Goal: Information Seeking & Learning: Learn about a topic

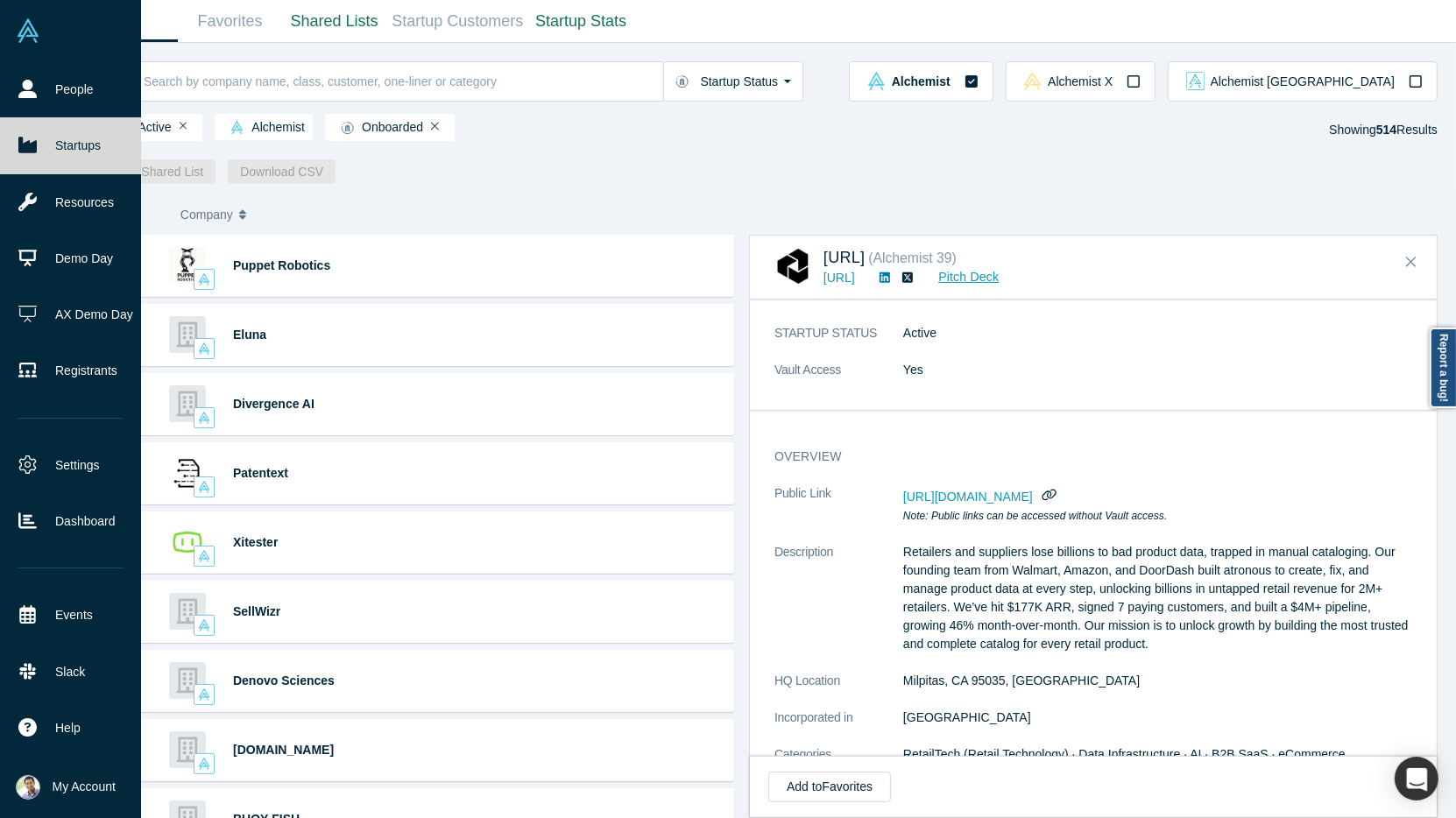
scroll to position [46, 0]
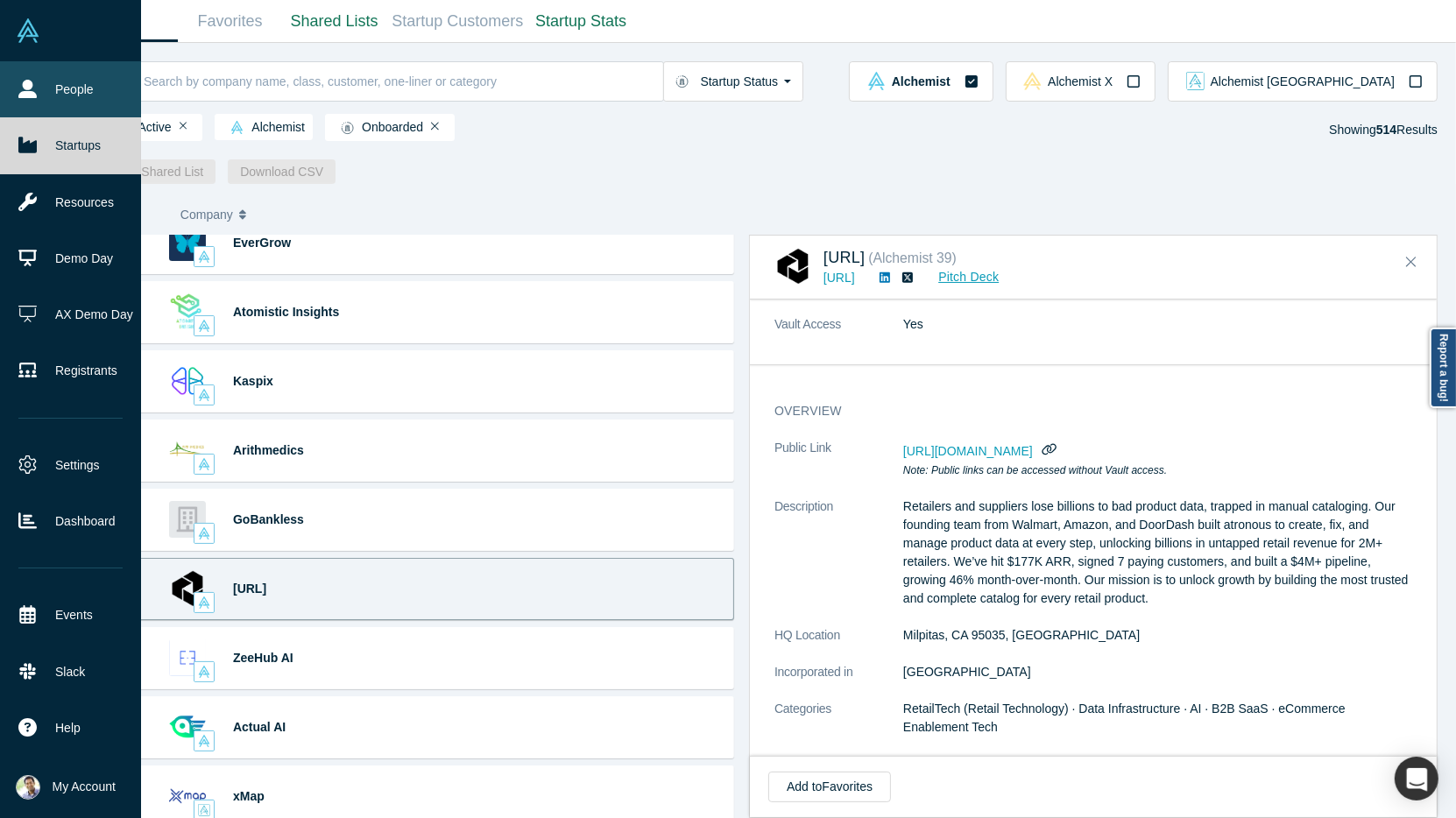
click at [56, 105] on link "People" at bounding box center [70, 90] width 141 height 56
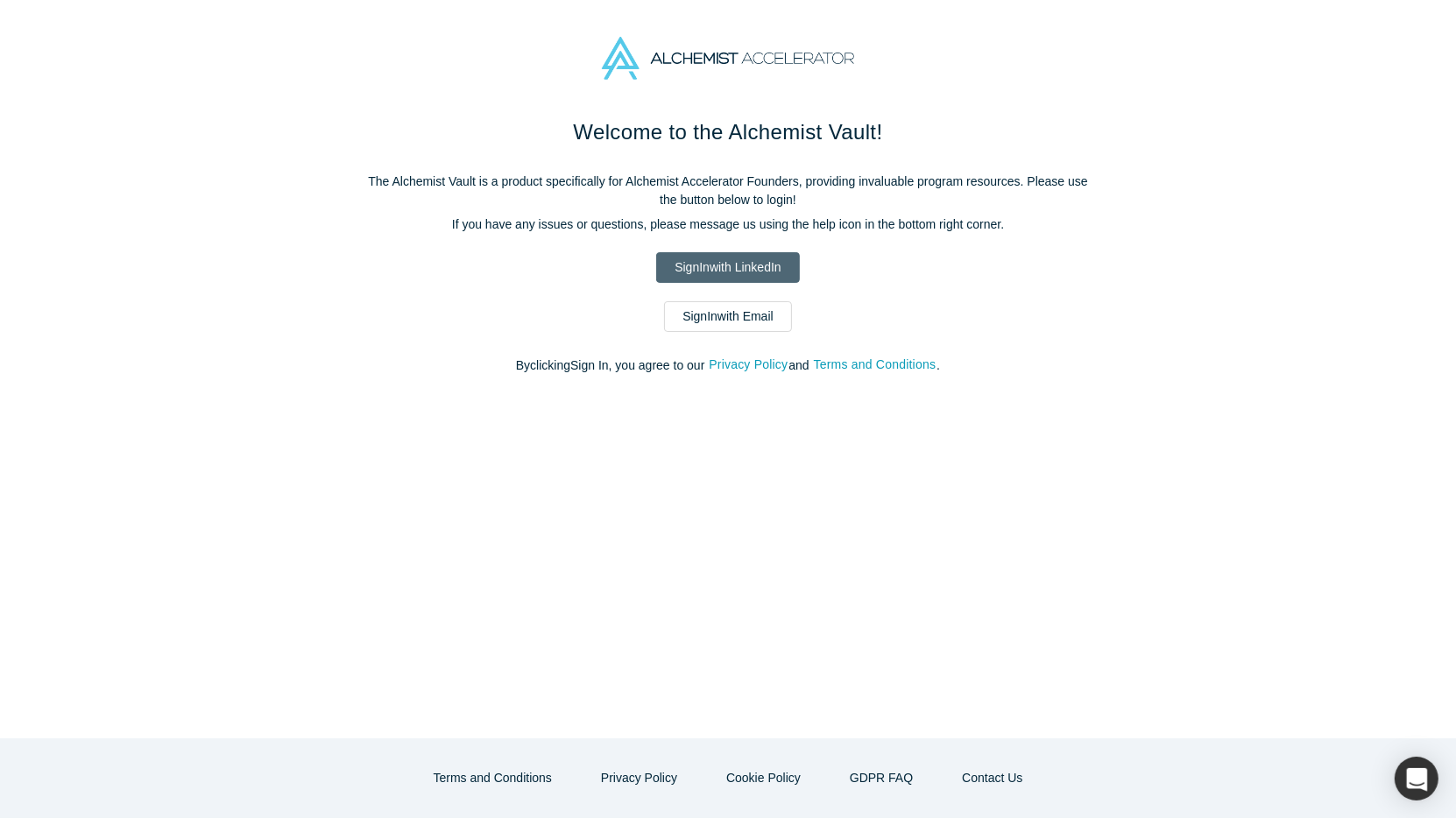
click at [706, 262] on link "Sign In with LinkedIn" at bounding box center [728, 267] width 143 height 30
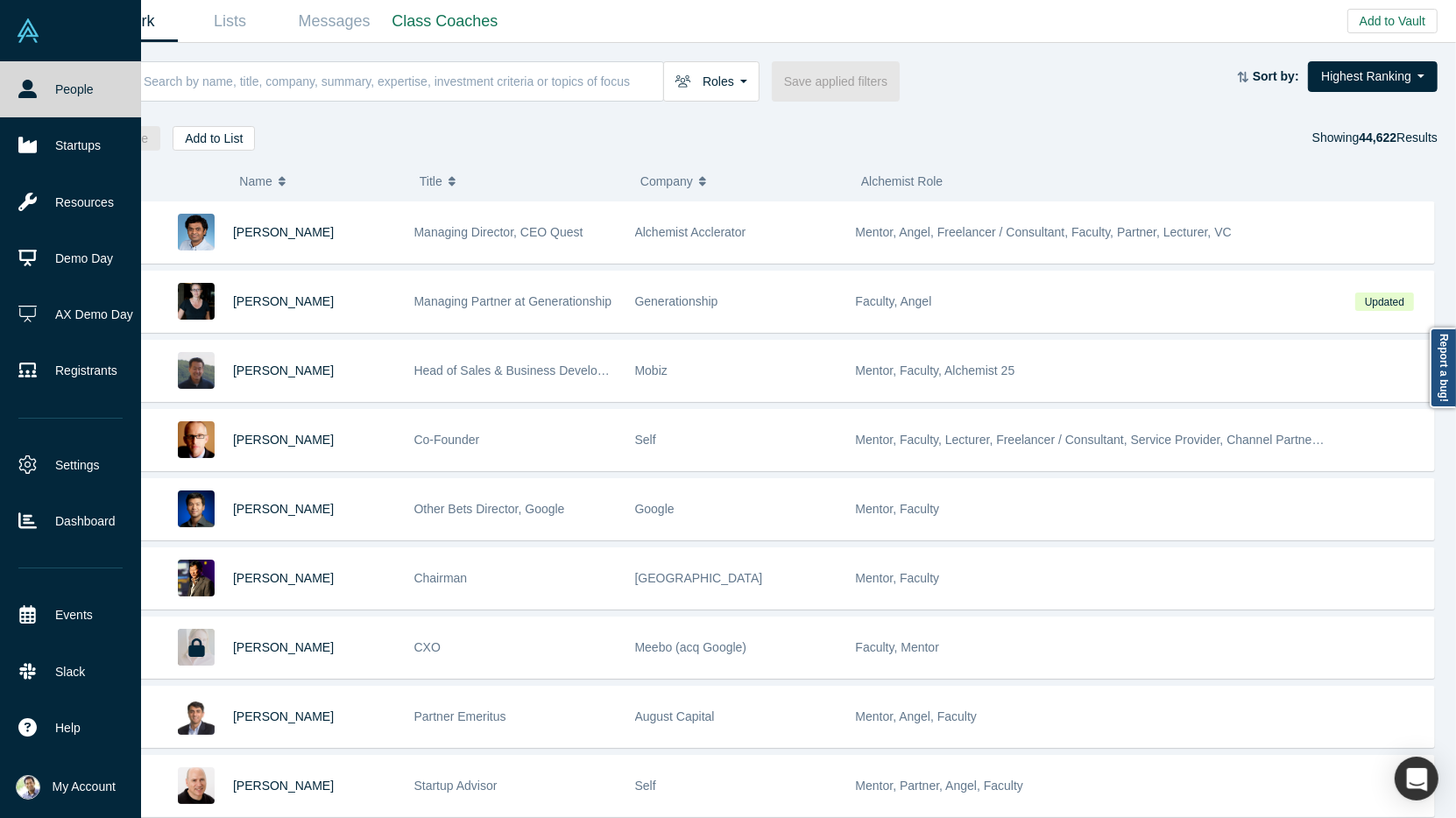
click at [54, 95] on link "People" at bounding box center [70, 90] width 141 height 56
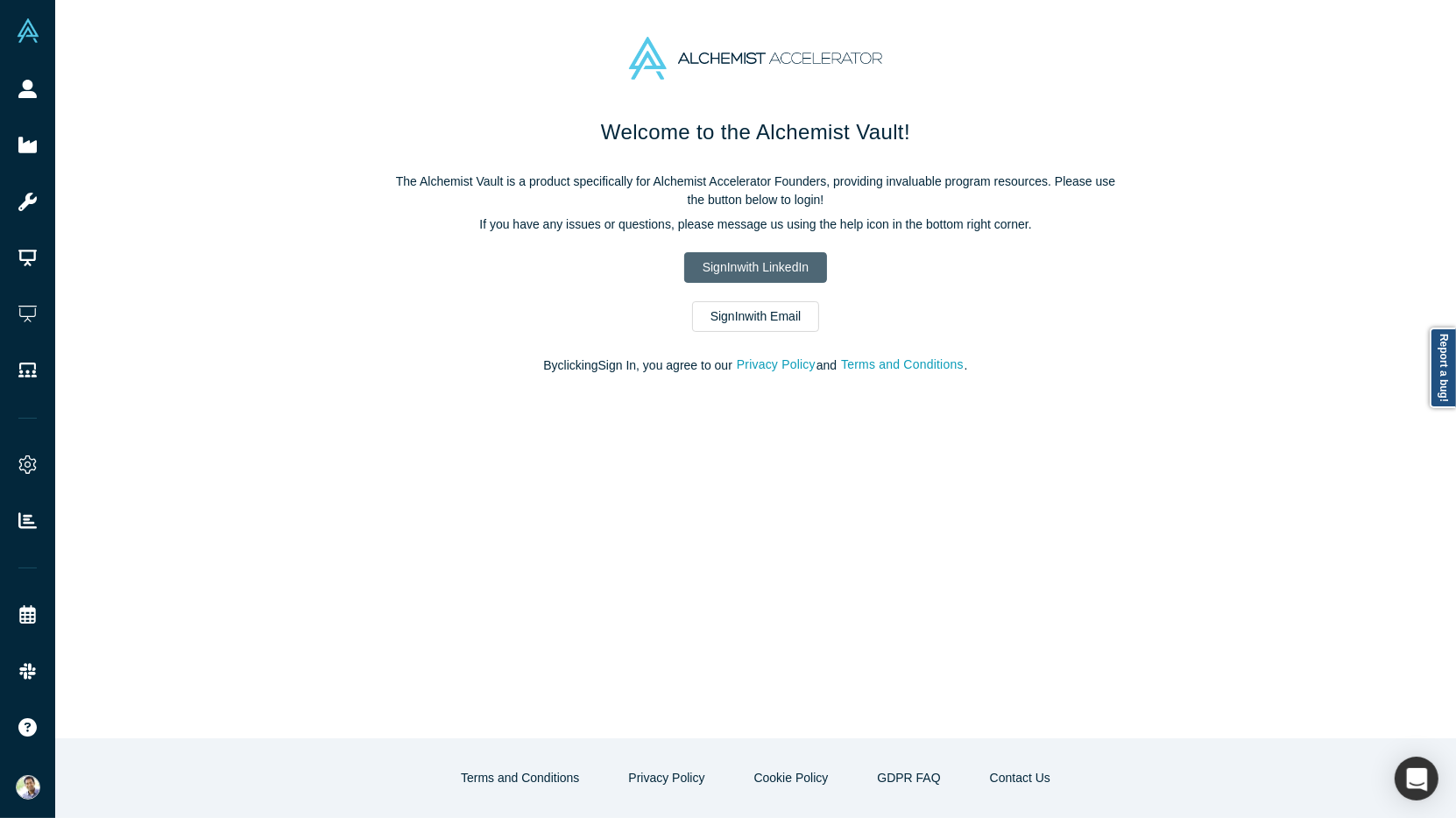
click at [753, 268] on link "Sign In with LinkedIn" at bounding box center [756, 267] width 143 height 30
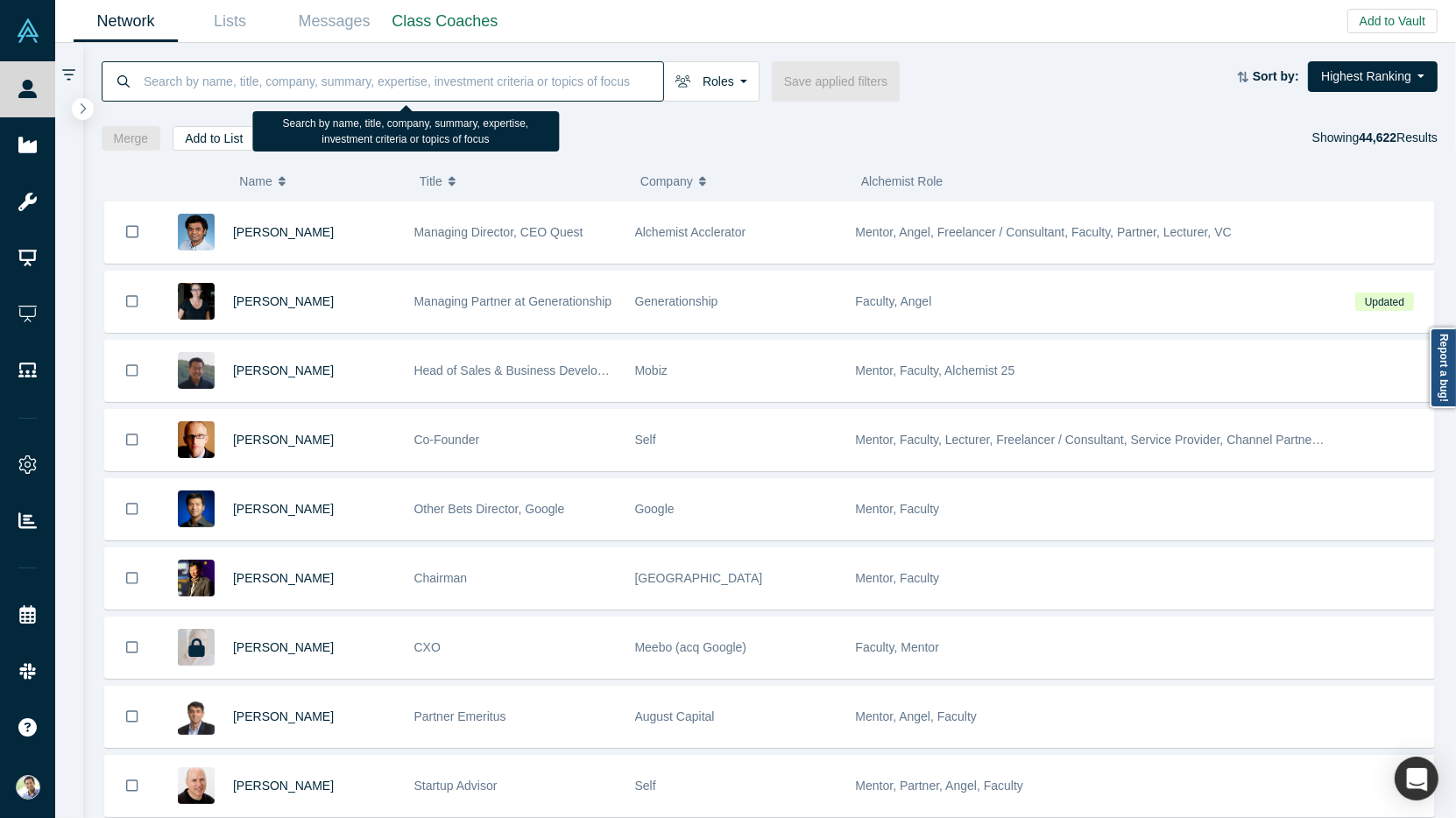
click at [218, 86] on input at bounding box center [402, 81] width 521 height 41
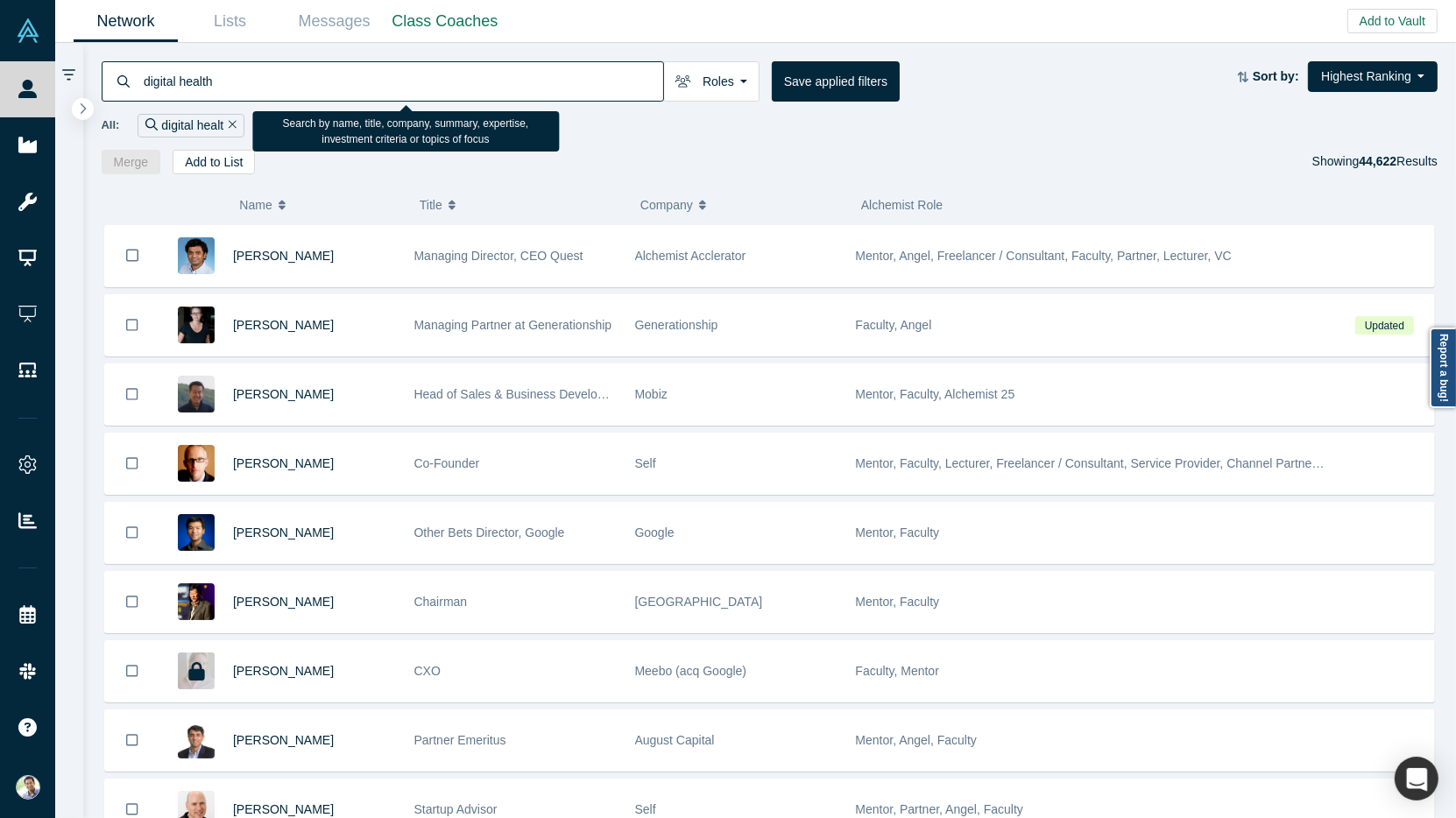
type input "digital health"
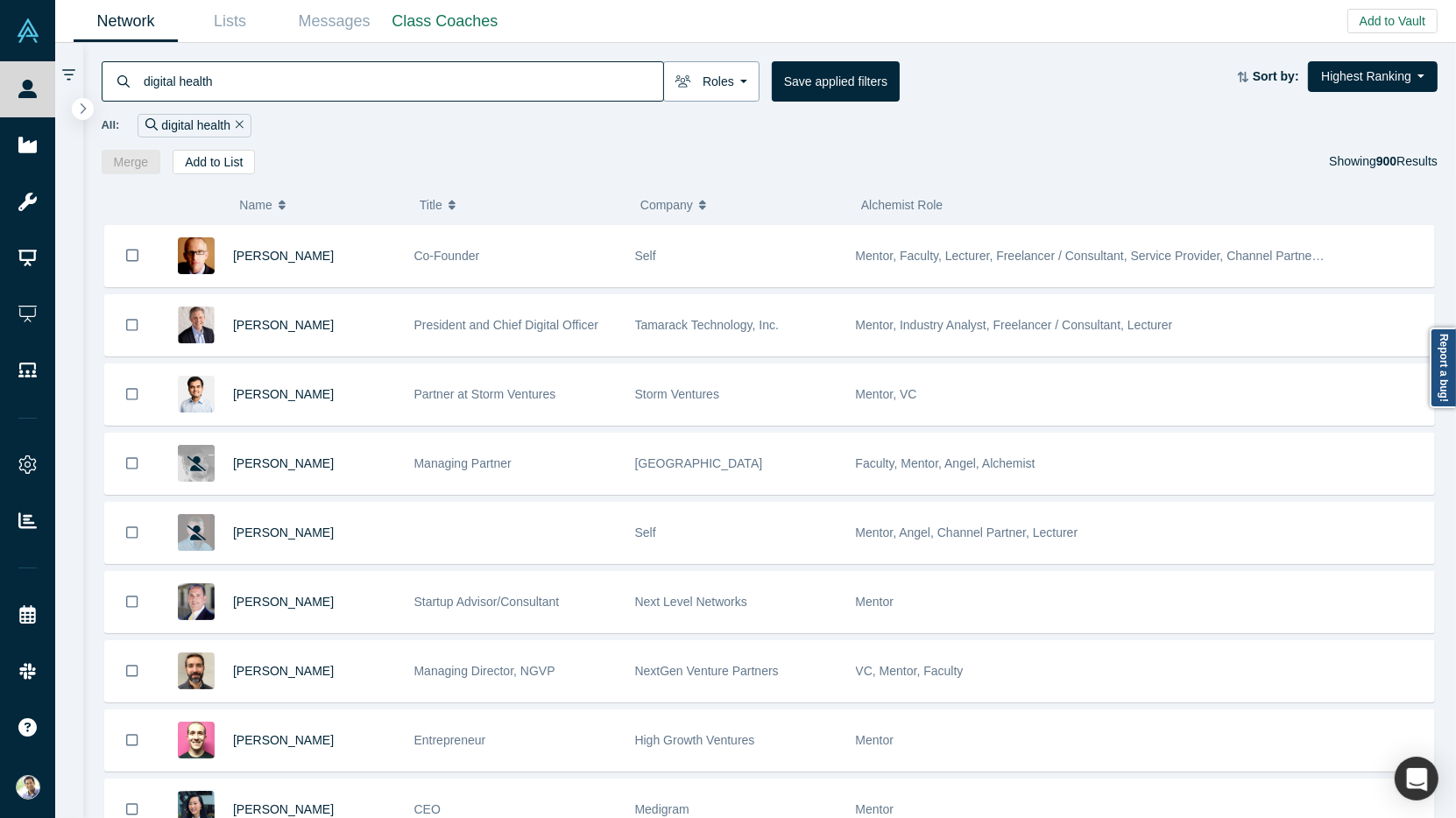
click at [726, 96] on button "Roles" at bounding box center [711, 81] width 96 height 40
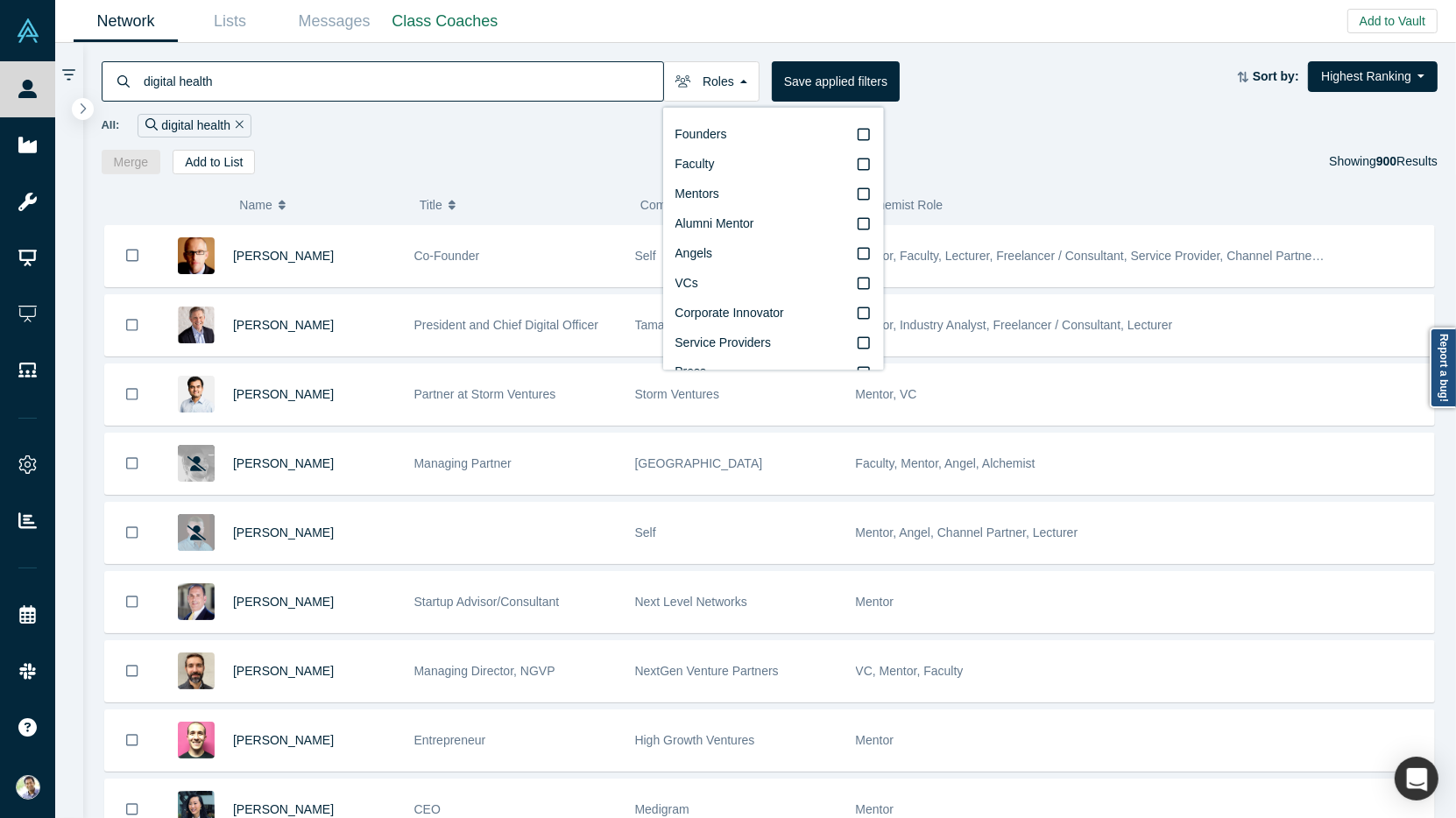
click at [878, 197] on div "Founders Faculty Mentors Alumni Mentor Angels VCs Corporate Innovator Service P…" at bounding box center [772, 240] width 221 height 263
click at [867, 197] on icon at bounding box center [864, 195] width 13 height 14
click at [0, 0] on input "Mentors" at bounding box center [0, 0] width 0 height 0
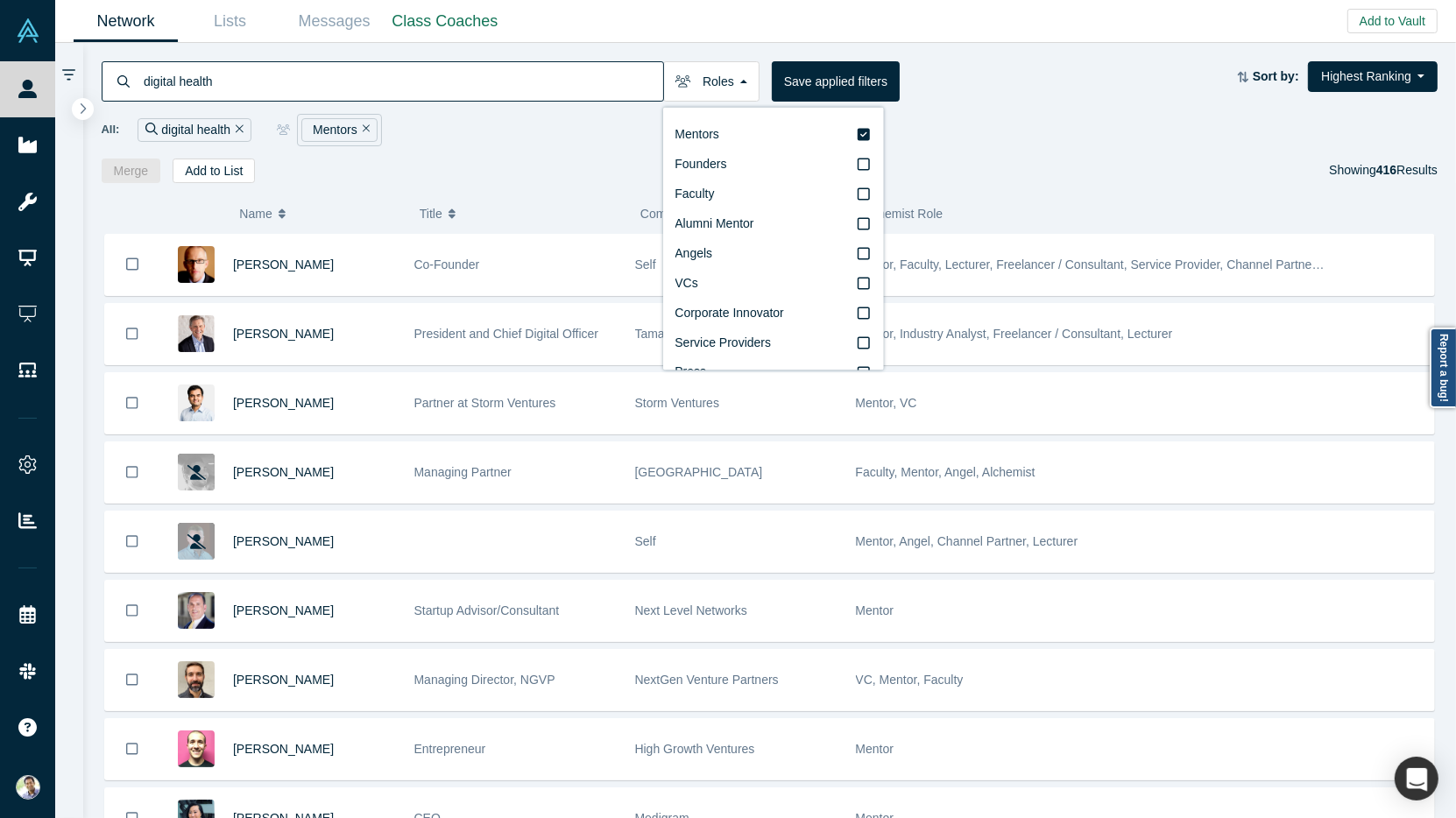
click at [569, 189] on div "( 0 ) Name Title Company Alchemist Role Robert Winder Co-Founder Self Mentor, F…" at bounding box center [769, 501] width 1374 height 636
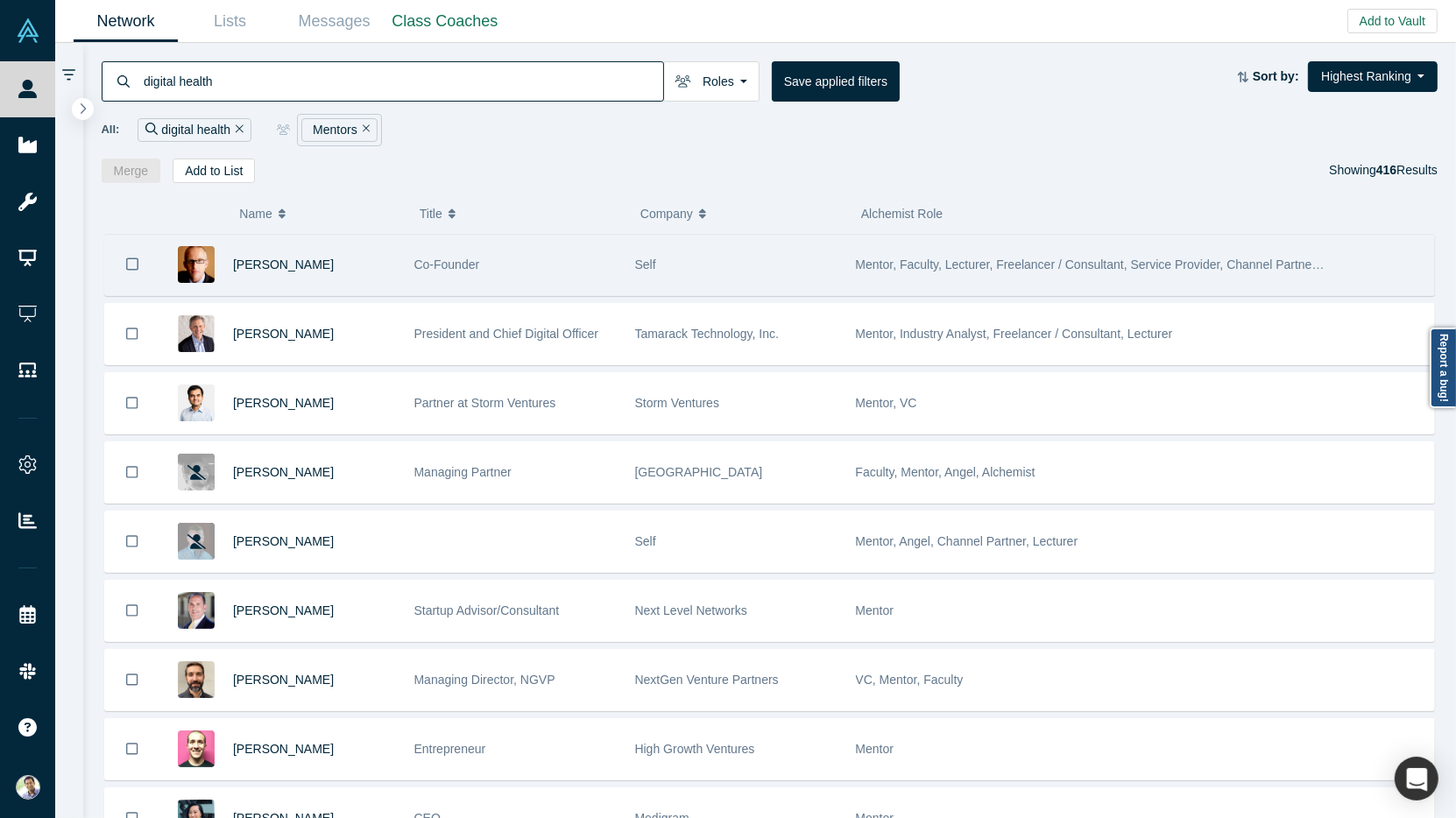
drag, startPoint x: 159, startPoint y: 262, endPoint x: 118, endPoint y: 241, distance: 46.1
click at [156, 262] on div "Robert Winder Co-Founder Self Mentor, Faculty, Lecturer, Freelancer / Consultan…" at bounding box center [769, 265] width 1331 height 62
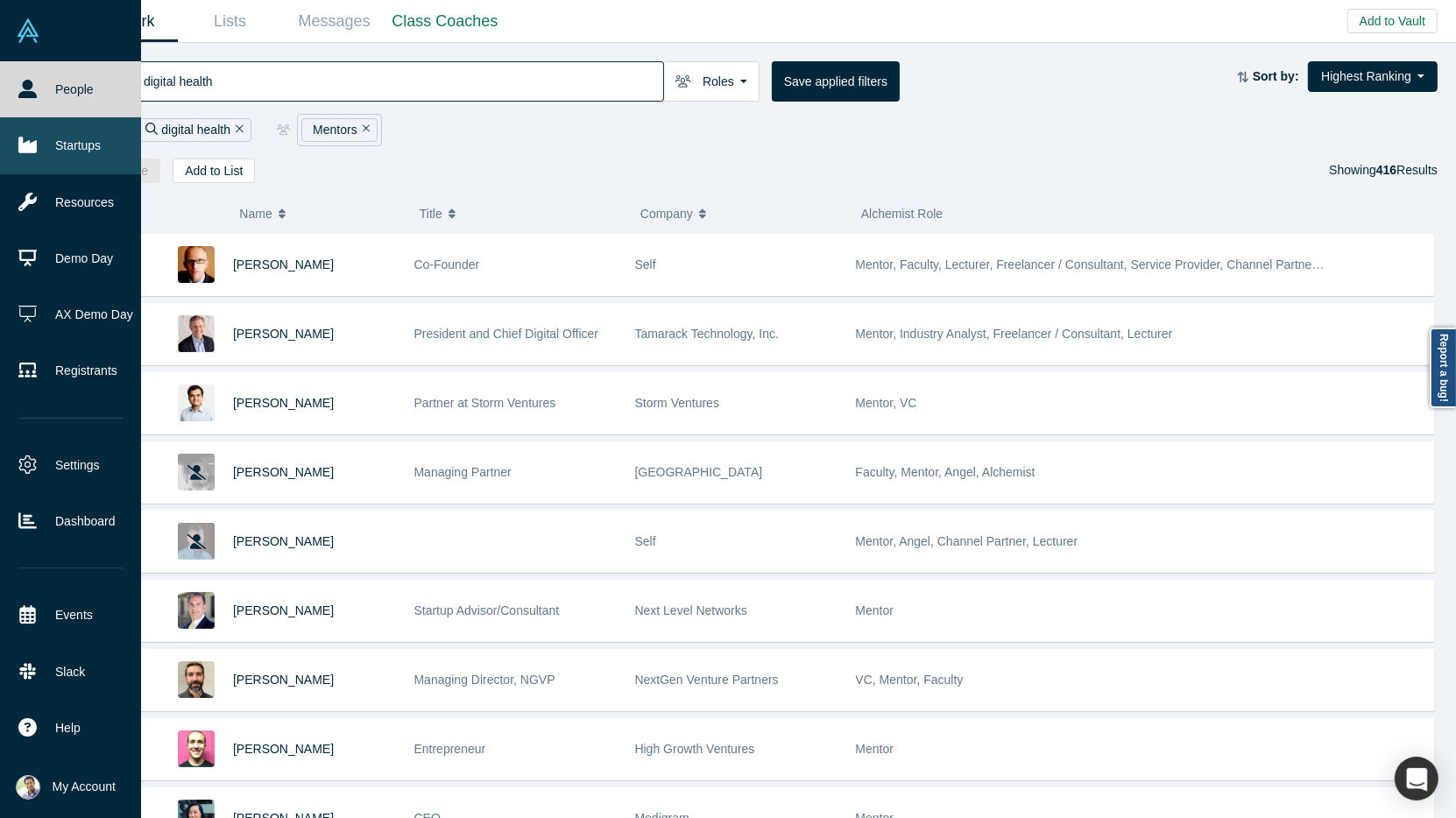
click at [77, 153] on link "Startups" at bounding box center [70, 146] width 141 height 56
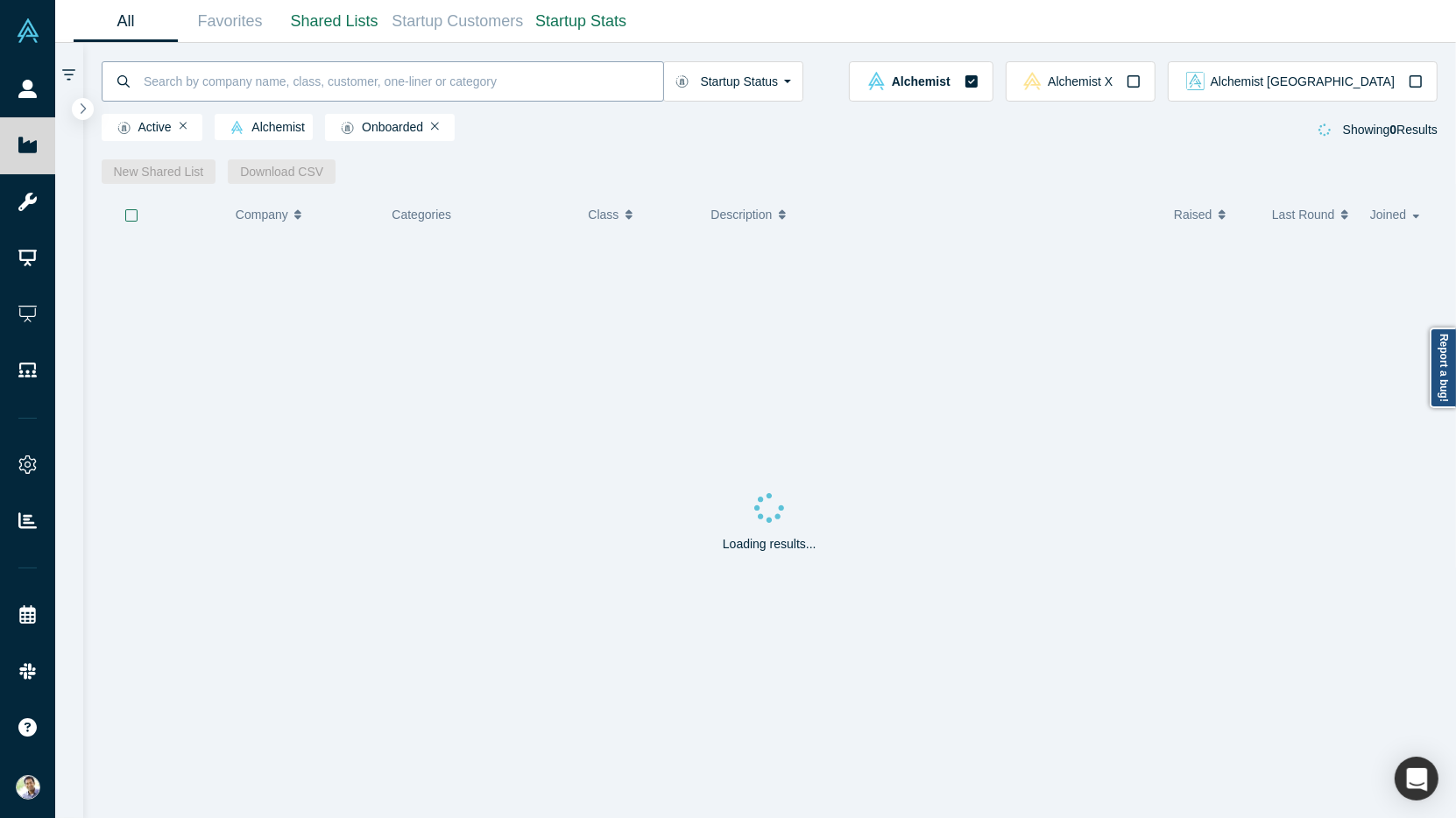
click at [317, 83] on input at bounding box center [402, 81] width 521 height 41
type input "digital health"
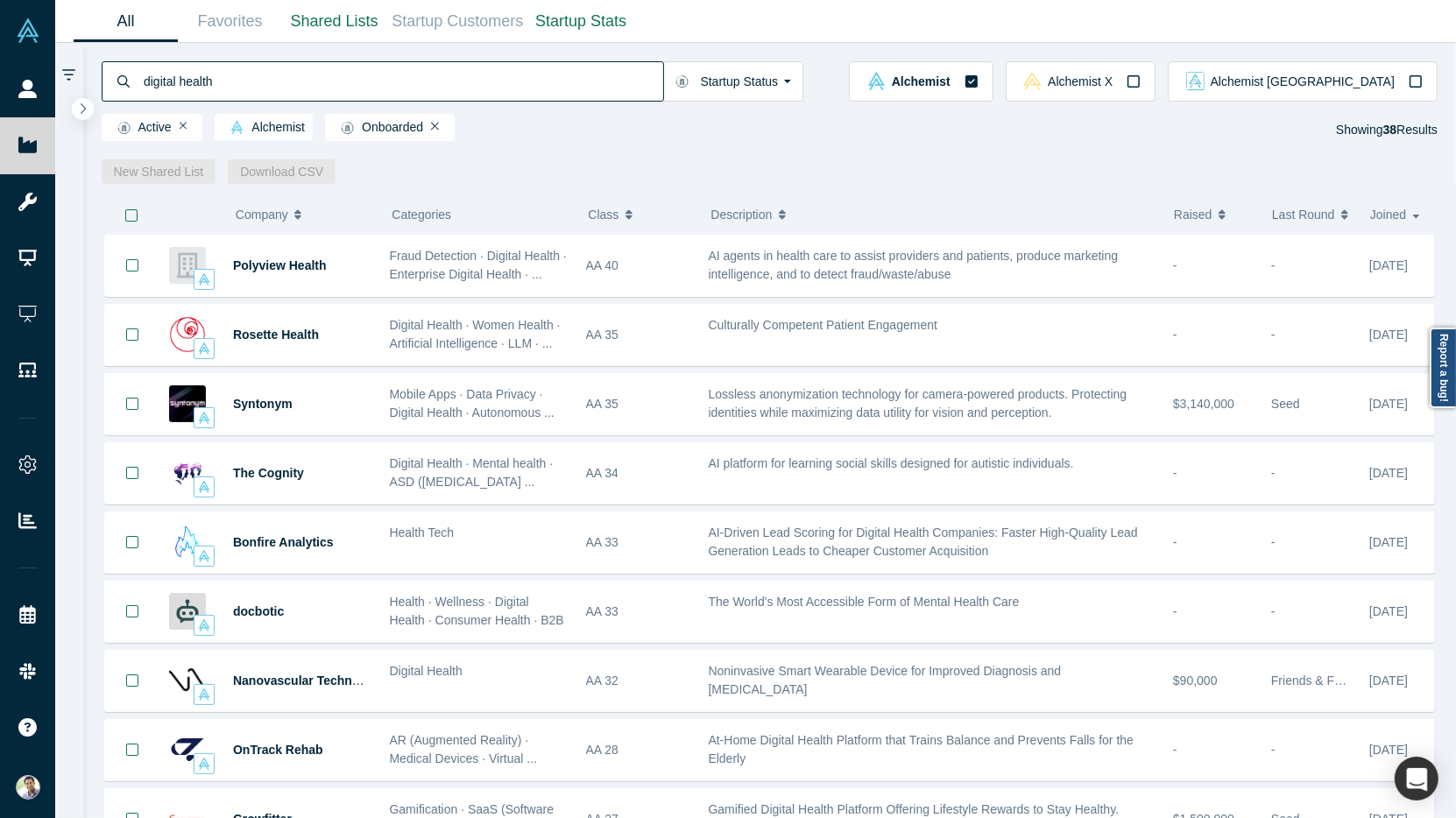
click at [1223, 219] on icon "button" at bounding box center [1222, 214] width 7 height 13
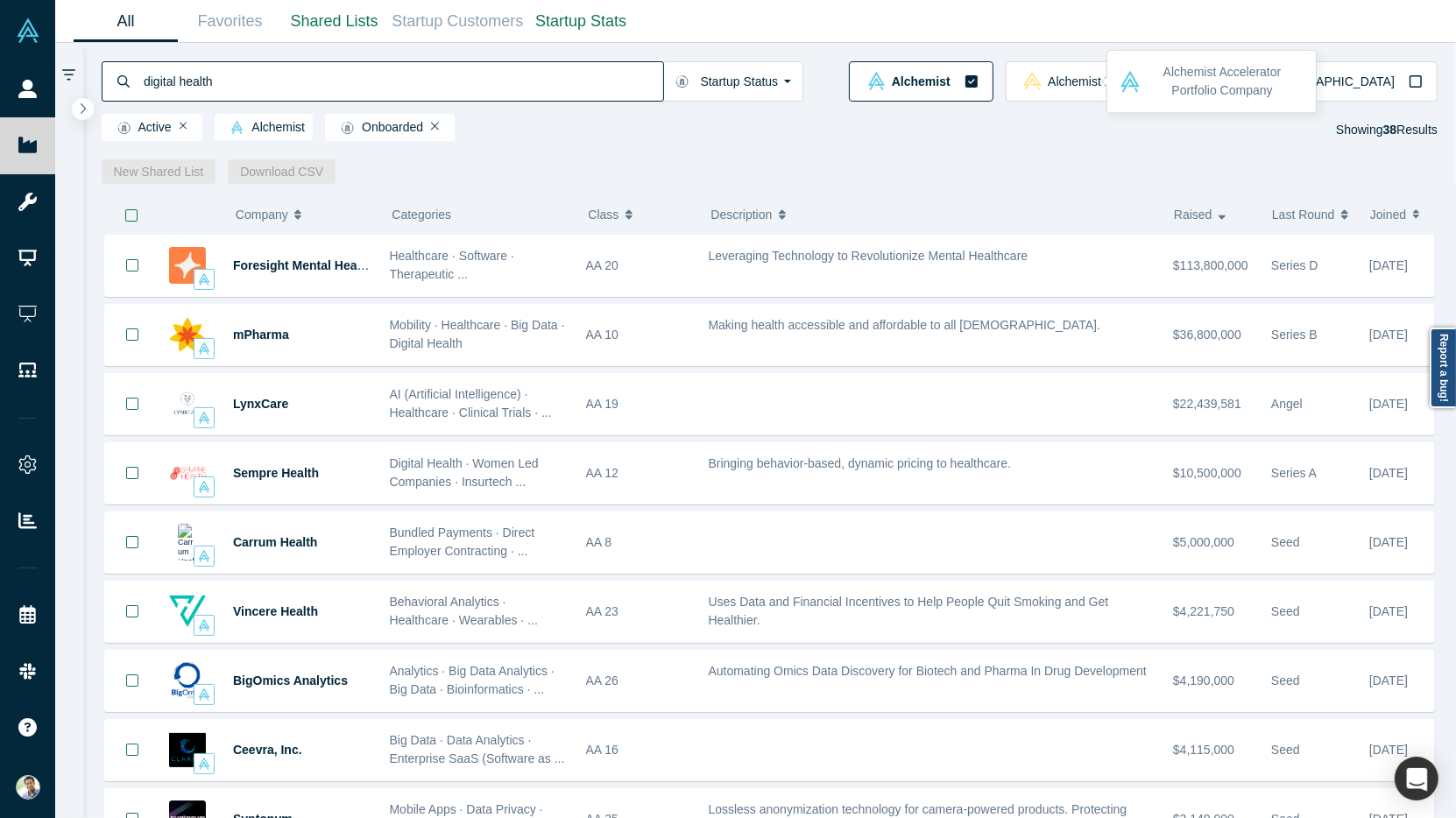
click at [979, 88] on icon "button" at bounding box center [972, 81] width 14 height 14
click at [978, 83] on icon "button" at bounding box center [972, 81] width 13 height 13
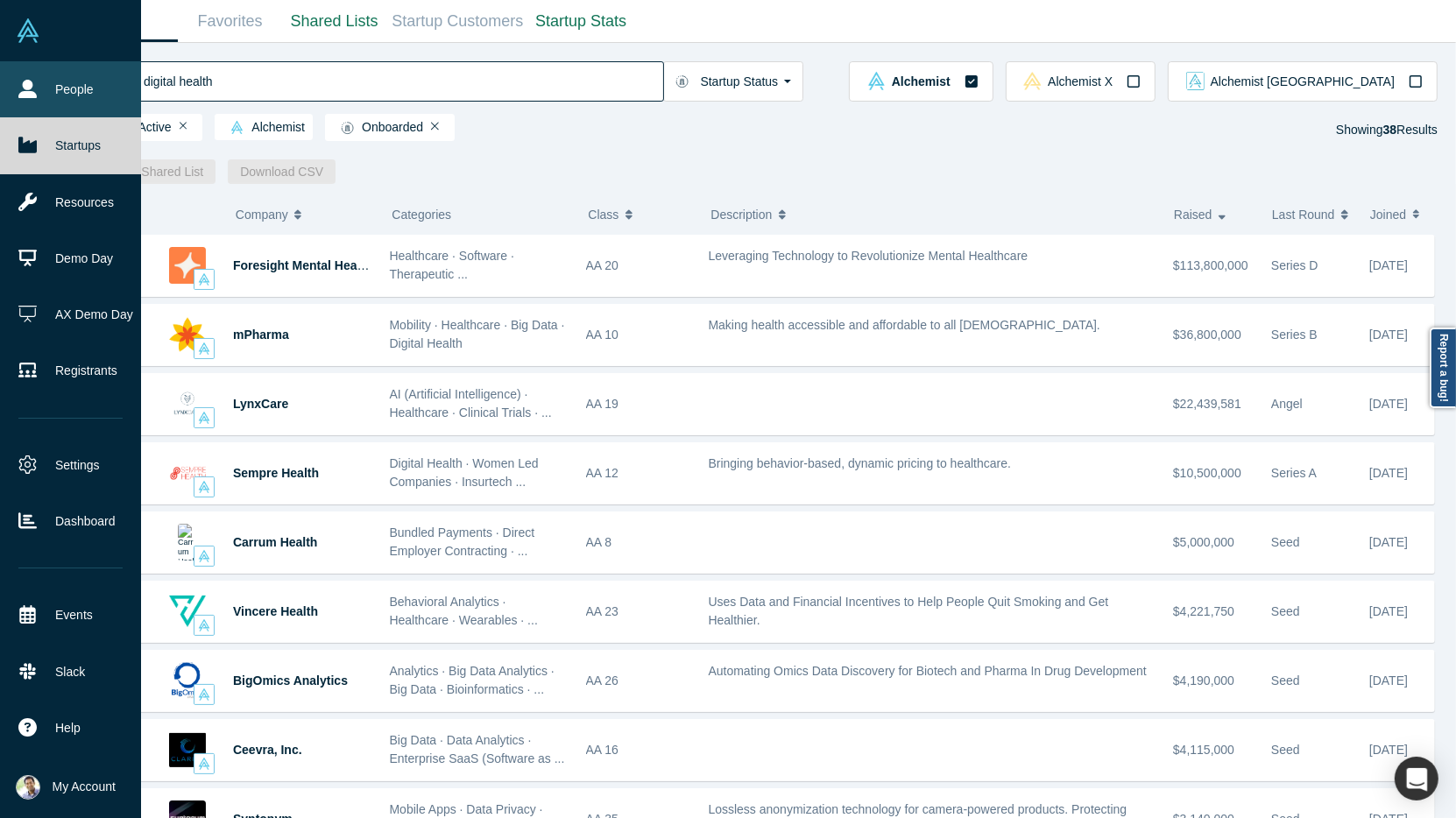
click at [38, 100] on link "People" at bounding box center [70, 90] width 141 height 56
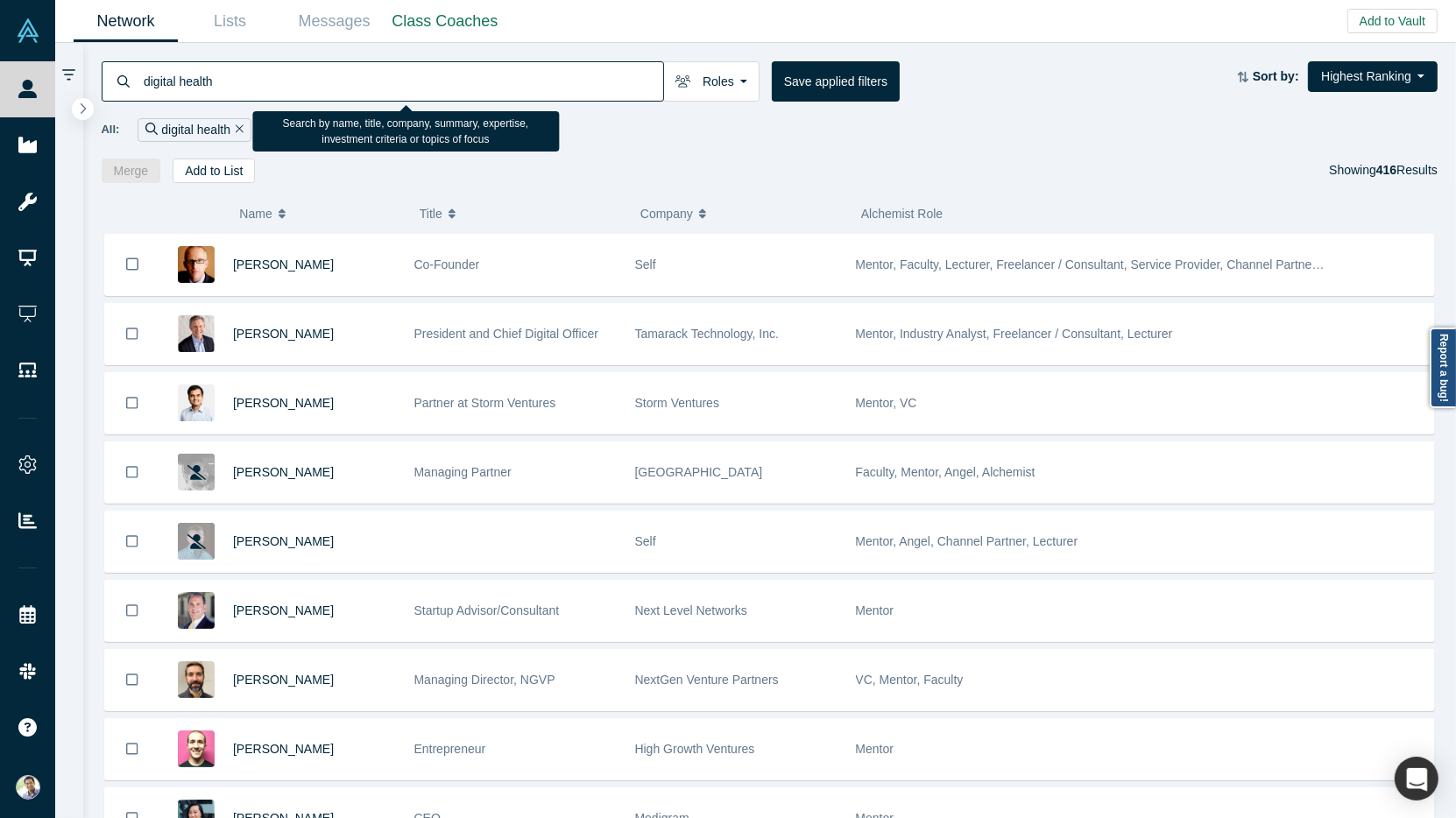
click at [182, 85] on input "digital health" at bounding box center [402, 81] width 521 height 41
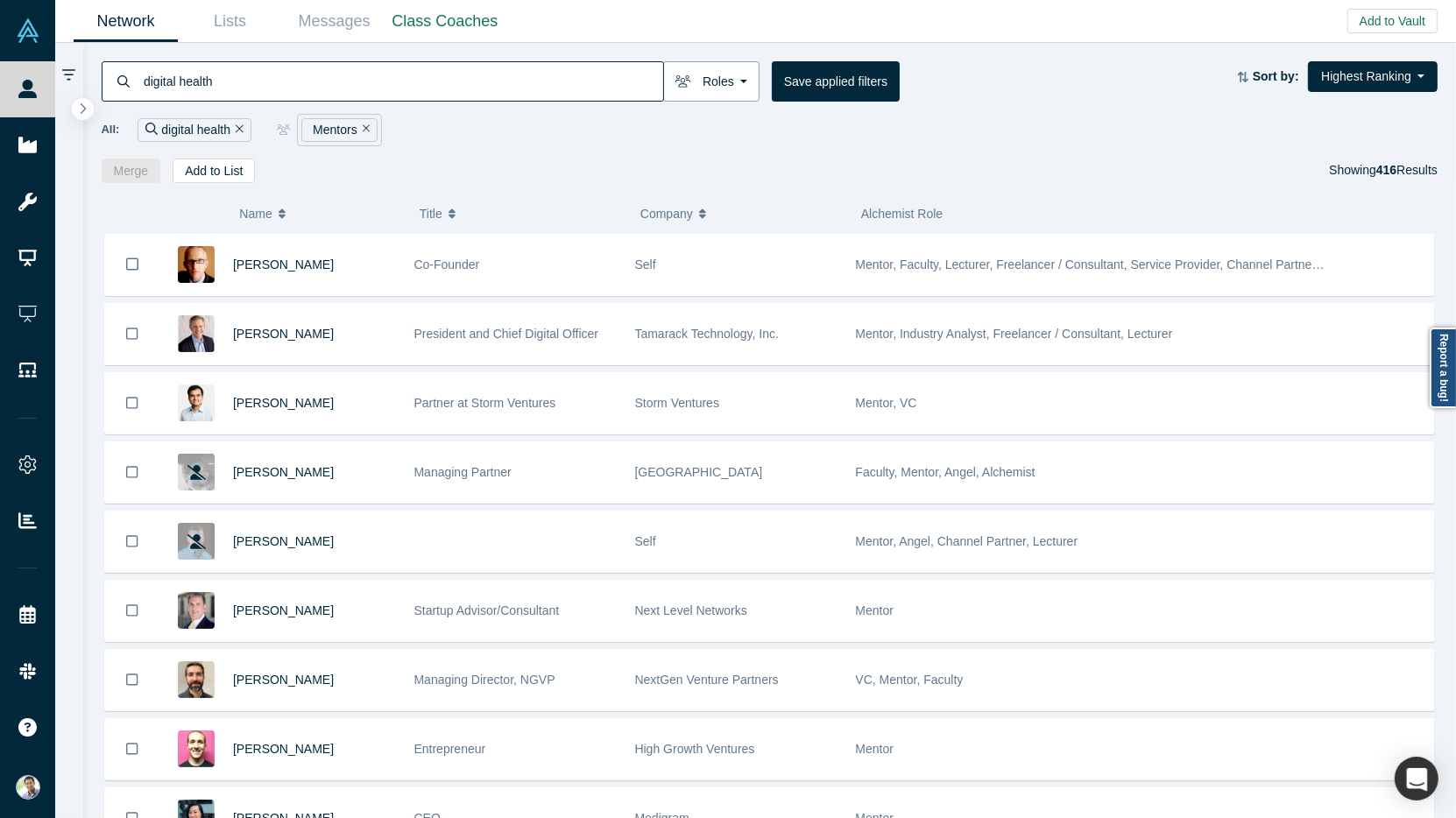
click at [728, 83] on button "Roles" at bounding box center [711, 81] width 96 height 40
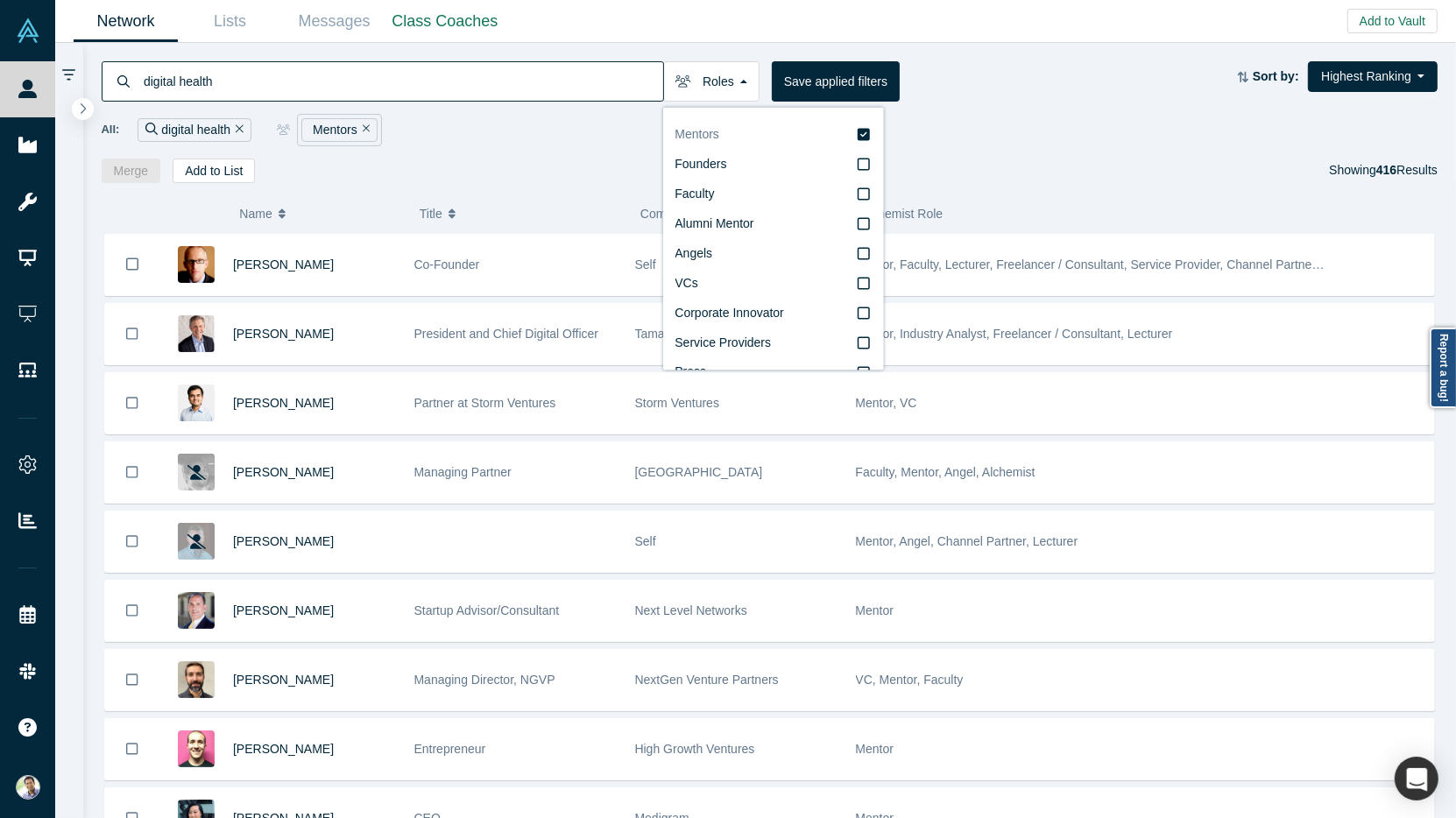
click at [865, 135] on icon at bounding box center [864, 134] width 13 height 13
click at [0, 0] on input "Mentors" at bounding box center [0, 0] width 0 height 0
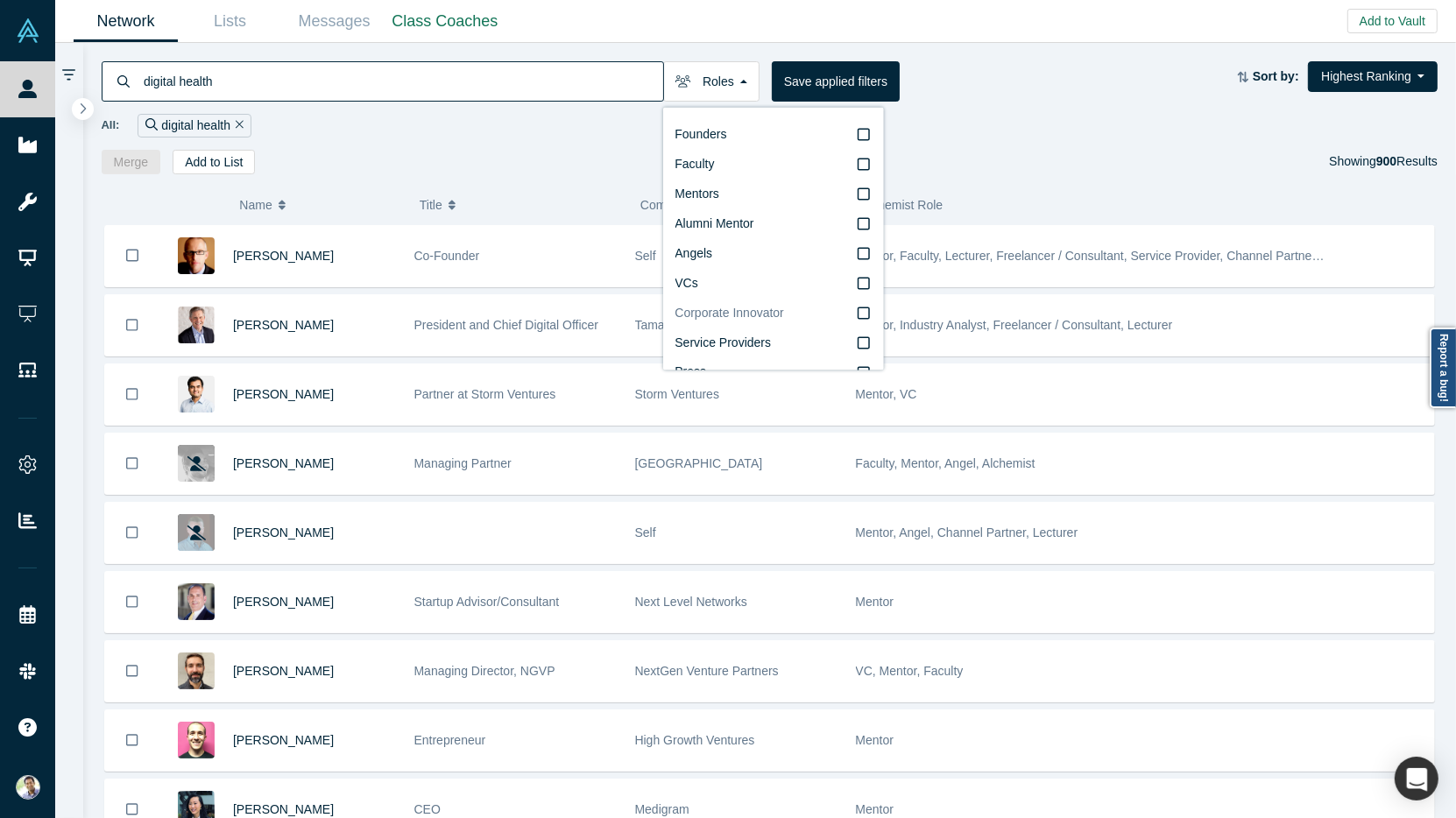
click at [861, 313] on icon at bounding box center [864, 314] width 13 height 14
click at [0, 0] on input "Corporate Innovator" at bounding box center [0, 0] width 0 height 0
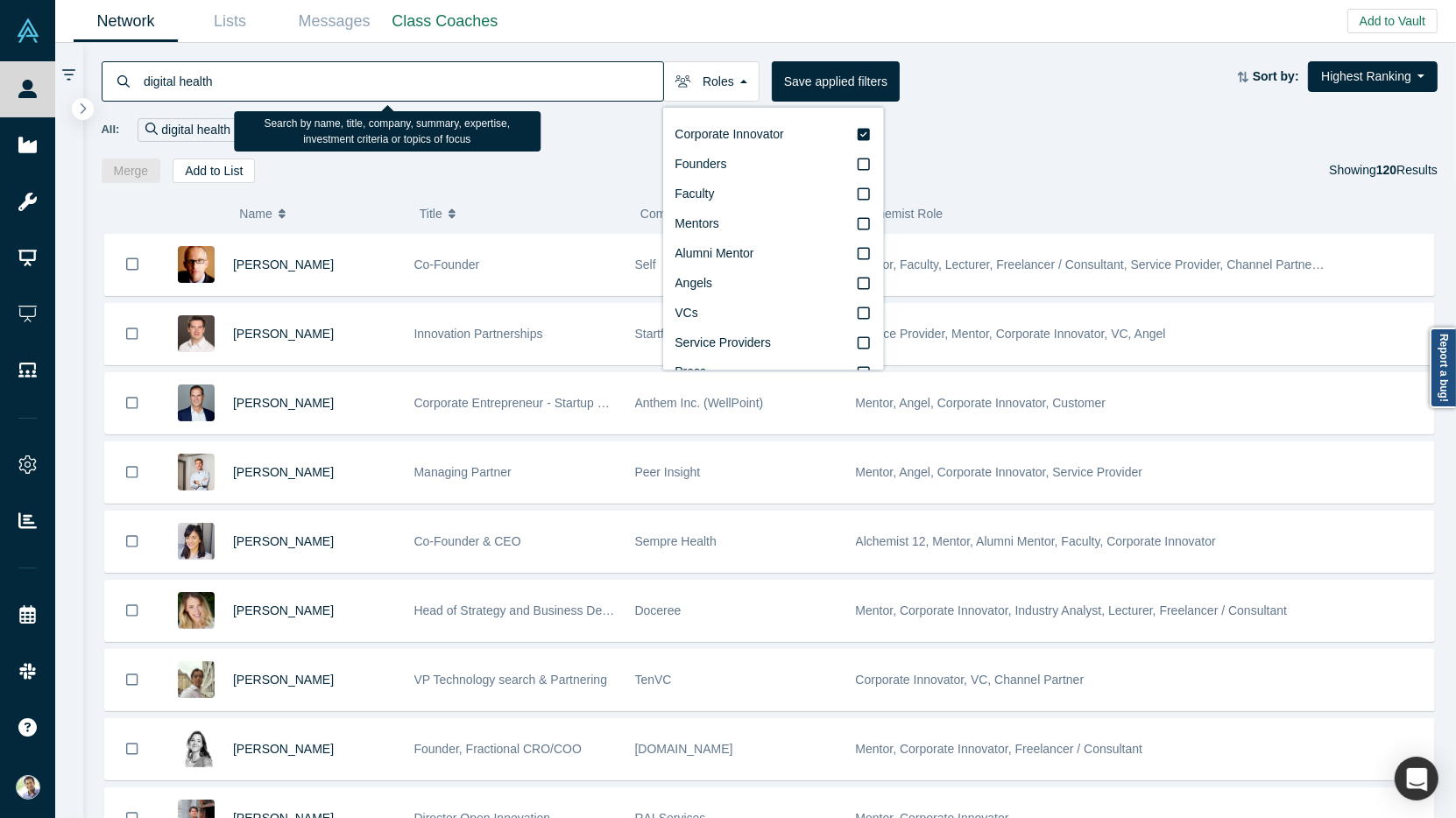
click at [229, 89] on input "digital health" at bounding box center [402, 81] width 521 height 41
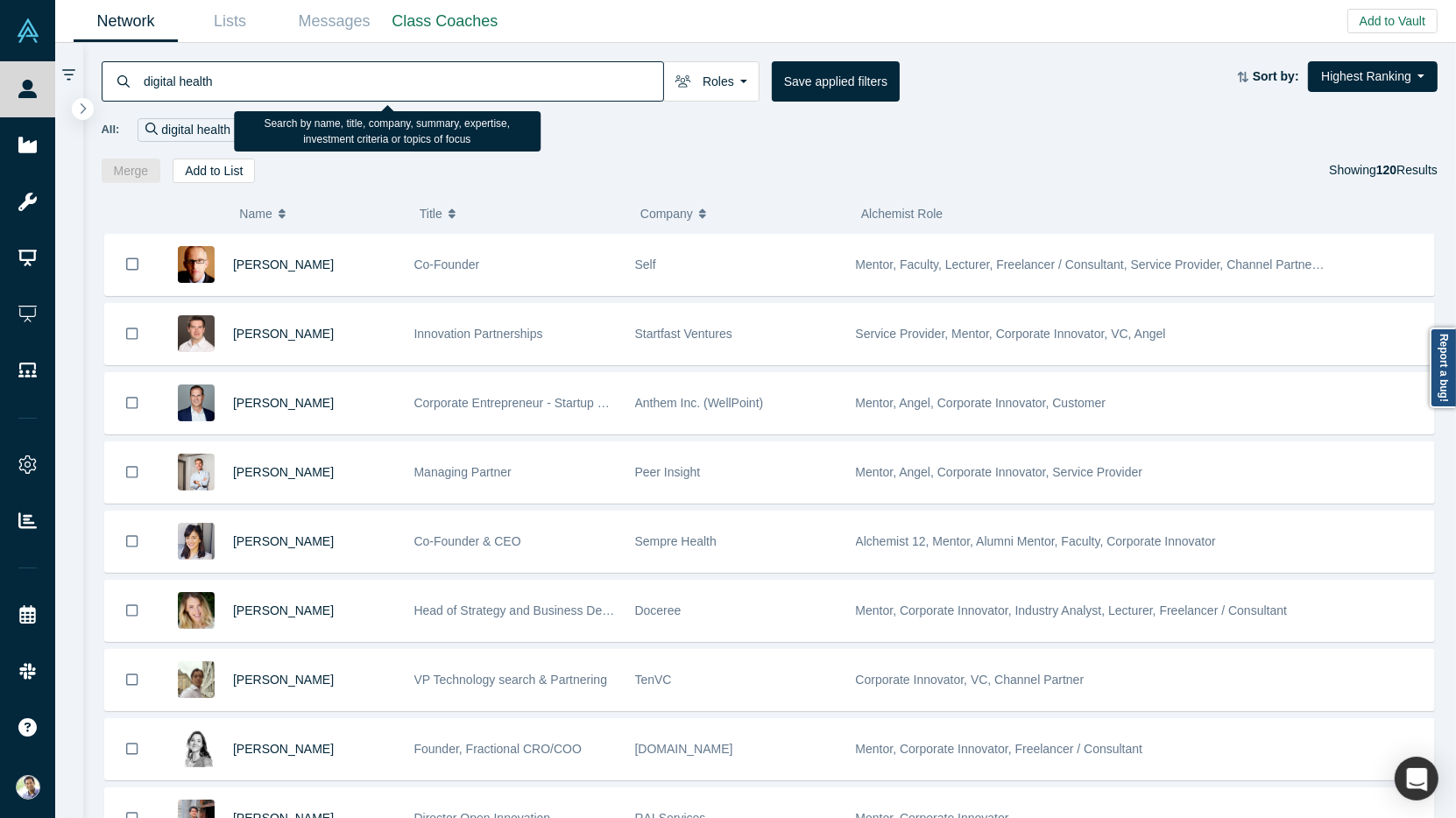
click at [229, 89] on input "digital health" at bounding box center [402, 81] width 521 height 41
type input "hospital"
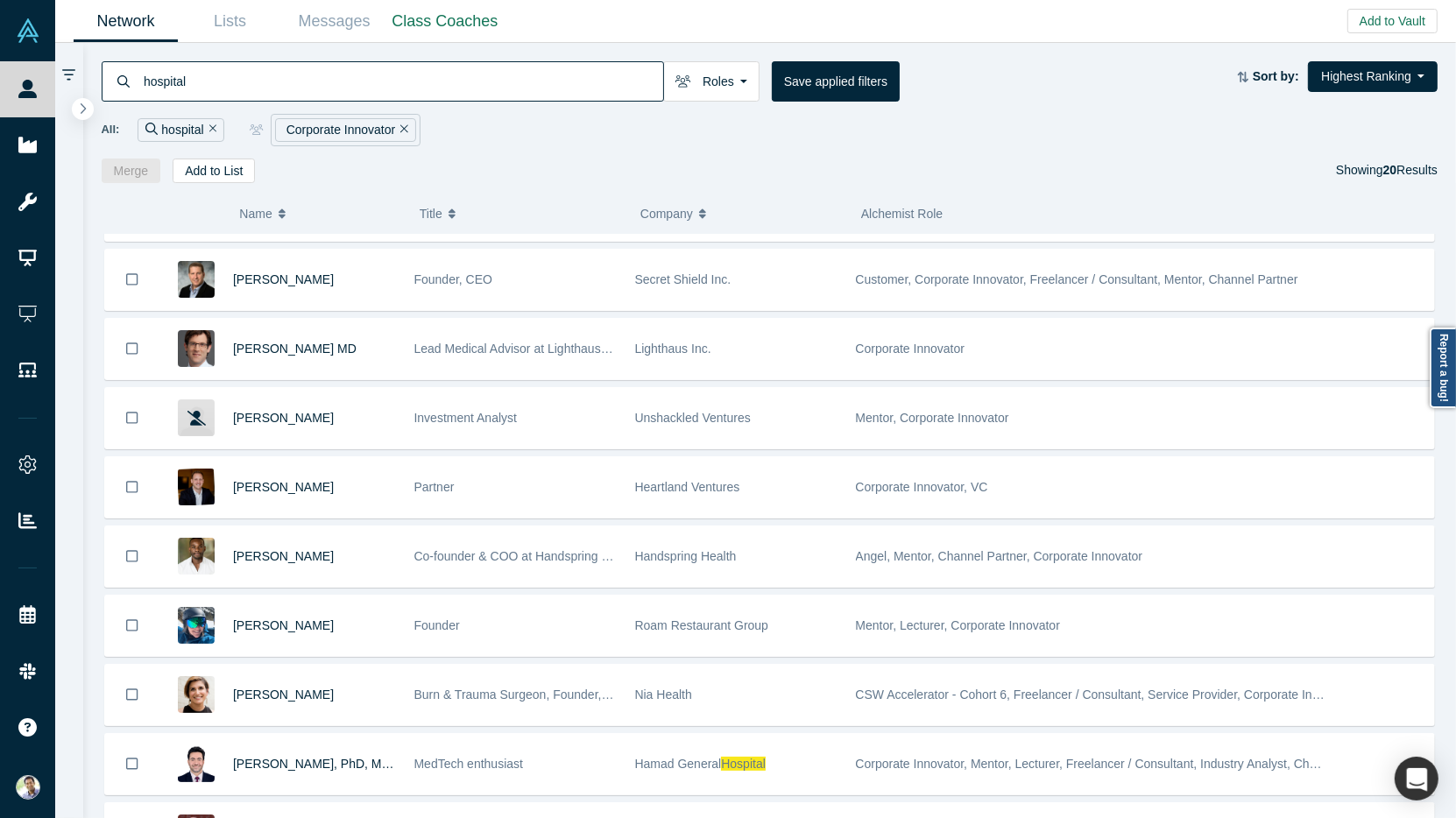
scroll to position [374, 0]
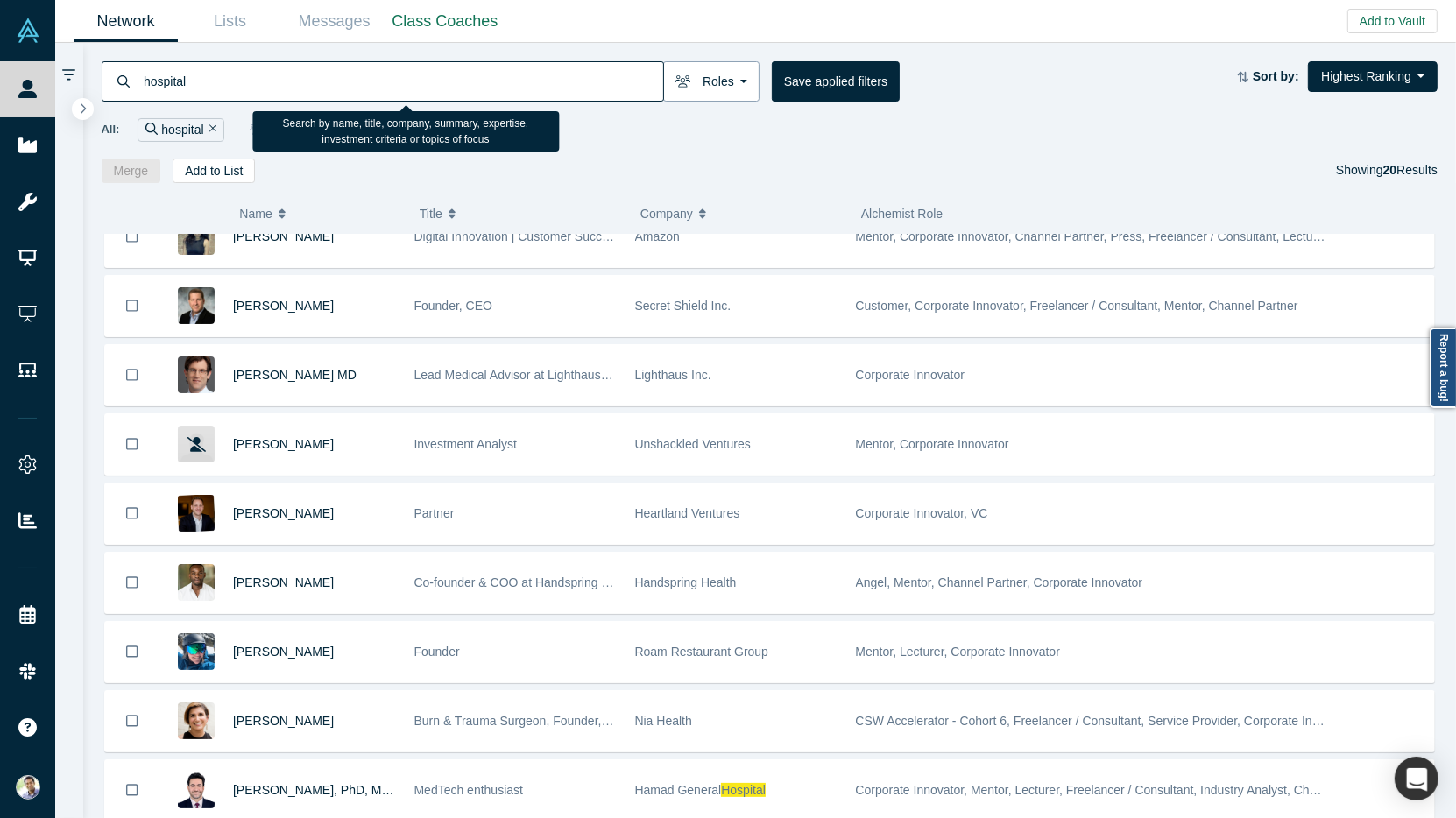
click at [730, 83] on button "Roles" at bounding box center [711, 81] width 96 height 40
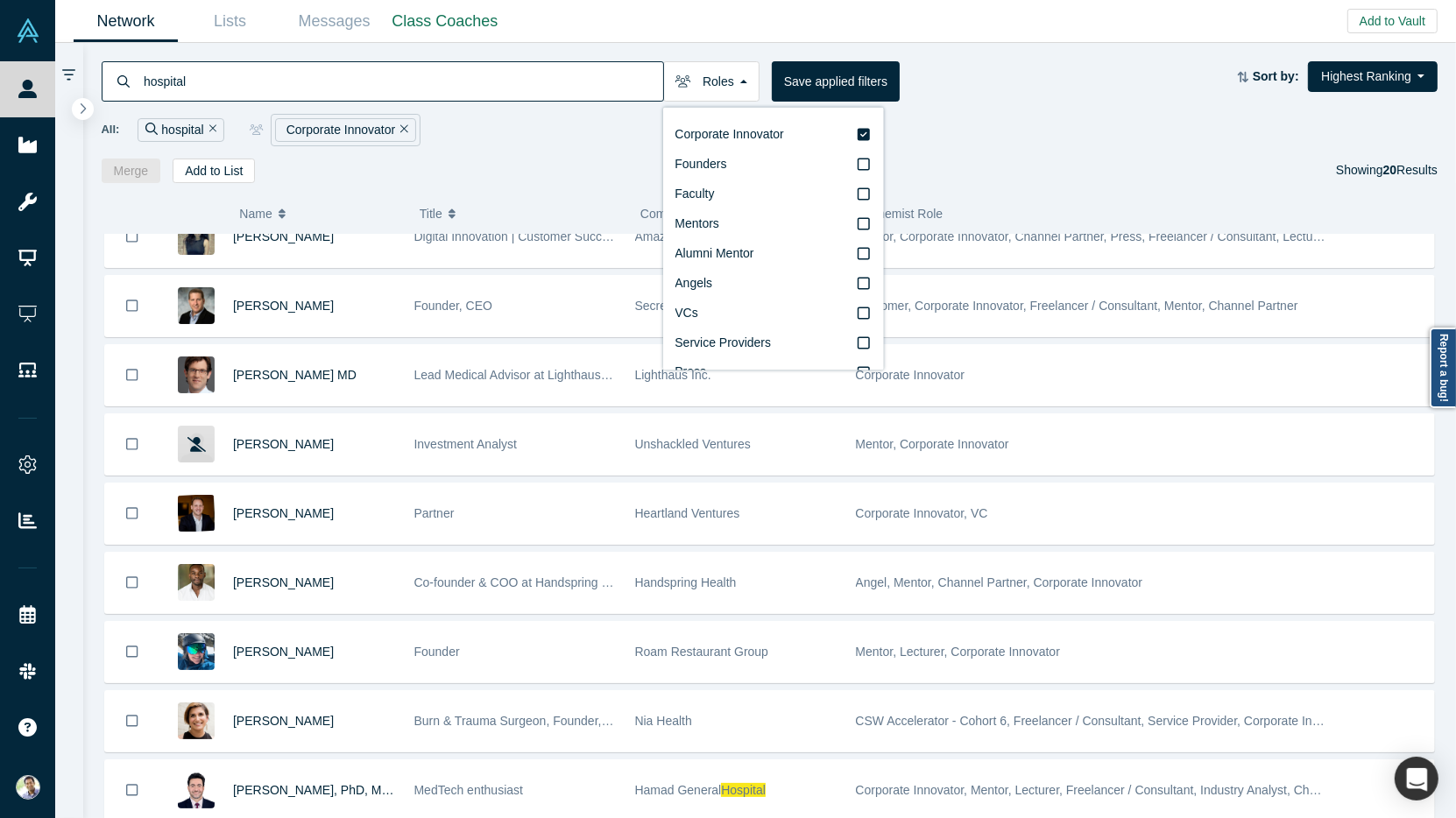
click at [952, 128] on div "All: hospital Corporate Innovator" at bounding box center [769, 130] width 1337 height 32
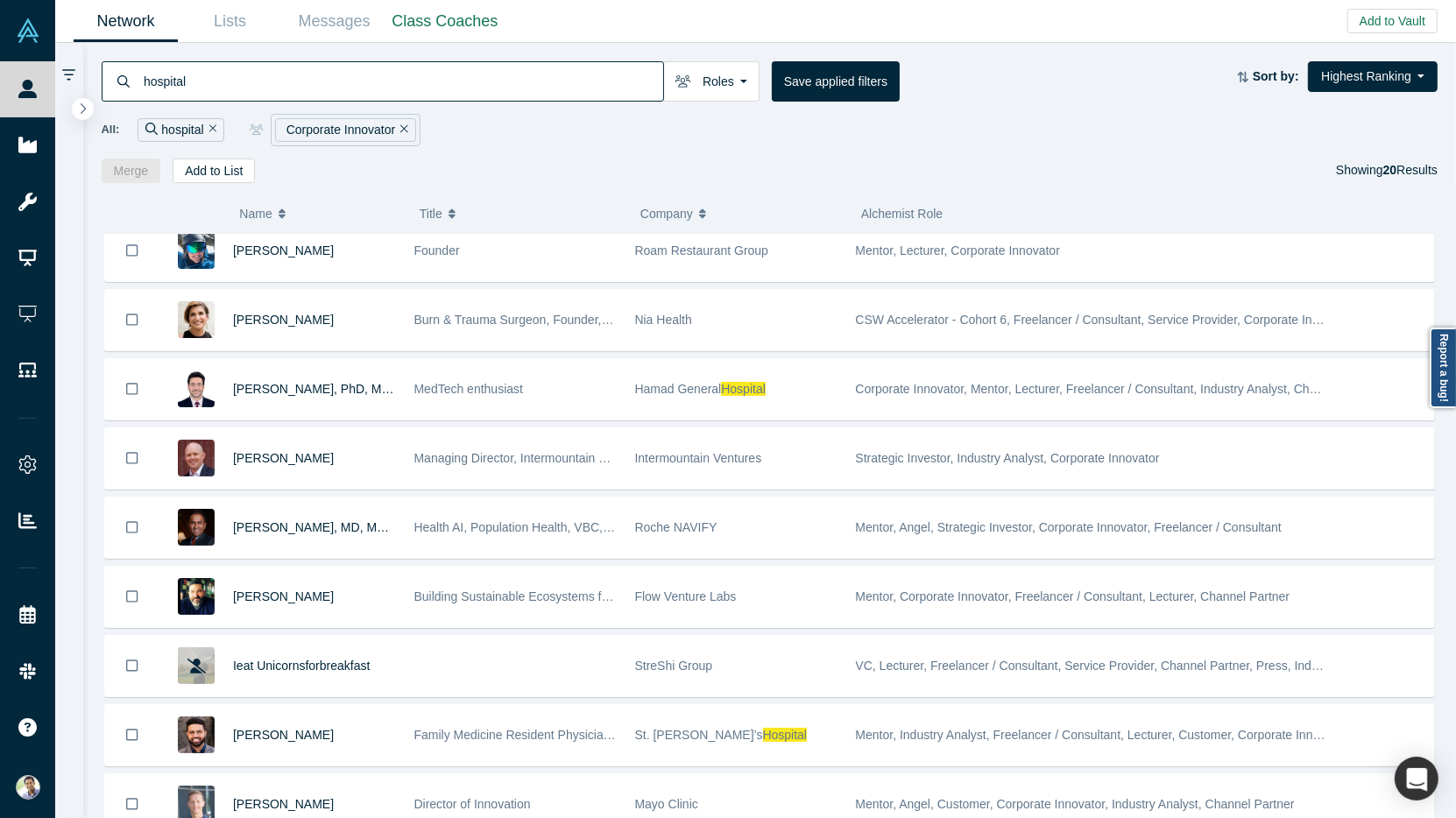
scroll to position [821, 0]
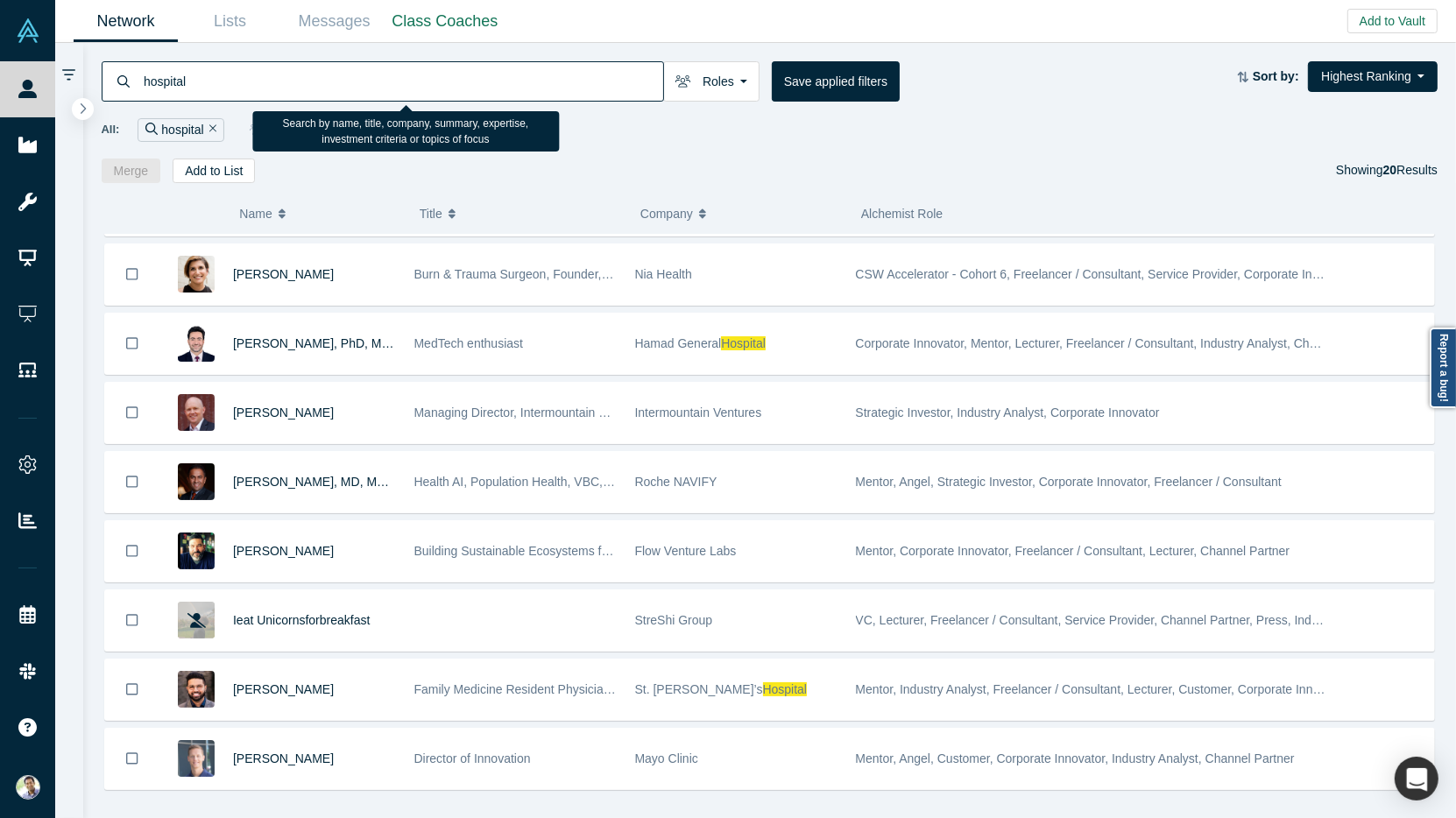
click at [170, 84] on input "hospital" at bounding box center [402, 81] width 521 height 41
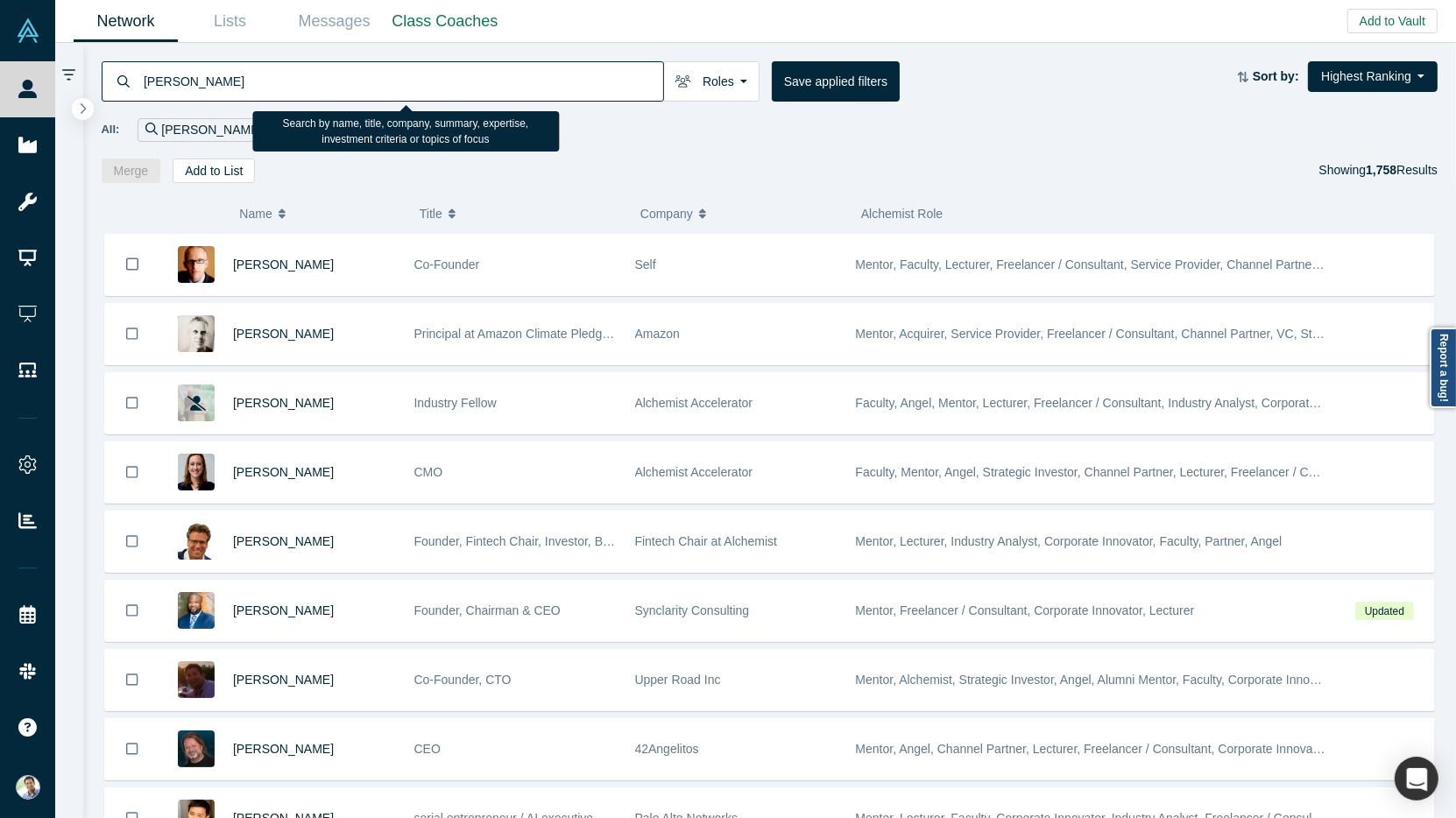
type input "Kaiser"
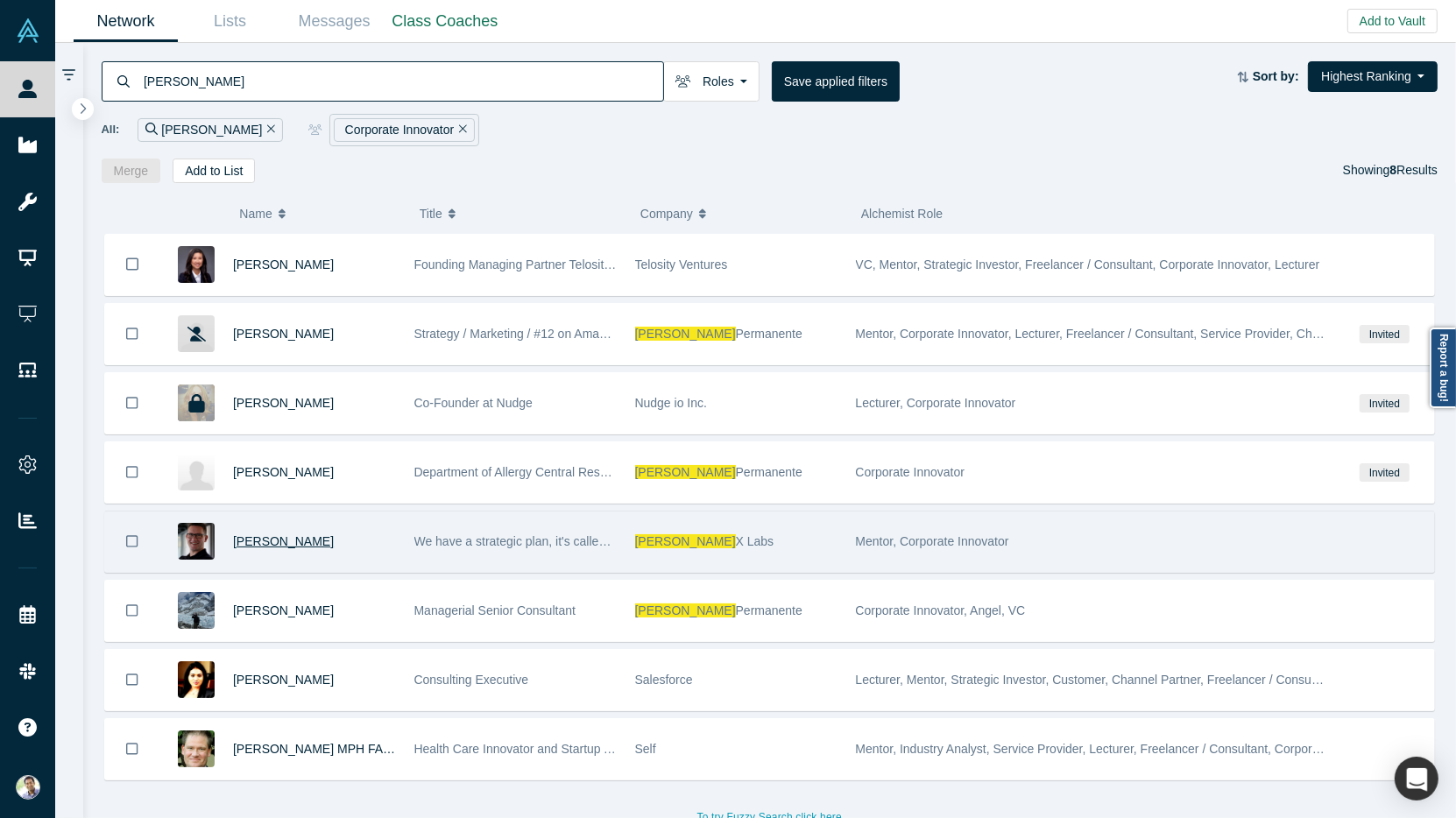
click at [278, 538] on span "Christian Nitschke" at bounding box center [282, 541] width 100 height 14
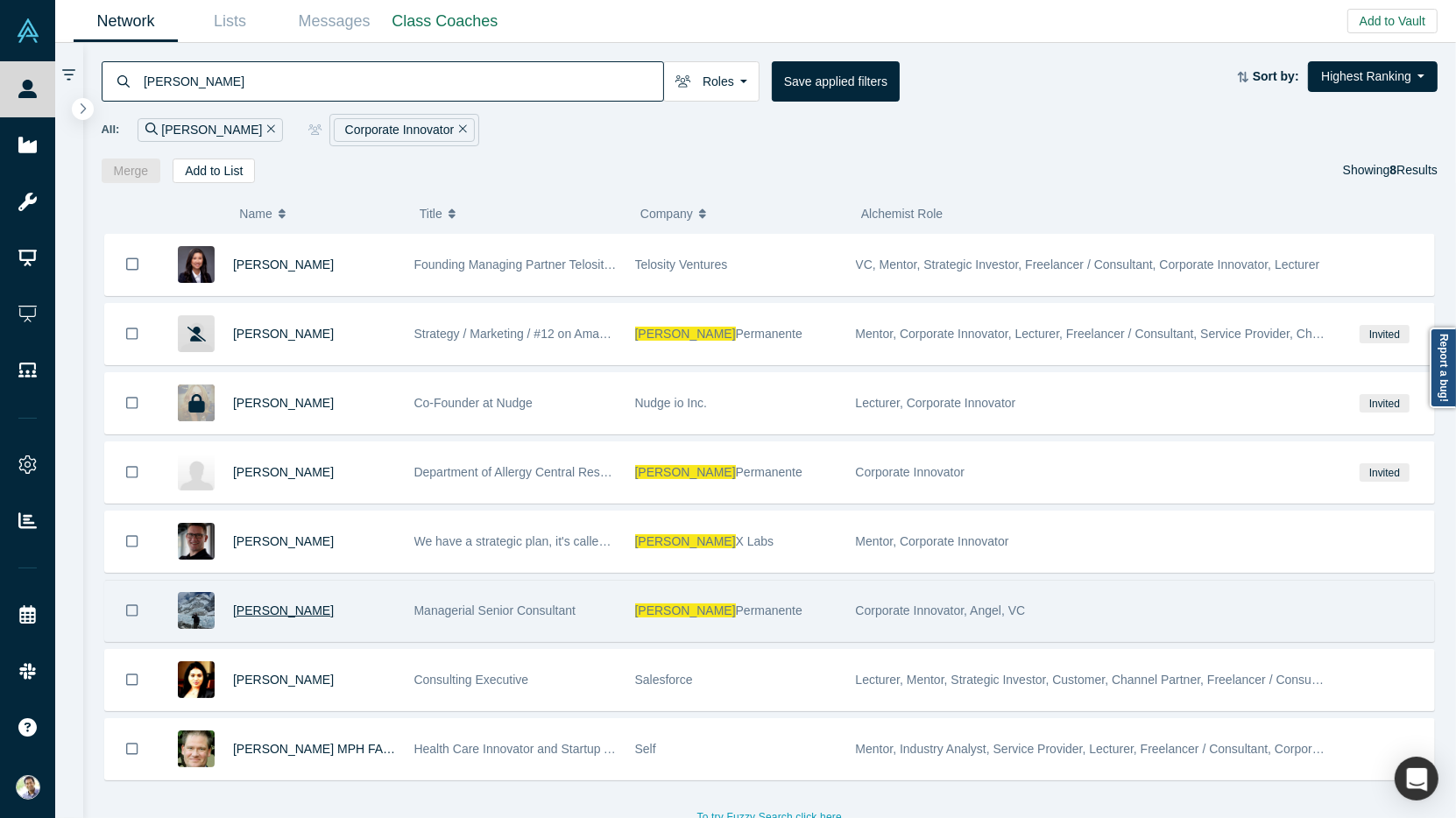
click at [306, 605] on span "Ralph Turlington" at bounding box center [282, 611] width 100 height 14
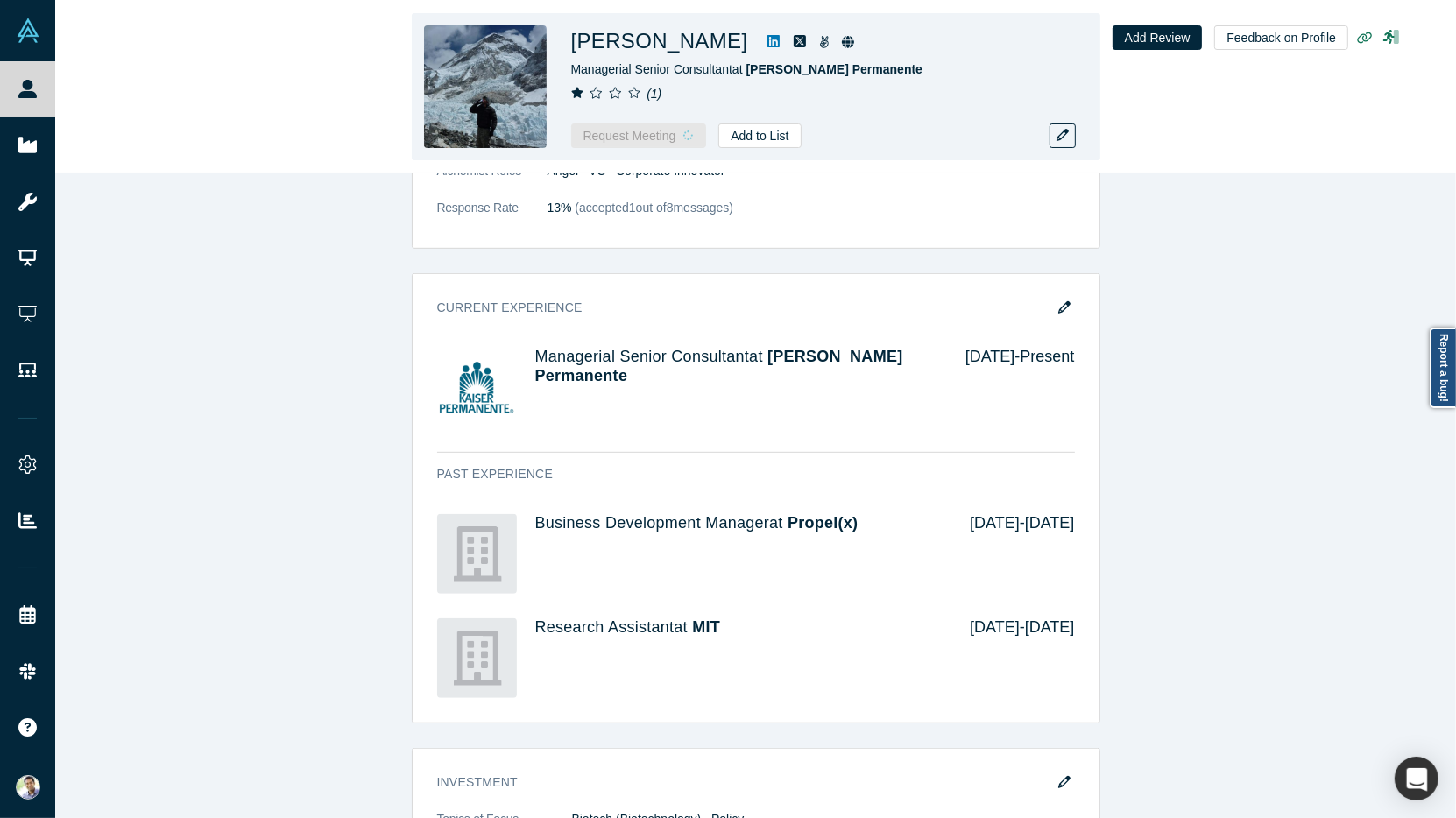
scroll to position [1626, 0]
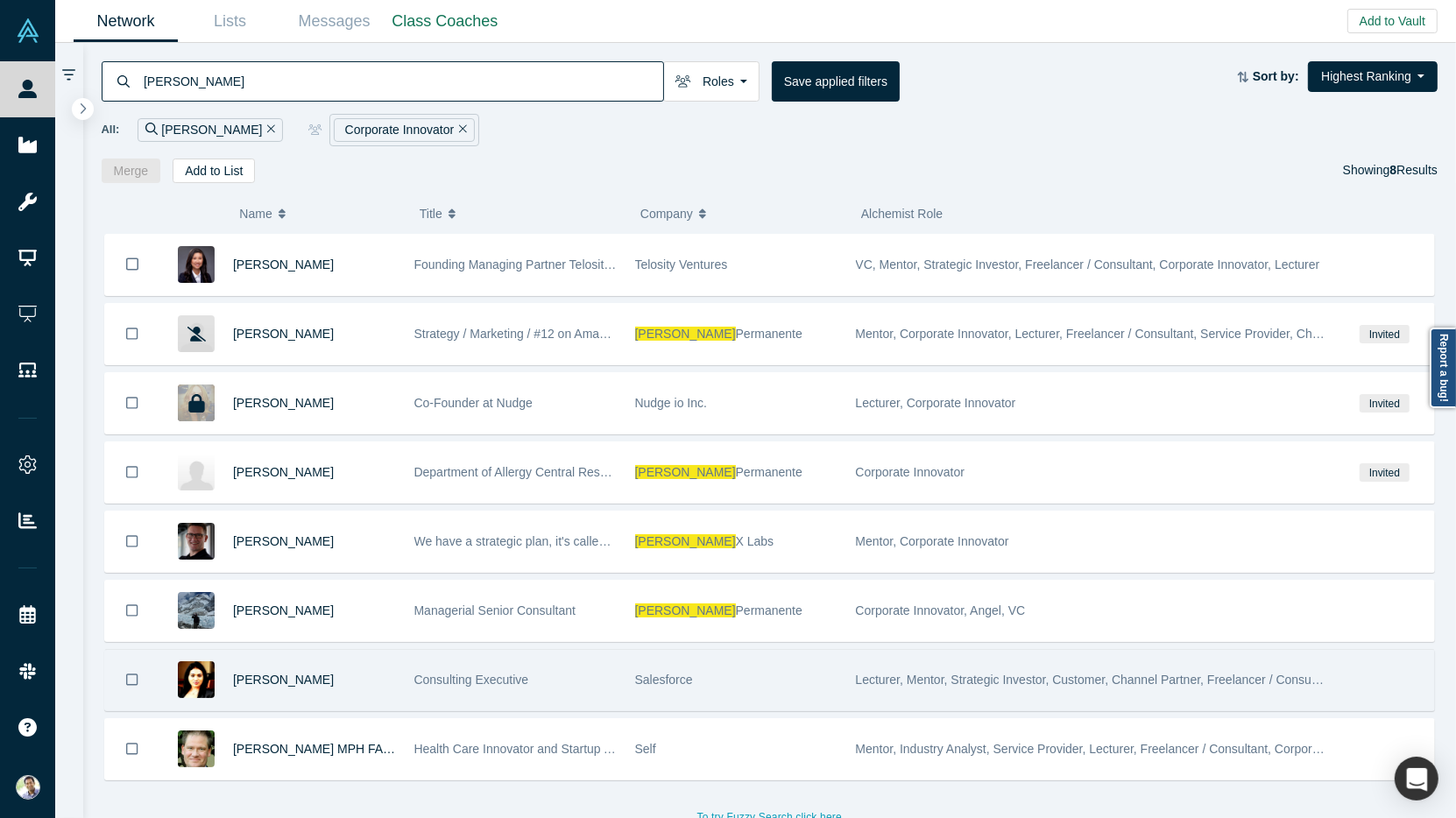
click at [315, 651] on div "Swathi REDDY" at bounding box center [314, 681] width 163 height 60
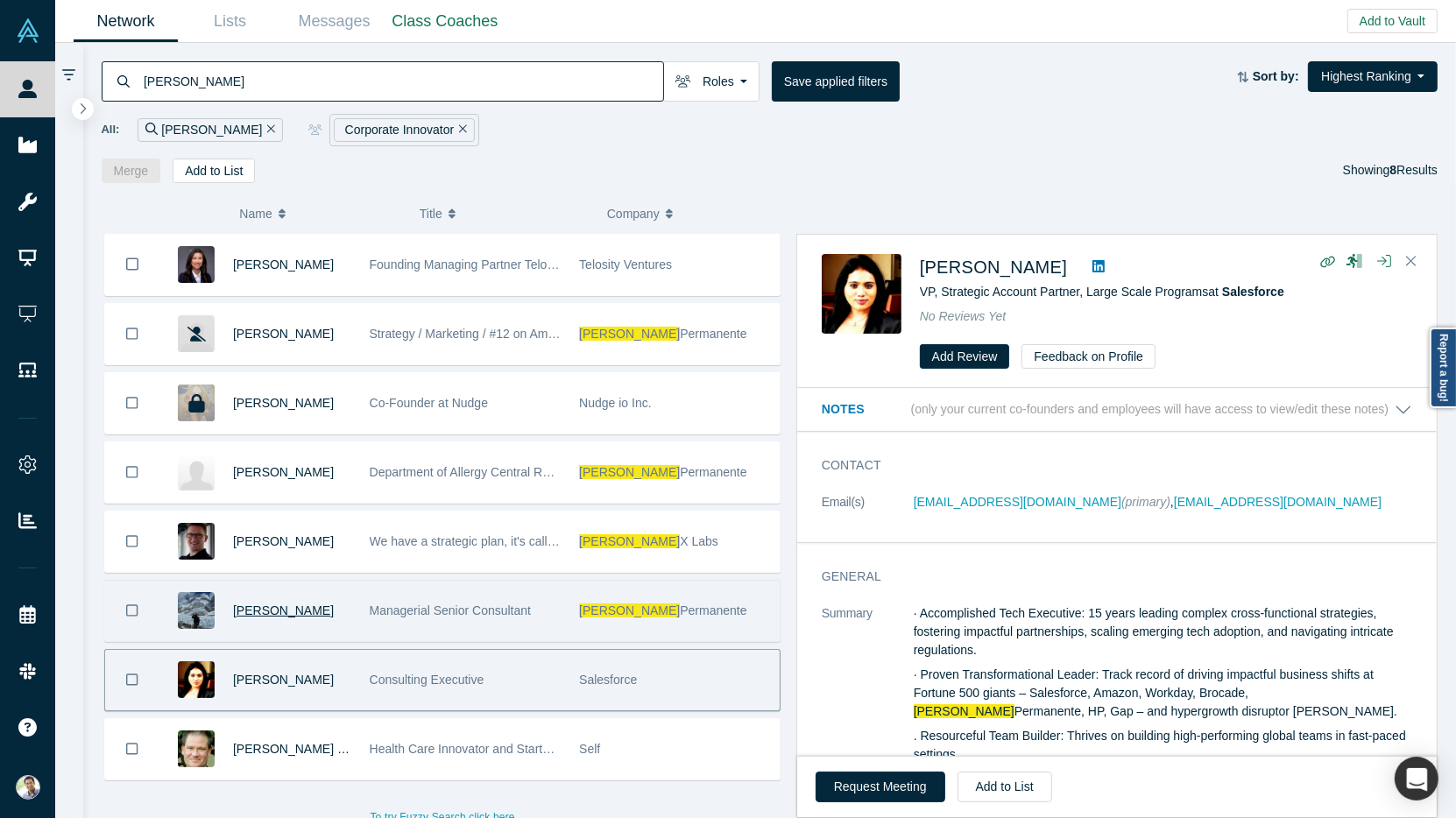
click at [288, 604] on span "Ralph Turlington" at bounding box center [282, 611] width 100 height 14
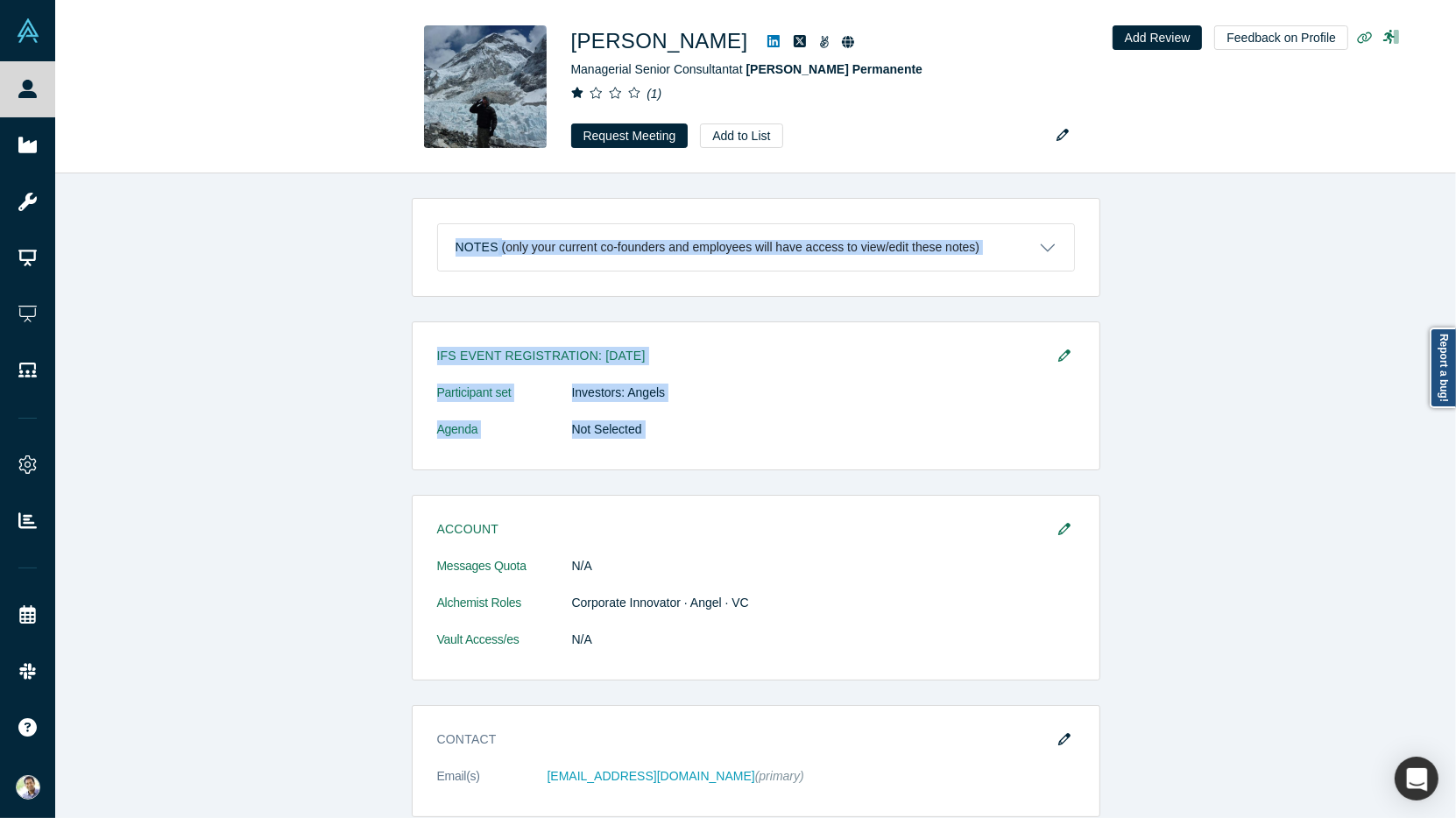
drag, startPoint x: 507, startPoint y: 507, endPoint x: 278, endPoint y: 246, distance: 347.2
click at [278, 246] on div "Notes (only your current co-founders and employees will have access to view/edi…" at bounding box center [756, 496] width 1401 height 645
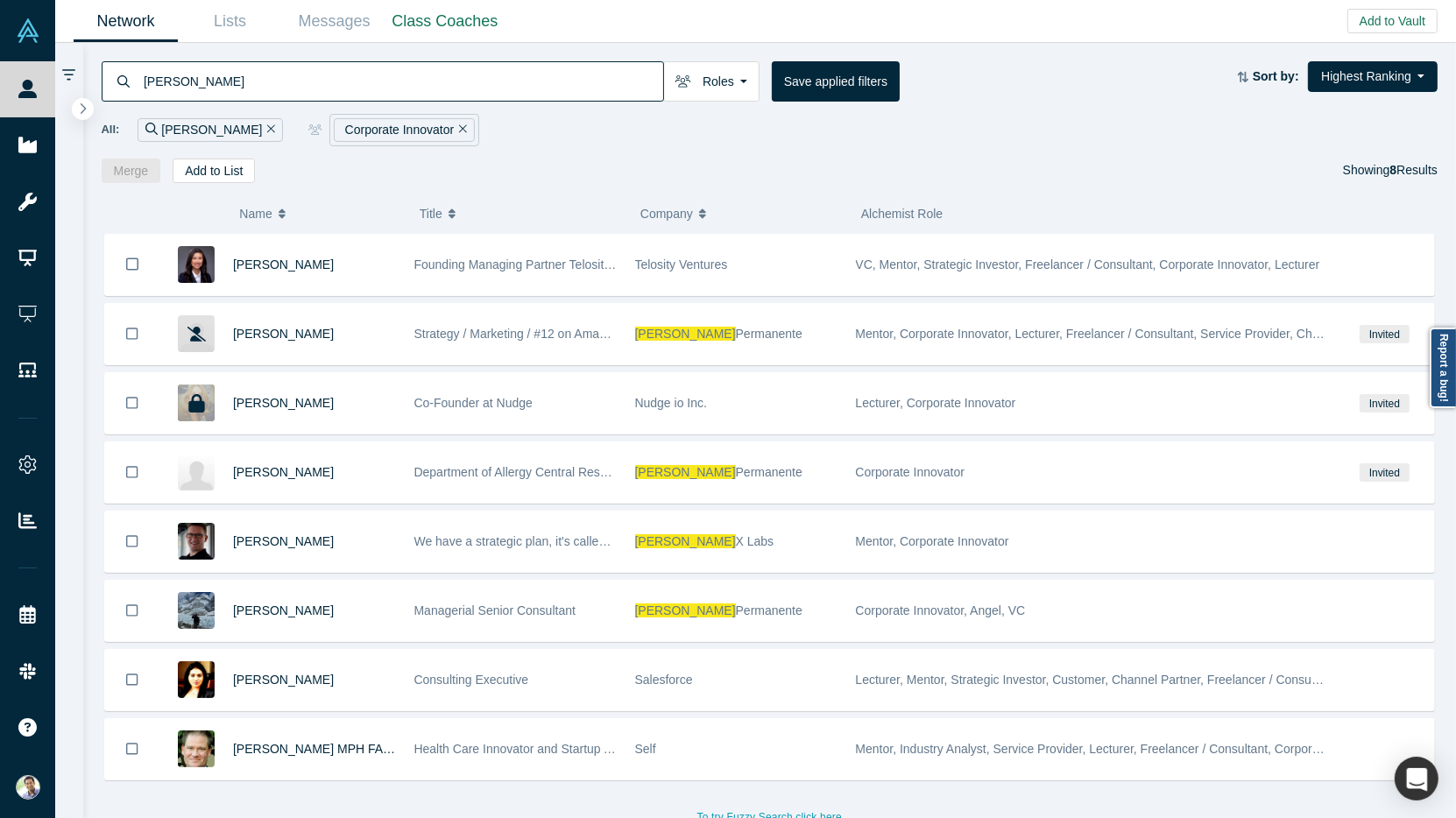
click at [267, 130] on icon "Remove Filter" at bounding box center [271, 129] width 8 height 13
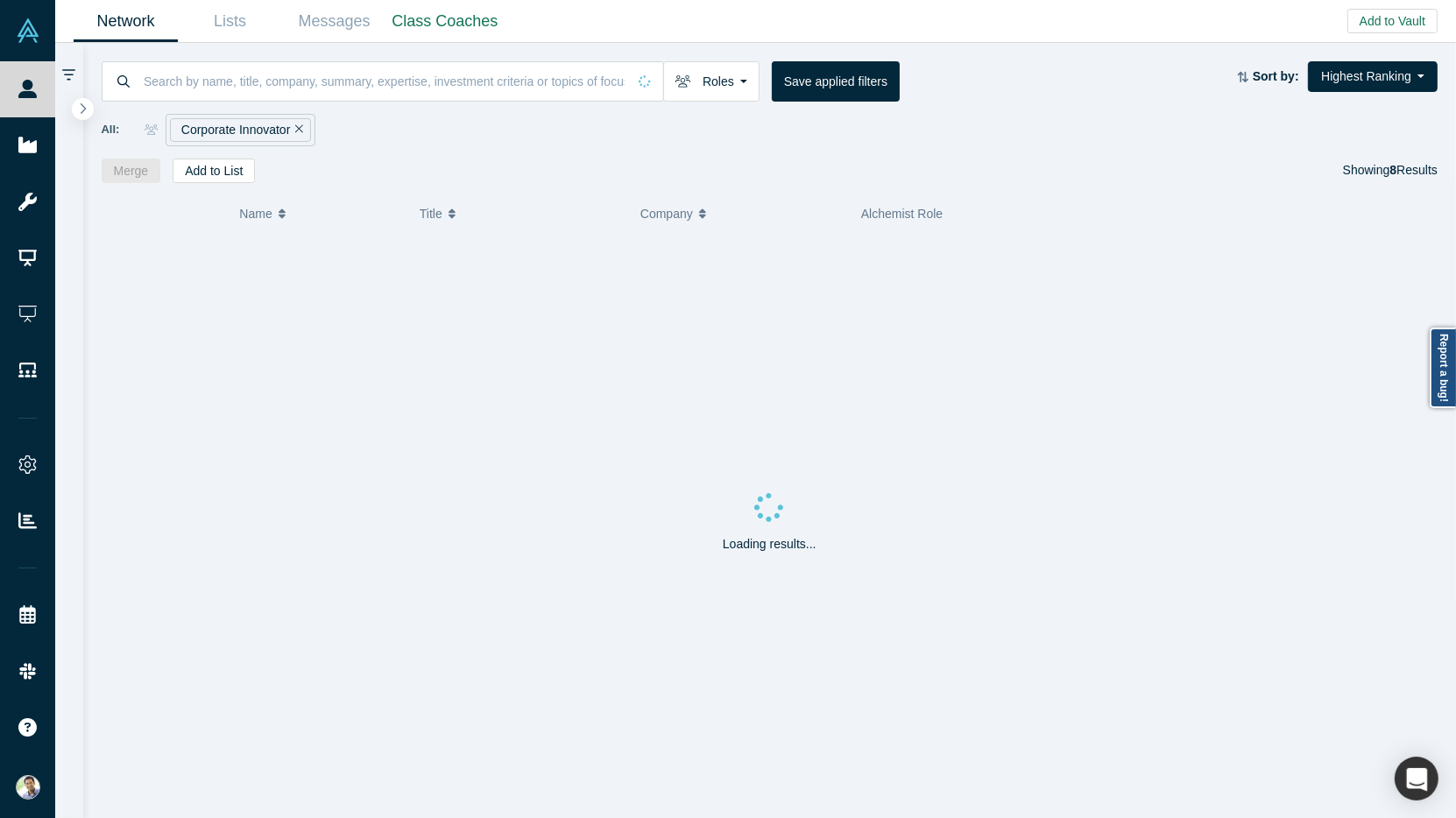
click at [296, 129] on icon "Remove Filter" at bounding box center [299, 129] width 8 height 13
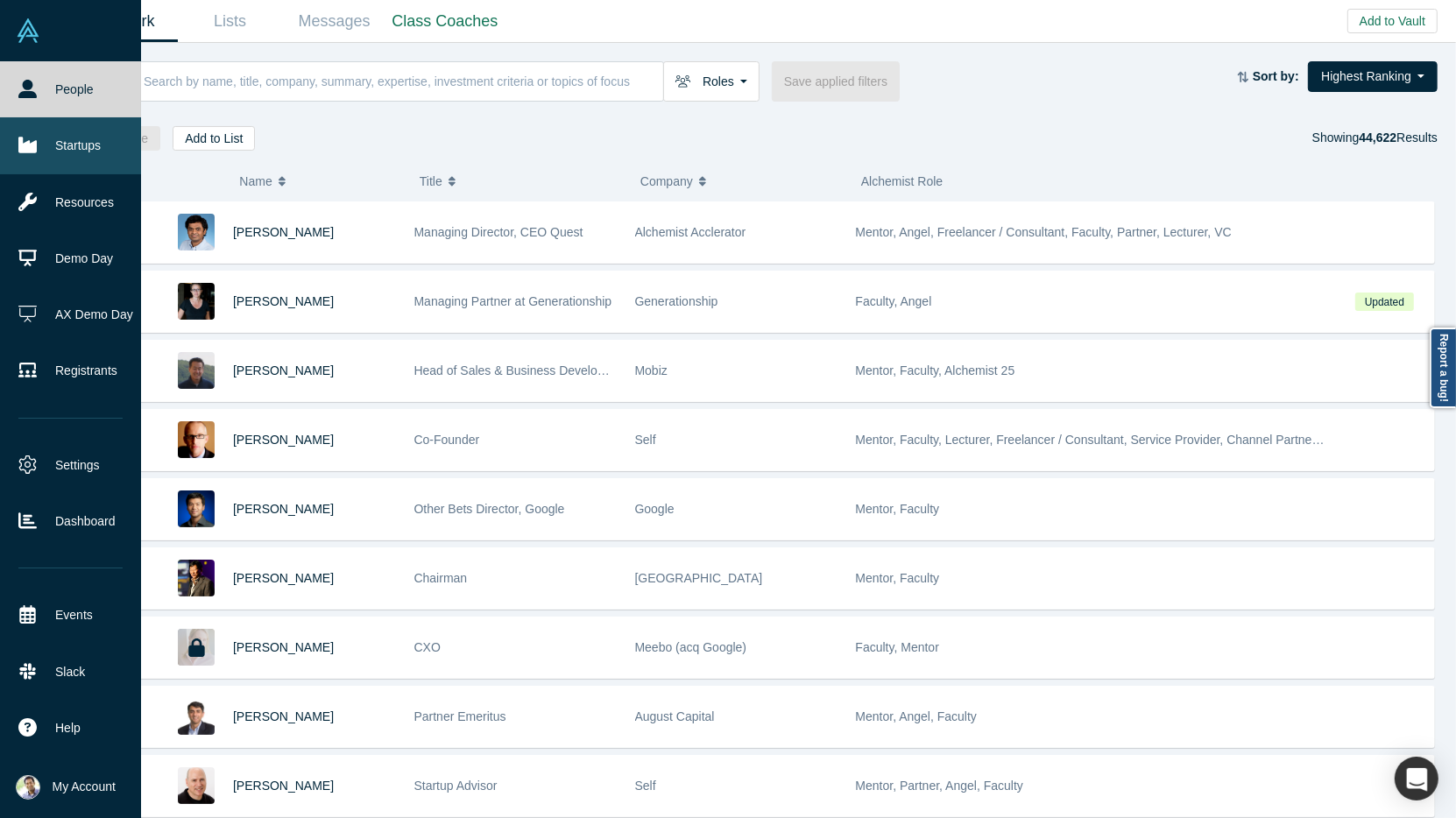
click at [40, 152] on link "Startups" at bounding box center [70, 146] width 141 height 56
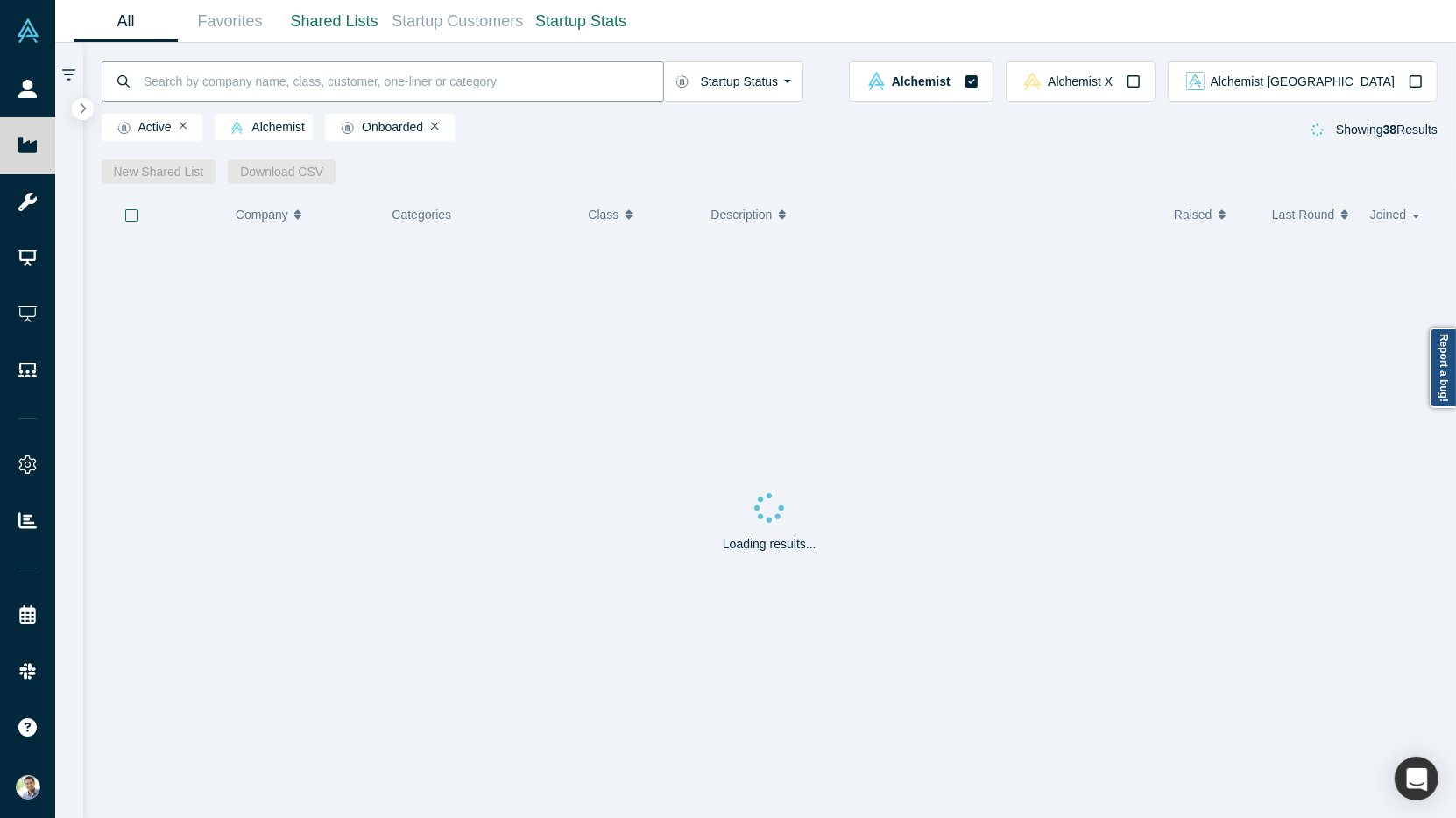
click at [205, 90] on input at bounding box center [402, 81] width 521 height 41
type input "health"
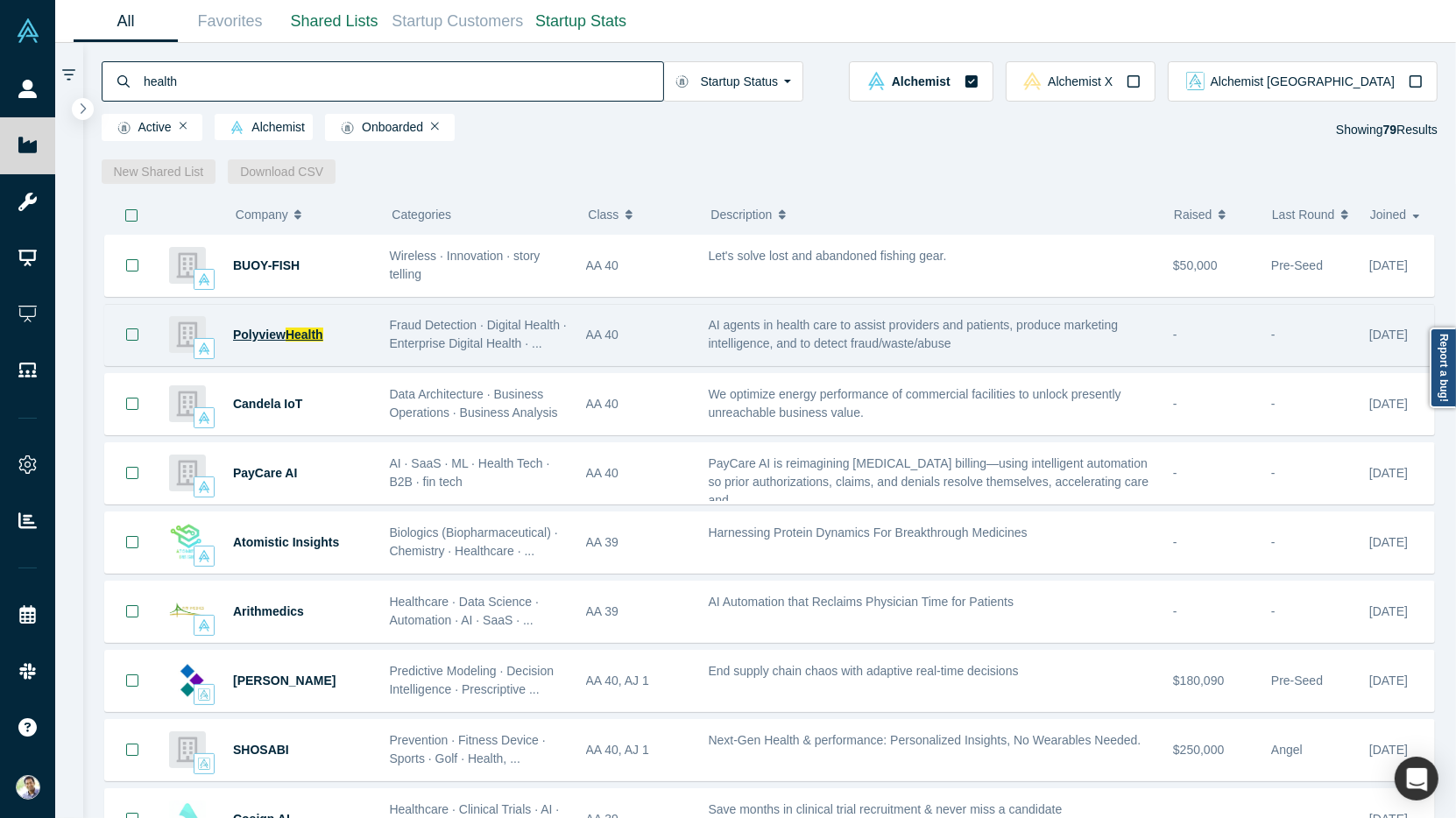
click at [260, 330] on span "Polyview" at bounding box center [259, 335] width 53 height 14
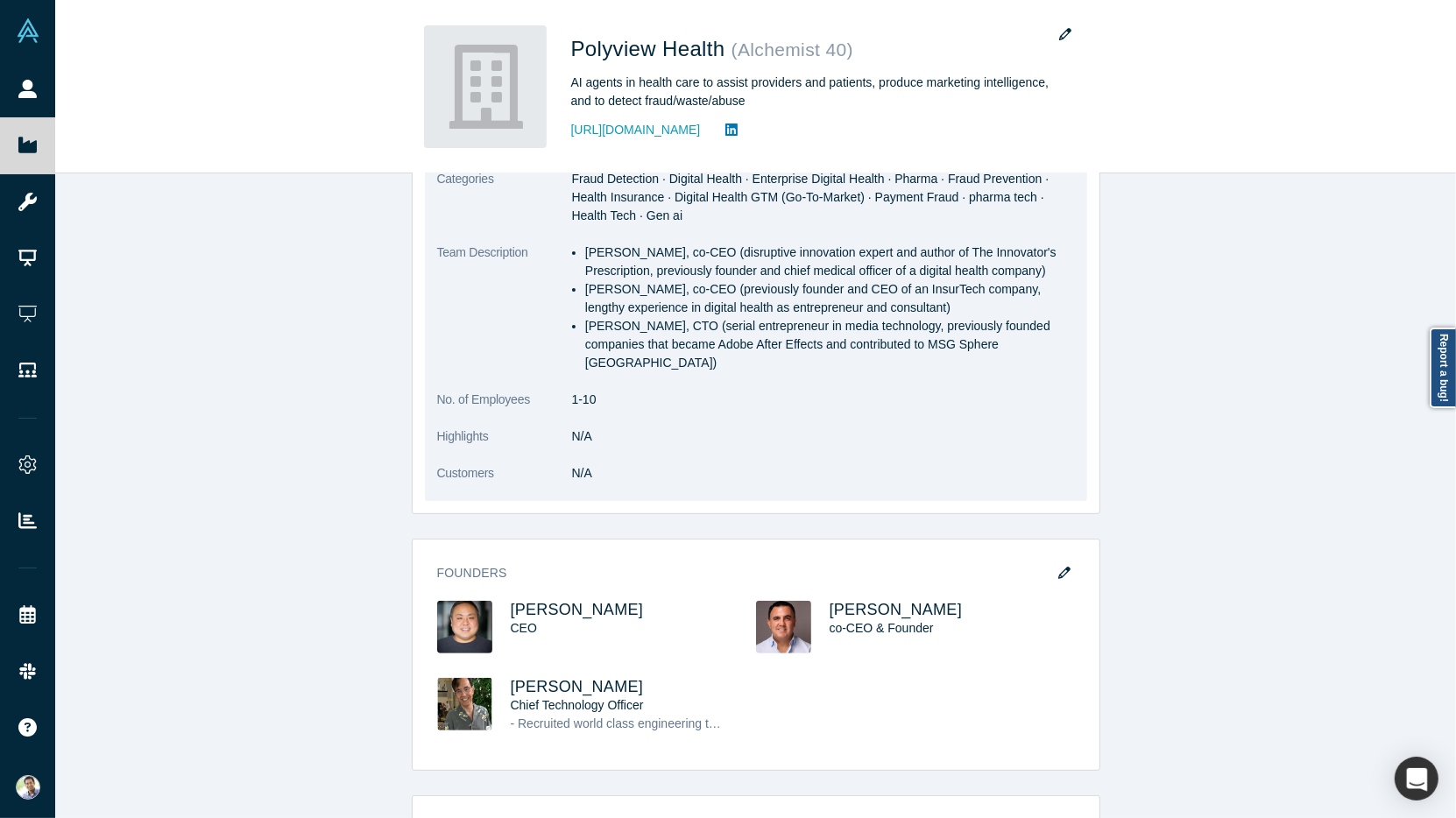
scroll to position [425, 0]
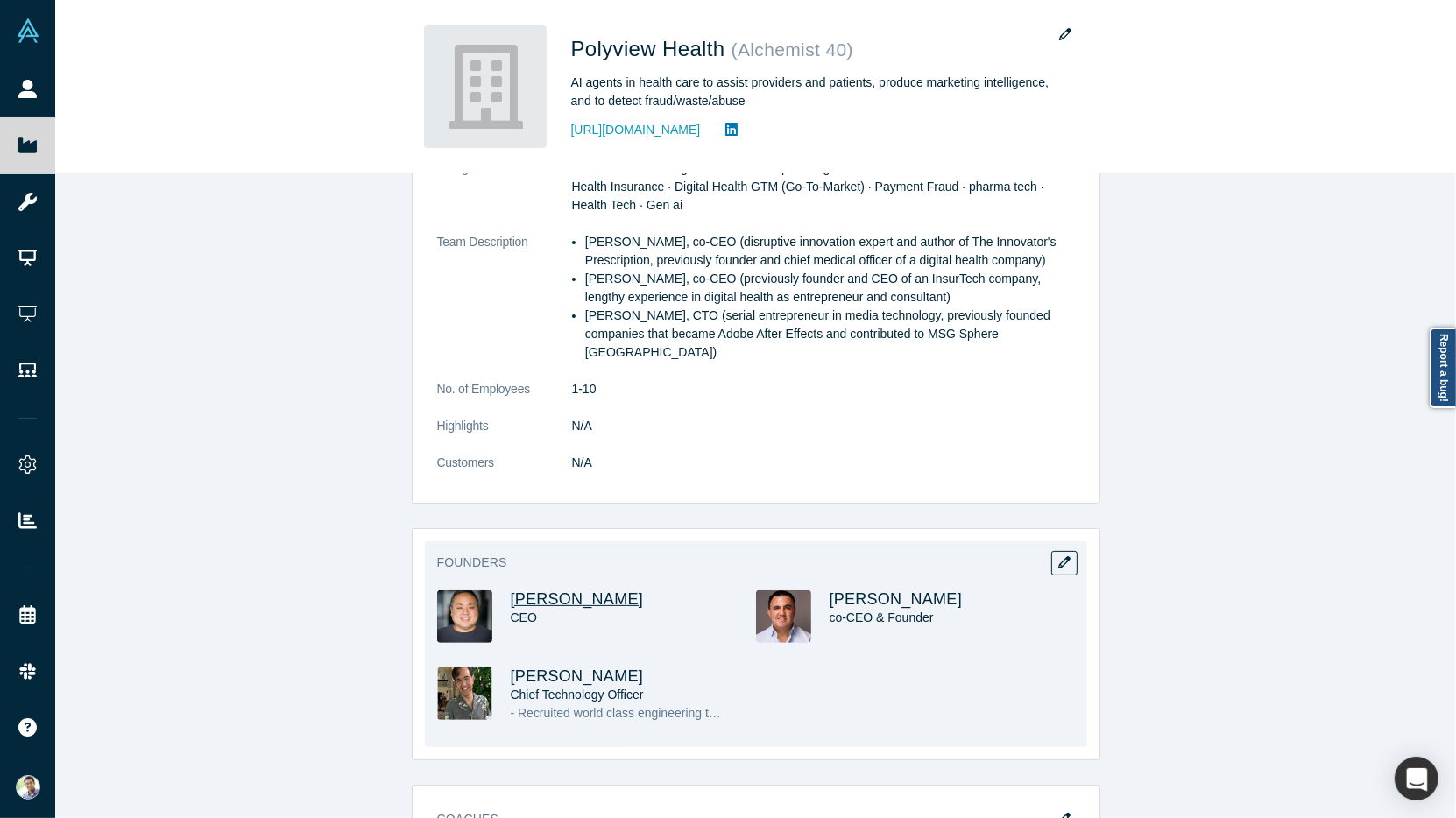
click at [548, 590] on span "Jason Hwang" at bounding box center [578, 599] width 133 height 18
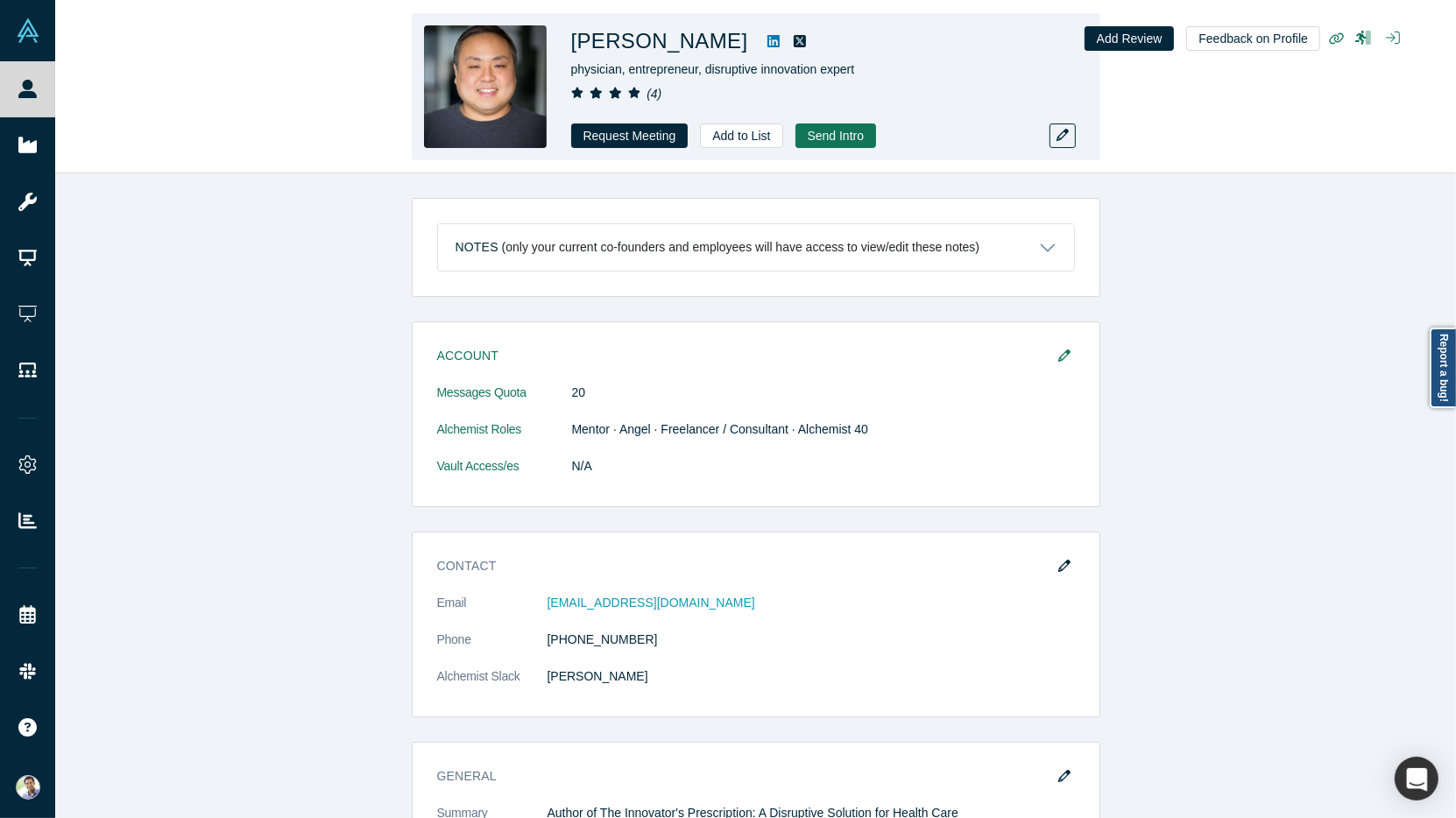
click at [767, 41] on icon at bounding box center [773, 41] width 13 height 13
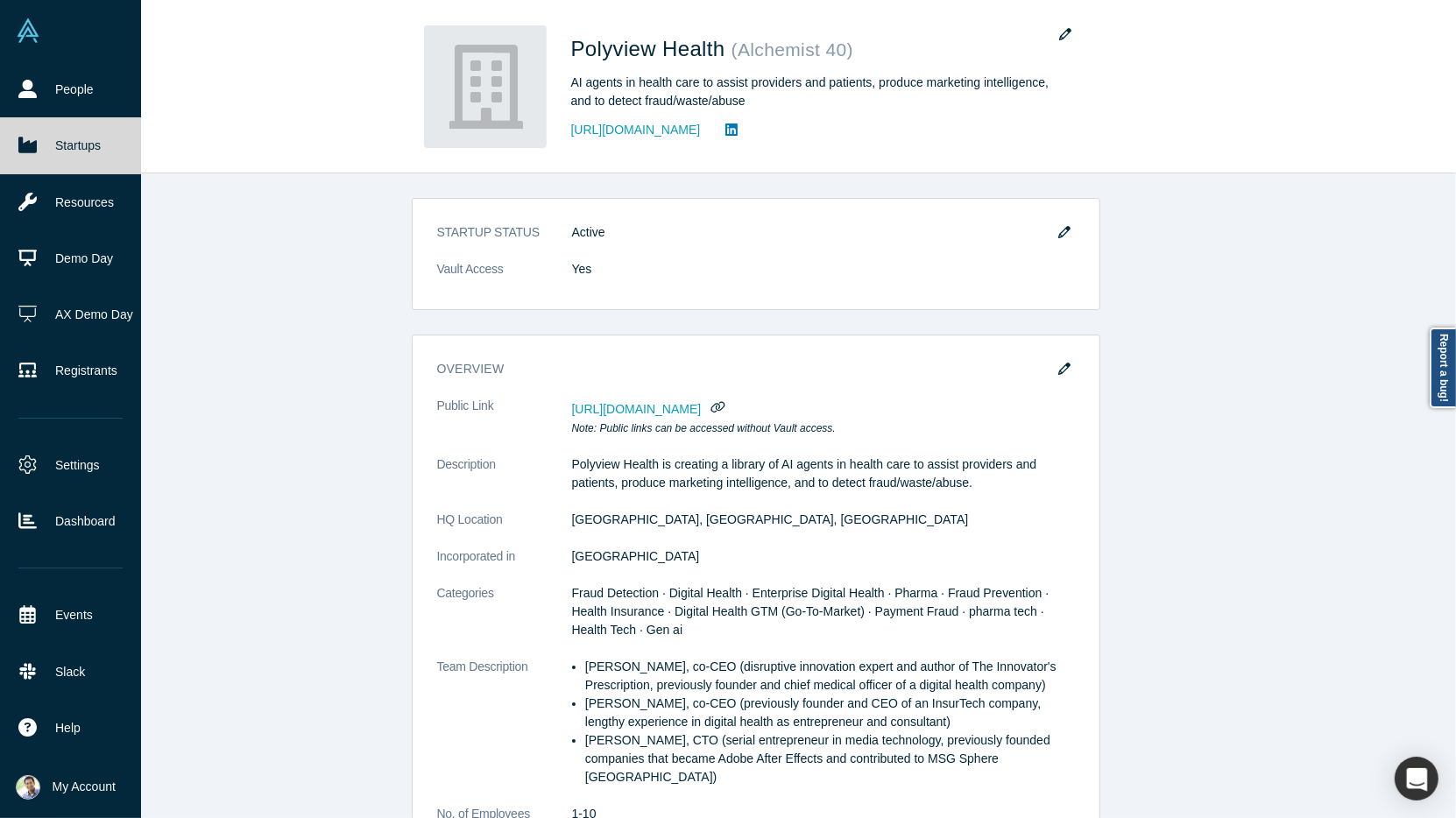
click at [53, 135] on link "Startups" at bounding box center [70, 146] width 141 height 56
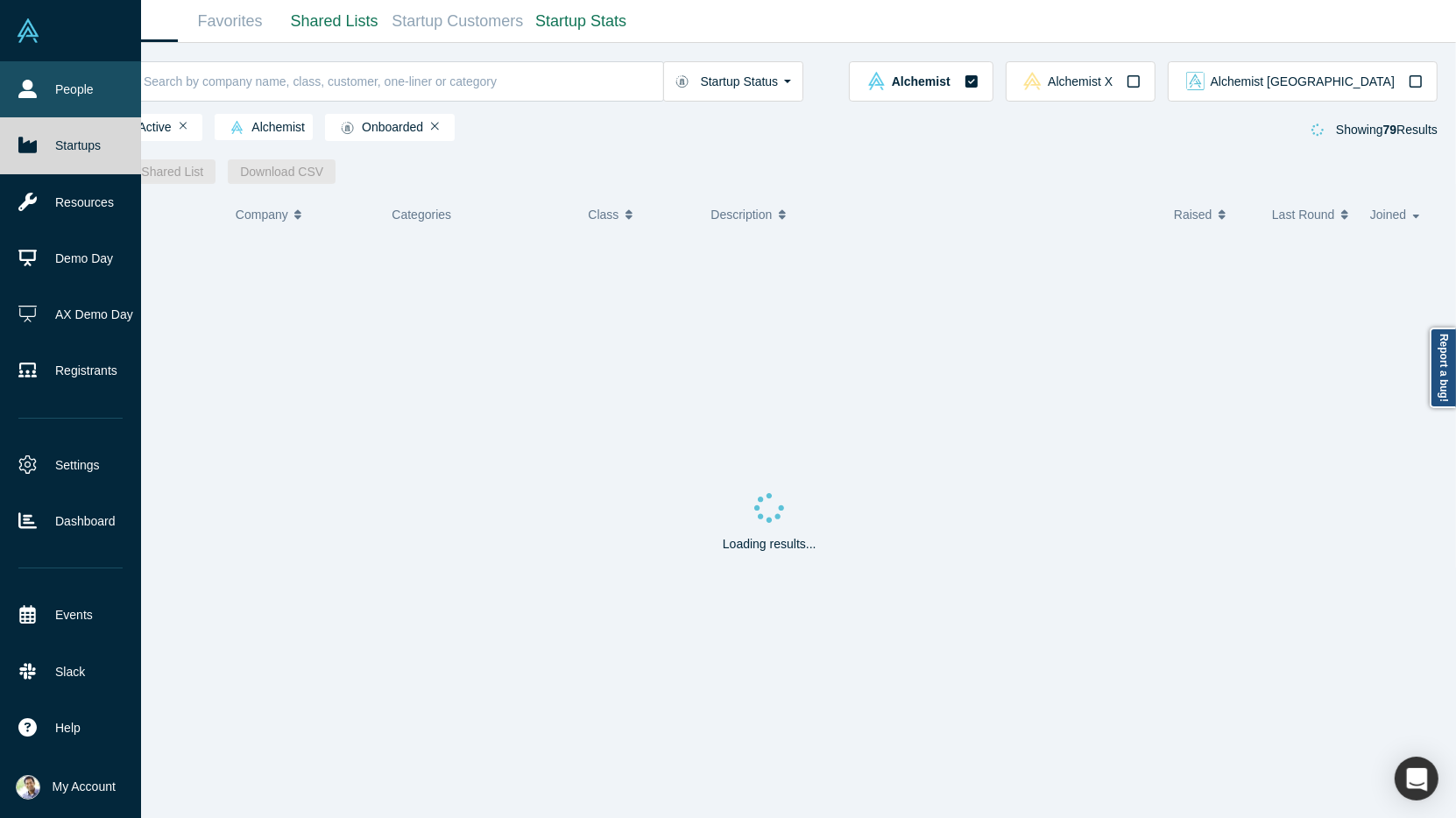
click at [55, 105] on link "People" at bounding box center [70, 90] width 141 height 56
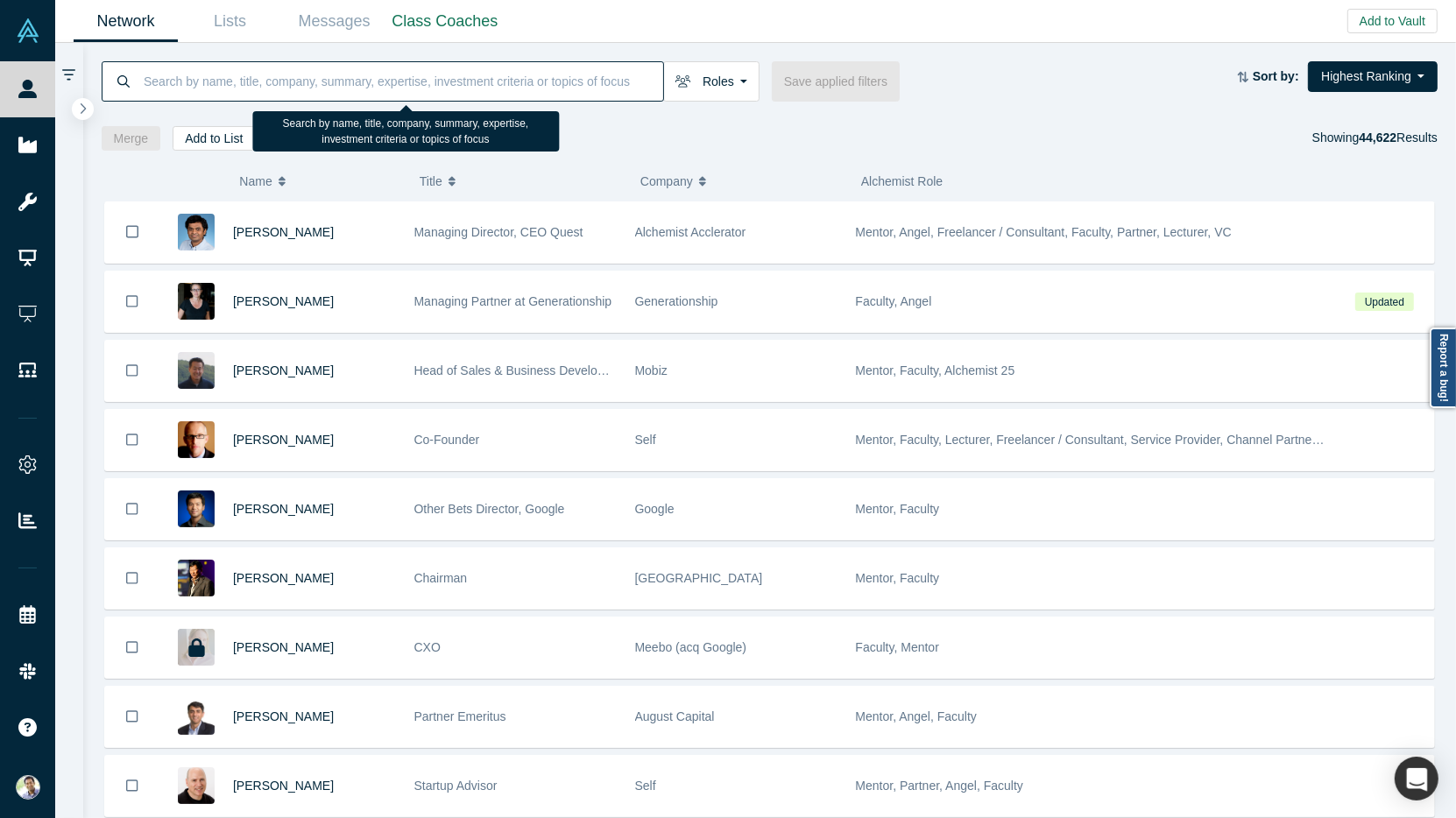
click at [191, 83] on input at bounding box center [402, 81] width 521 height 41
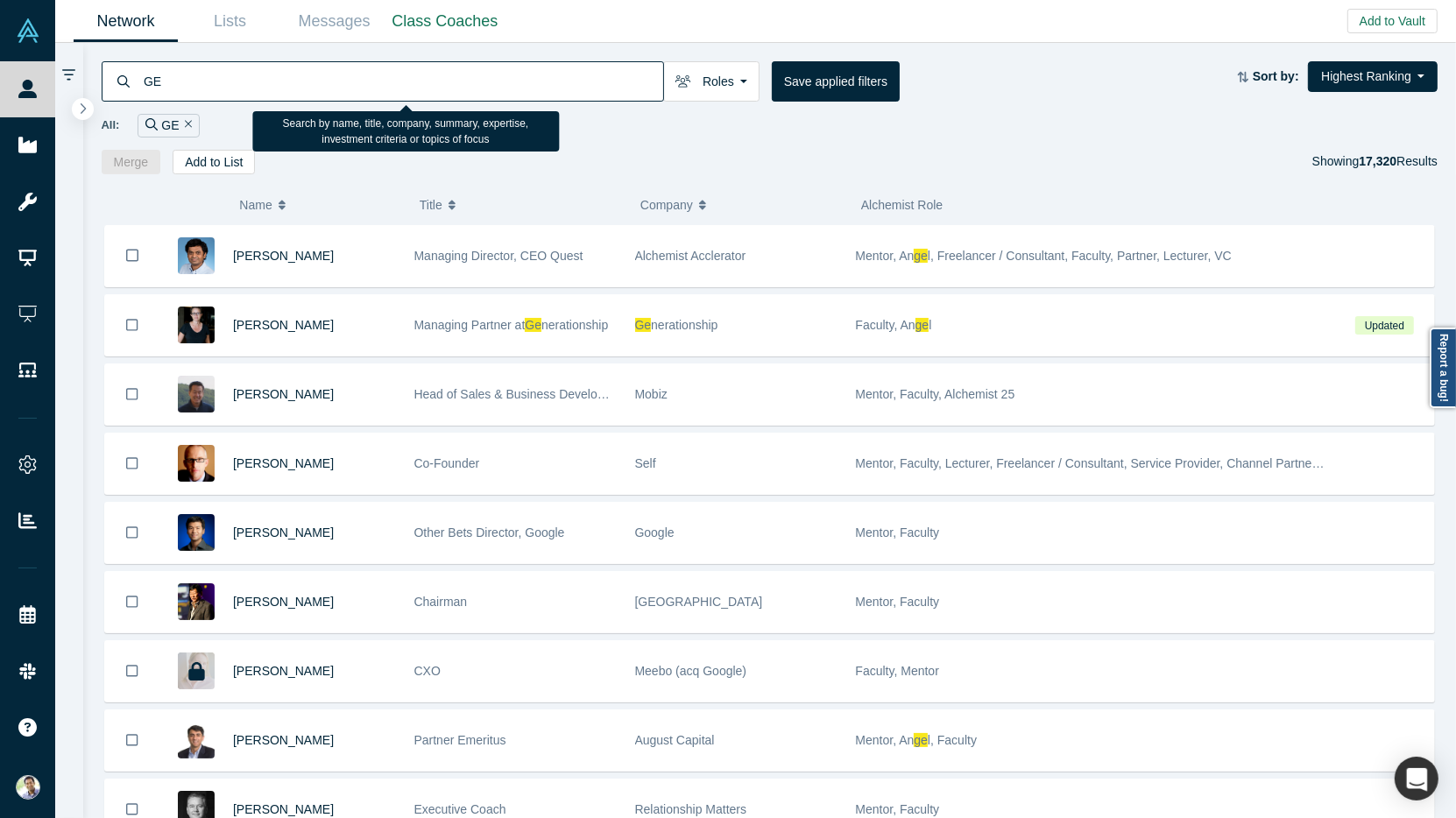
type input "G"
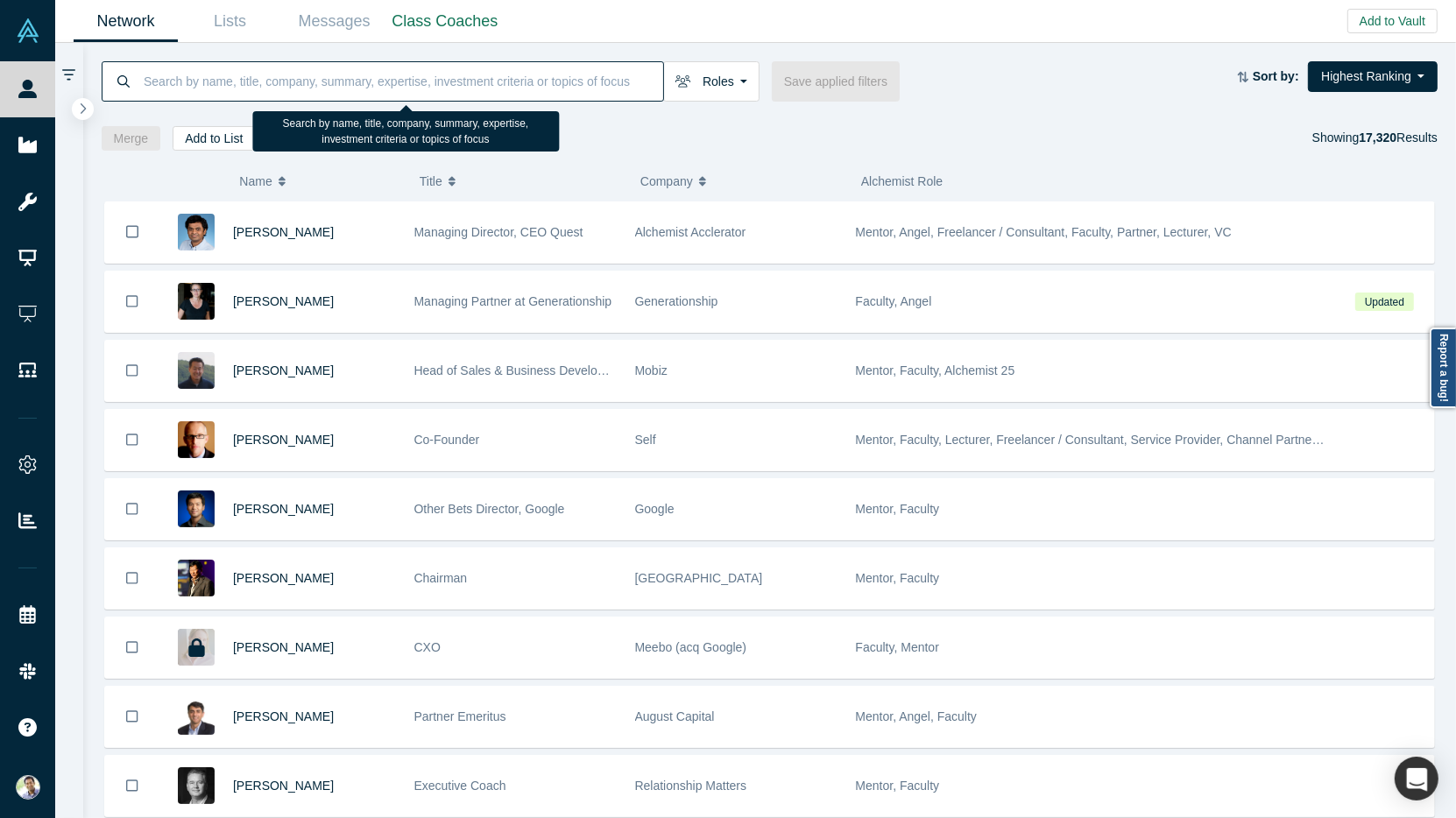
type input "H"
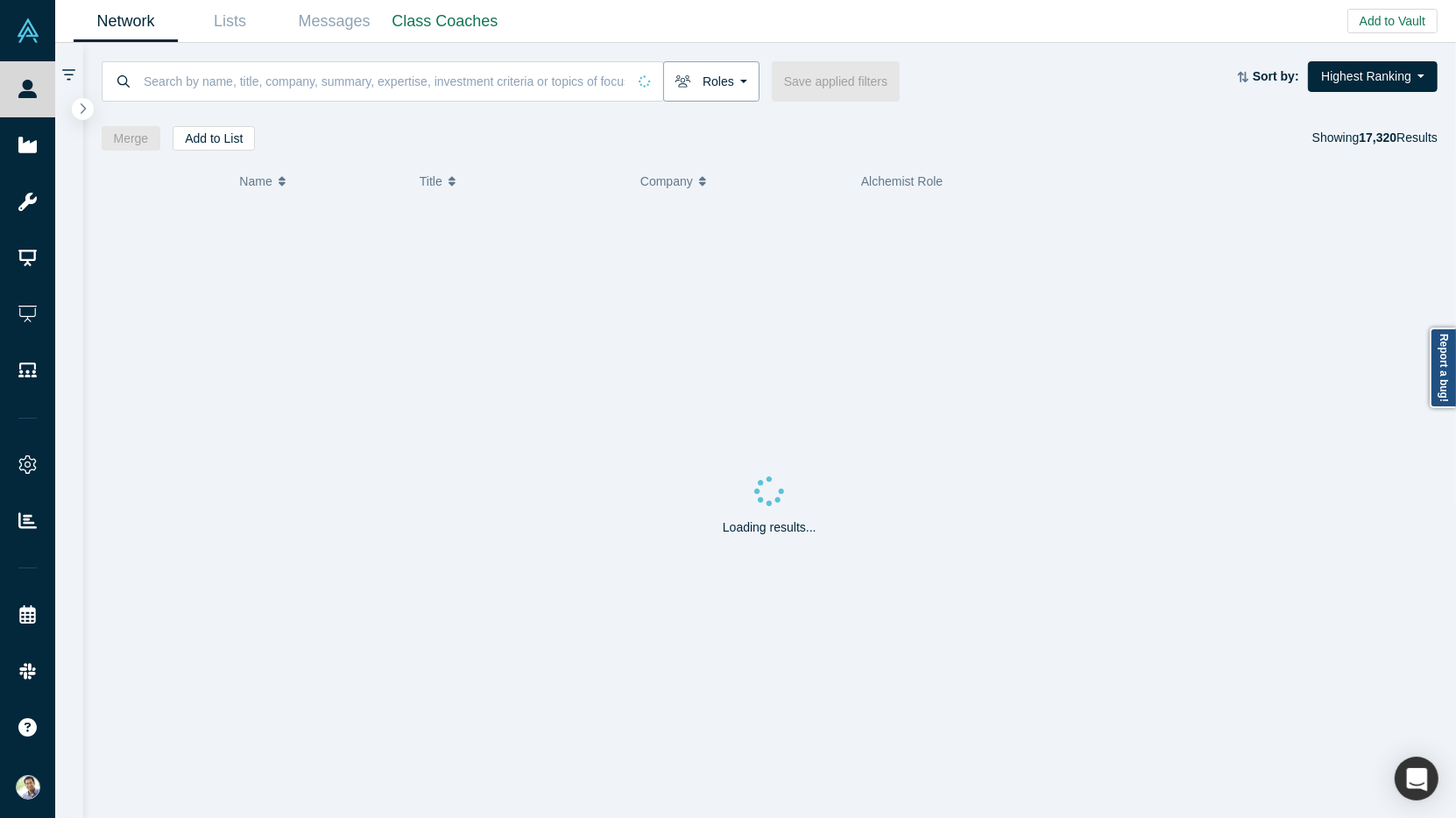
click at [738, 73] on button "Roles" at bounding box center [711, 81] width 96 height 40
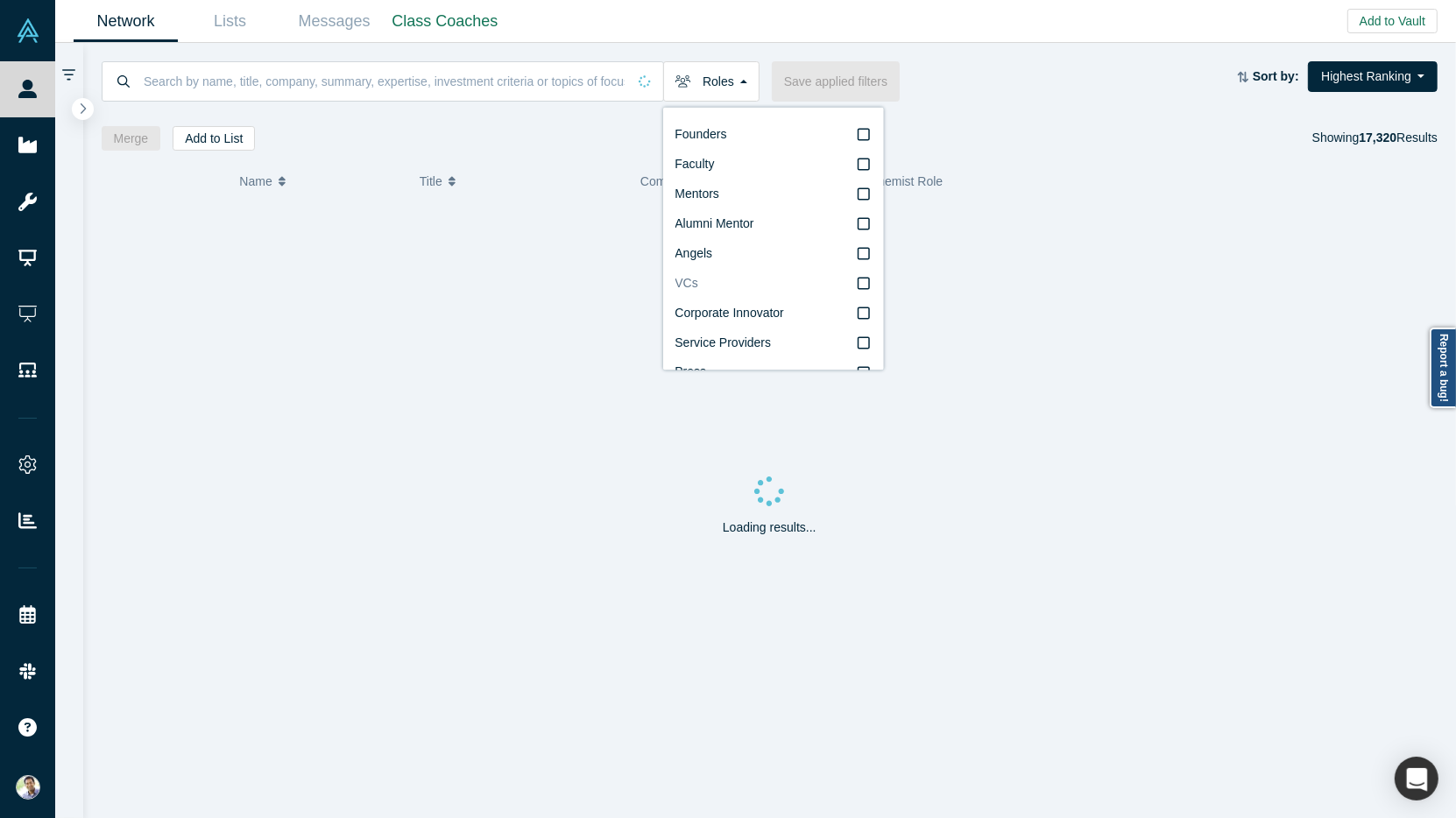
click at [869, 286] on icon at bounding box center [864, 283] width 13 height 14
click at [0, 0] on input "VCs" at bounding box center [0, 0] width 0 height 0
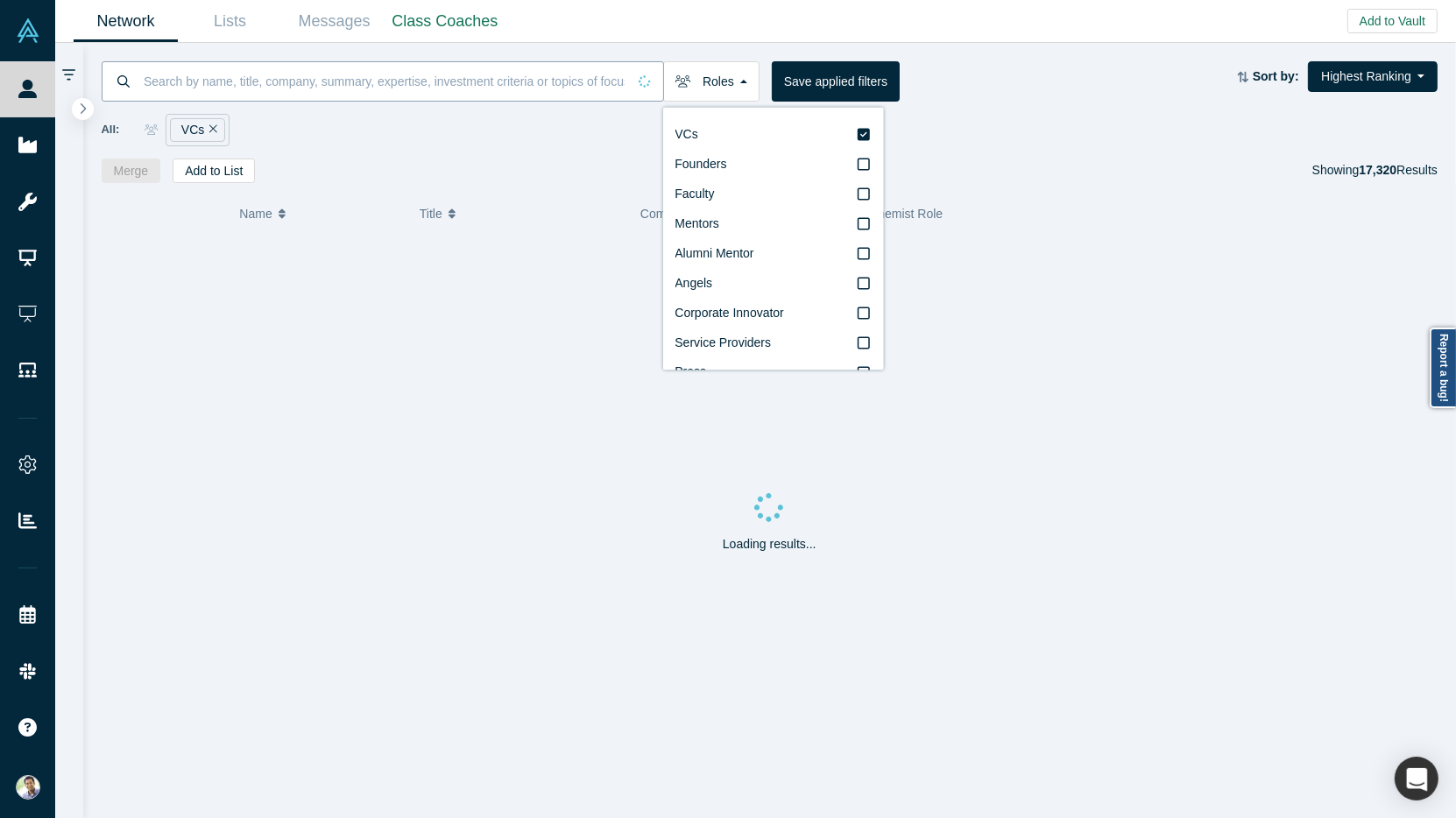
click at [295, 75] on input at bounding box center [385, 81] width 485 height 41
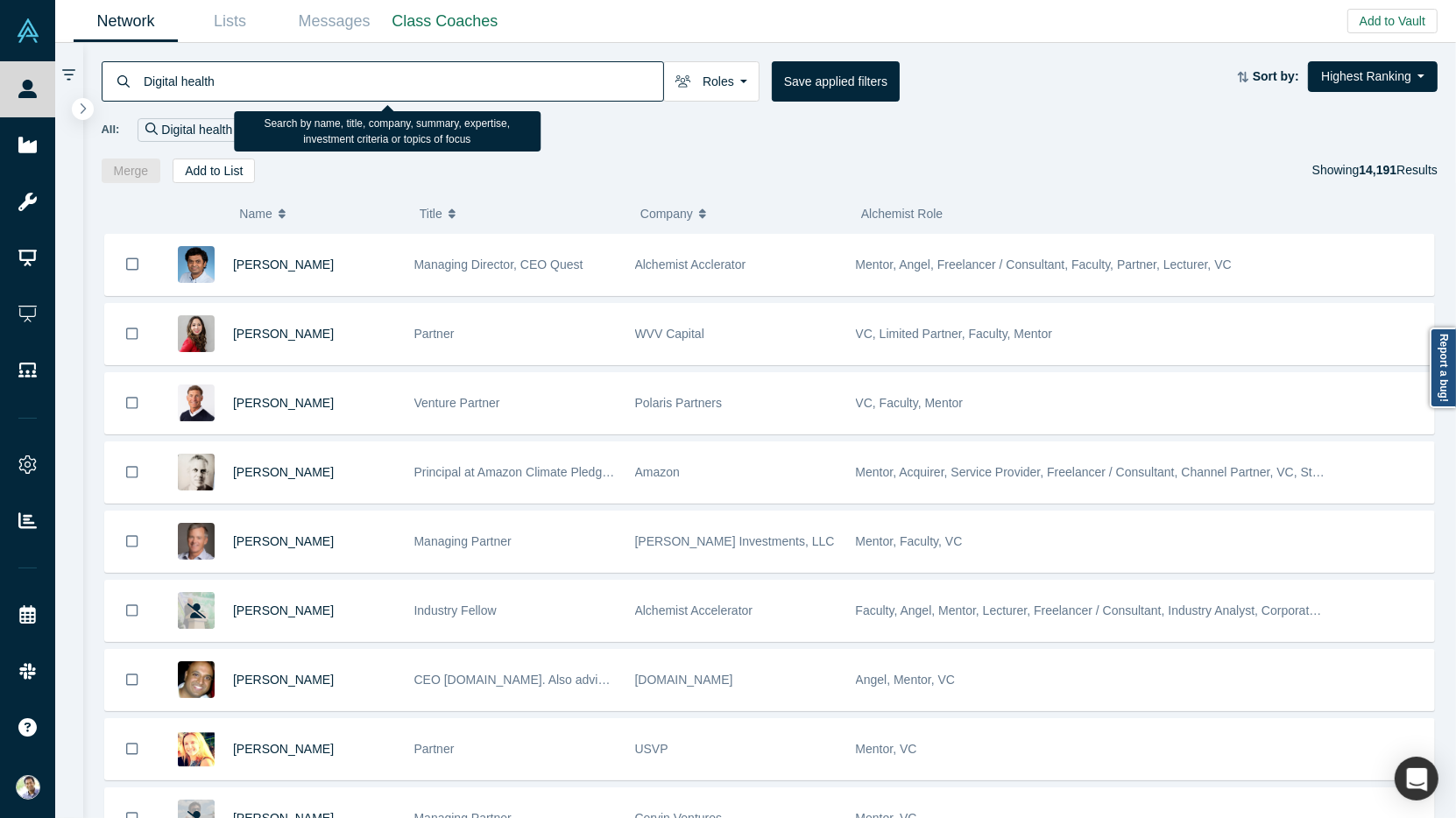
type input "Digital health"
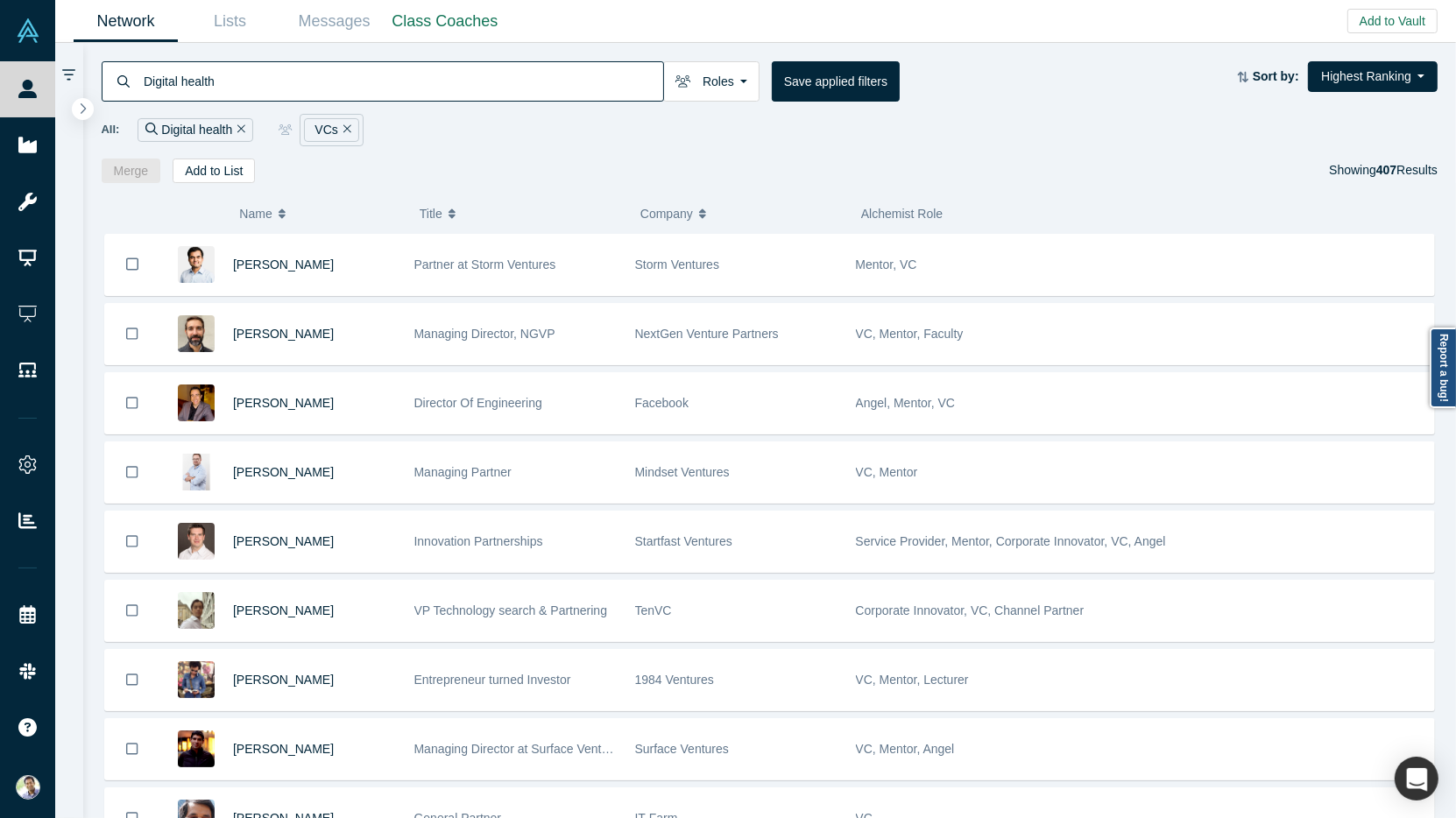
click at [346, 130] on icon "Remove Filter" at bounding box center [348, 129] width 8 height 13
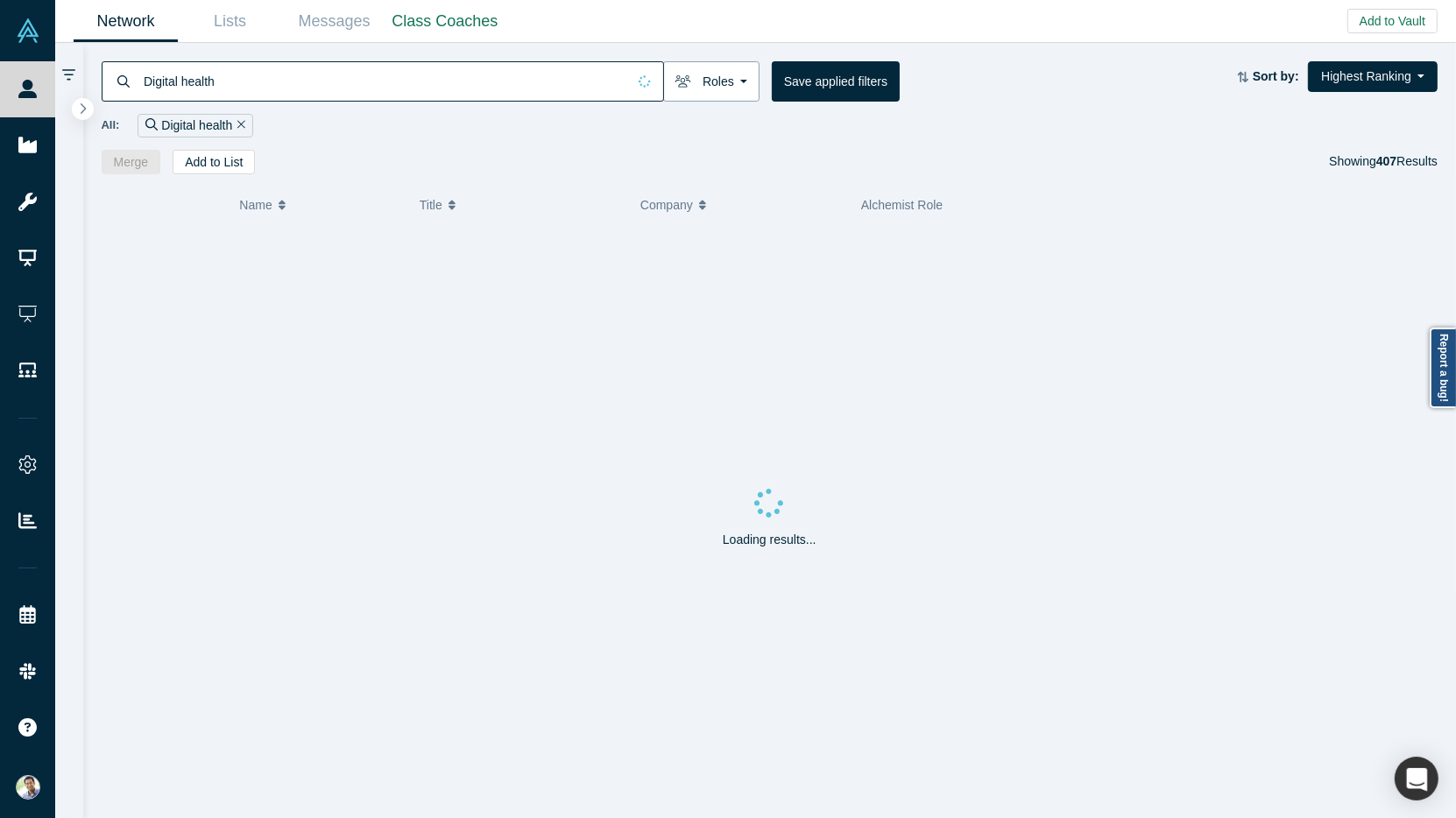
click at [741, 79] on button "Roles" at bounding box center [711, 81] width 96 height 40
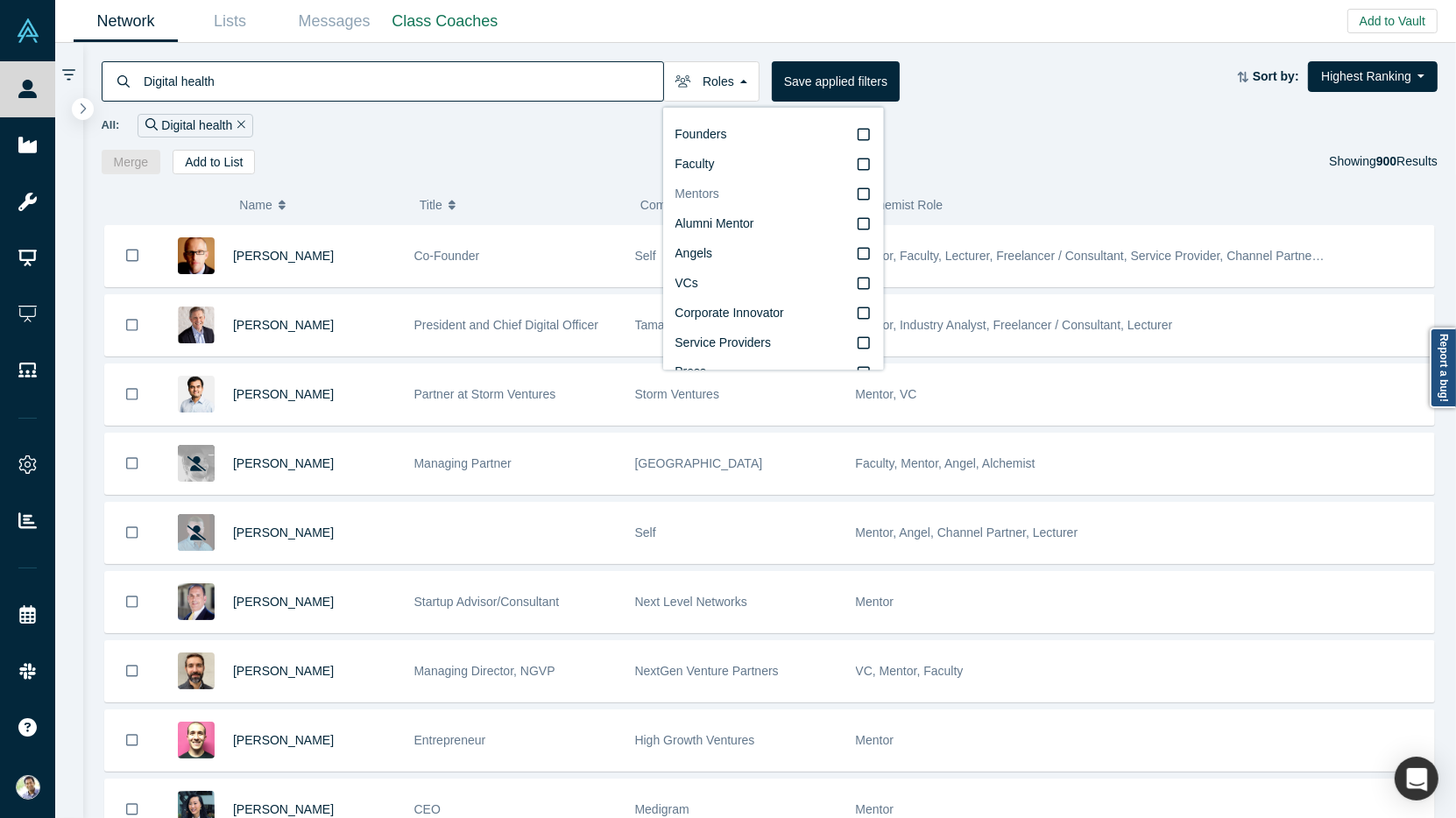
click at [867, 197] on icon at bounding box center [864, 195] width 13 height 14
click at [0, 0] on input "Mentors" at bounding box center [0, 0] width 0 height 0
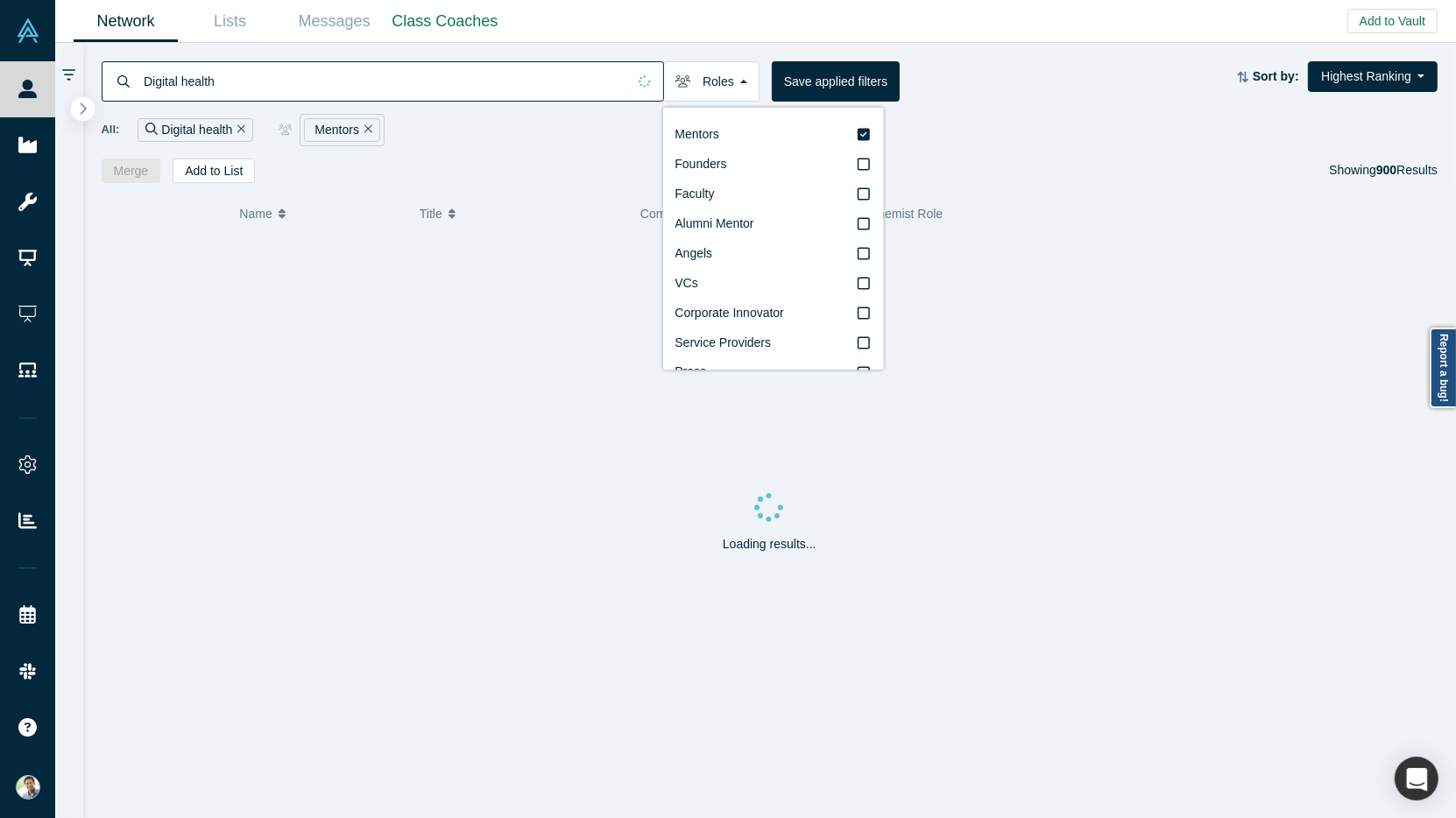
click at [90, 114] on button "button" at bounding box center [83, 109] width 23 height 23
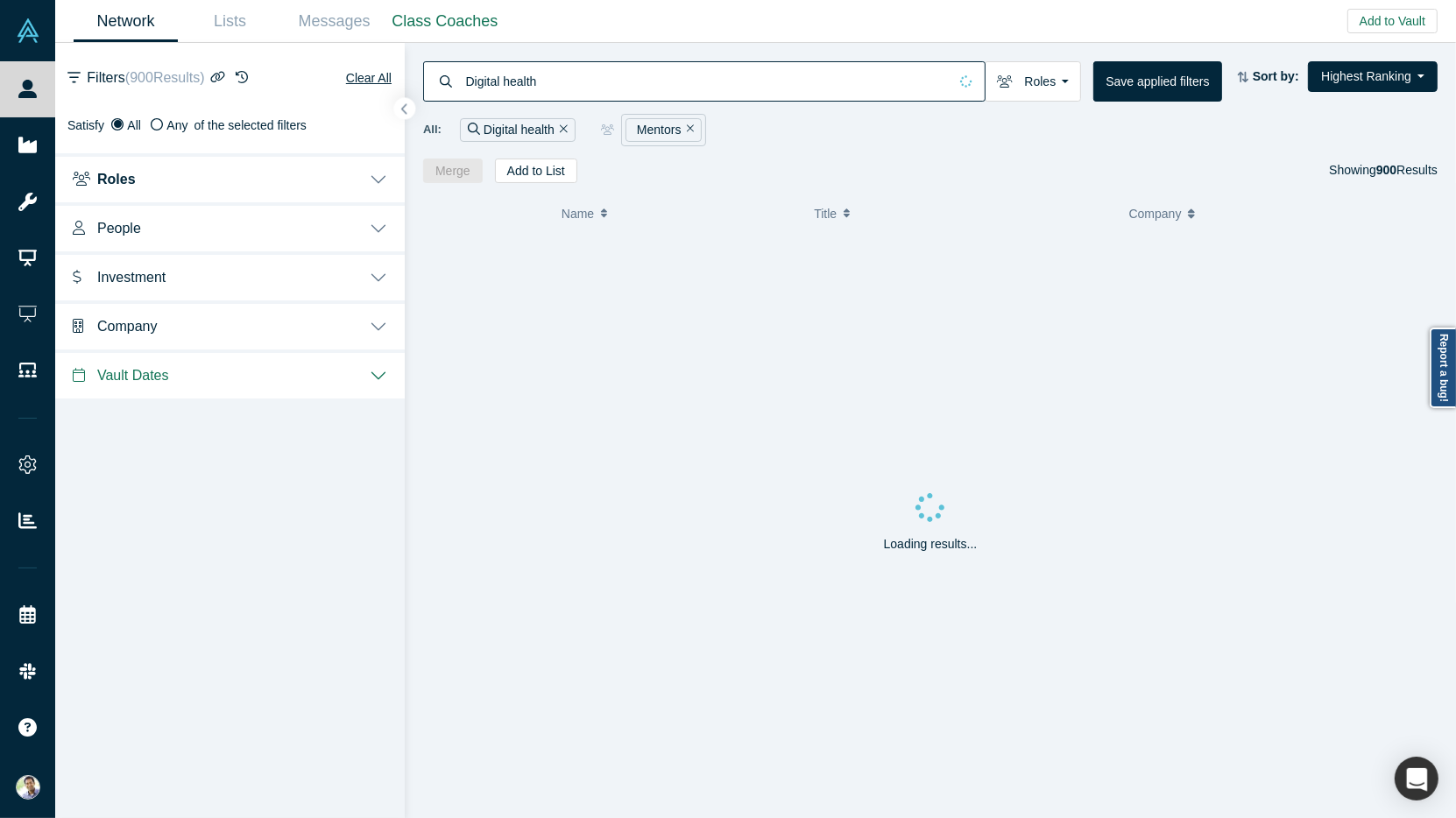
click at [385, 232] on button "People" at bounding box center [230, 227] width 350 height 49
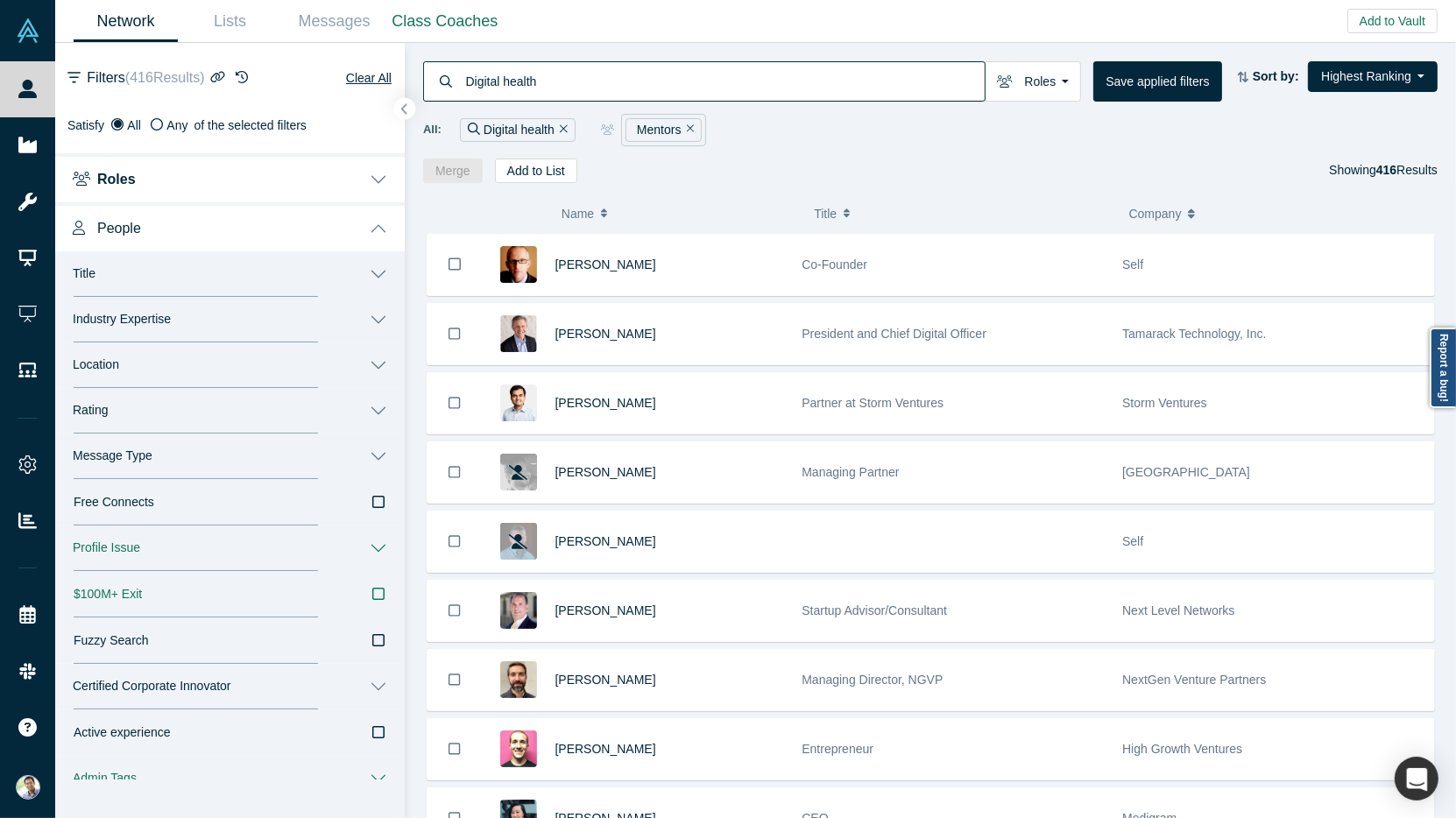
click at [383, 225] on button "People" at bounding box center [230, 227] width 350 height 49
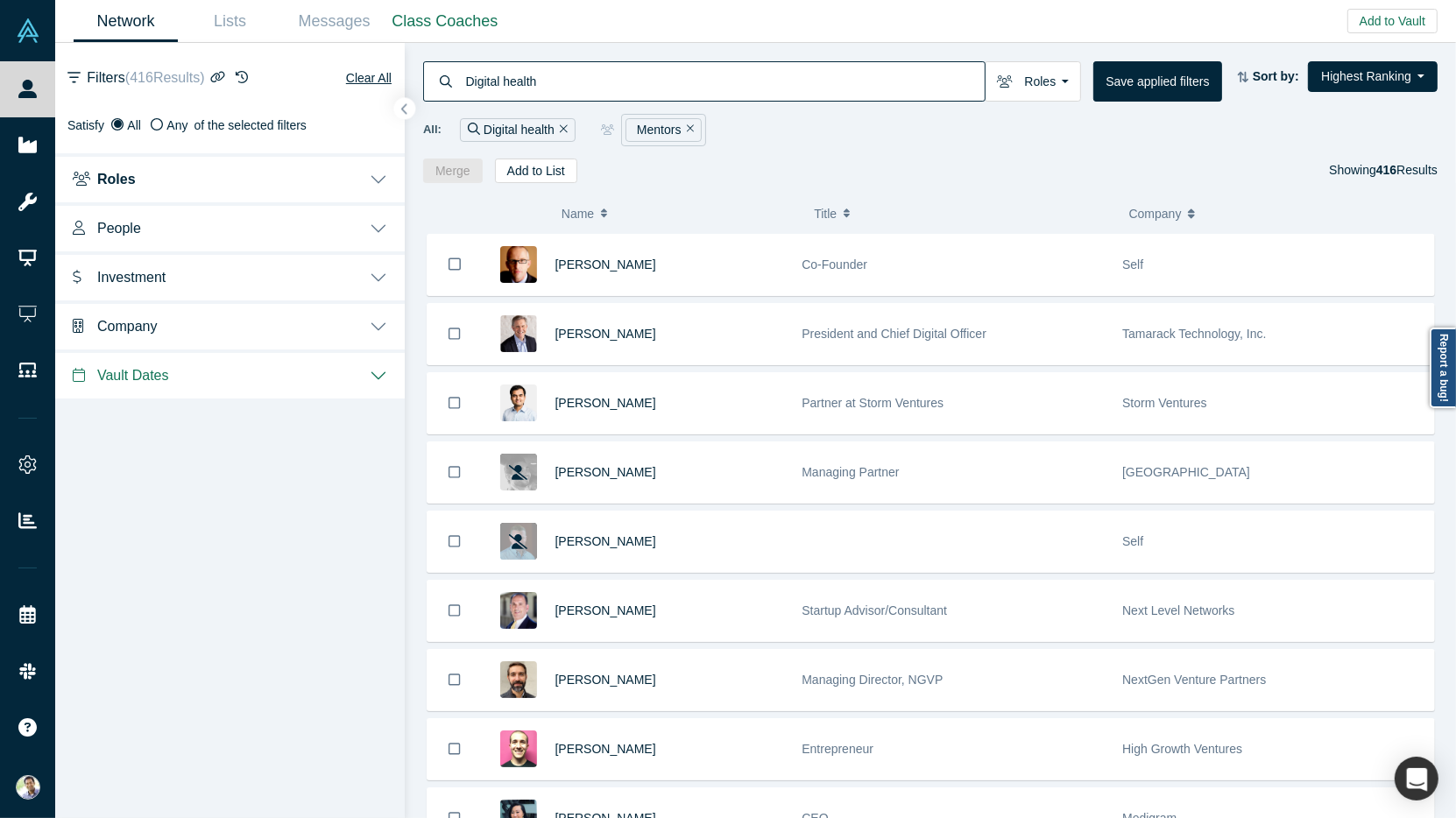
click at [381, 279] on button "Investment" at bounding box center [230, 276] width 350 height 49
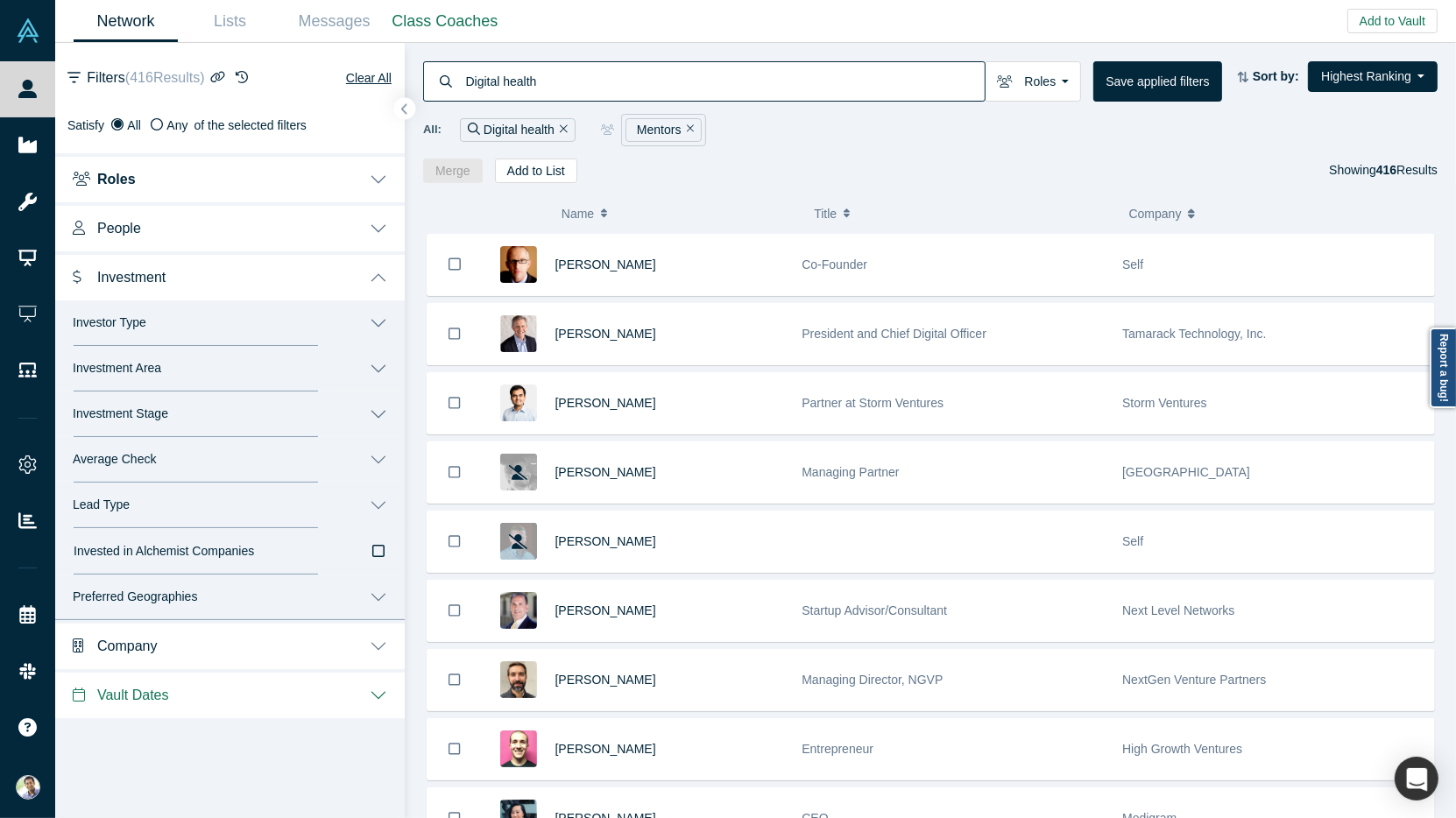
click at [367, 328] on button "Investor Type" at bounding box center [230, 323] width 350 height 46
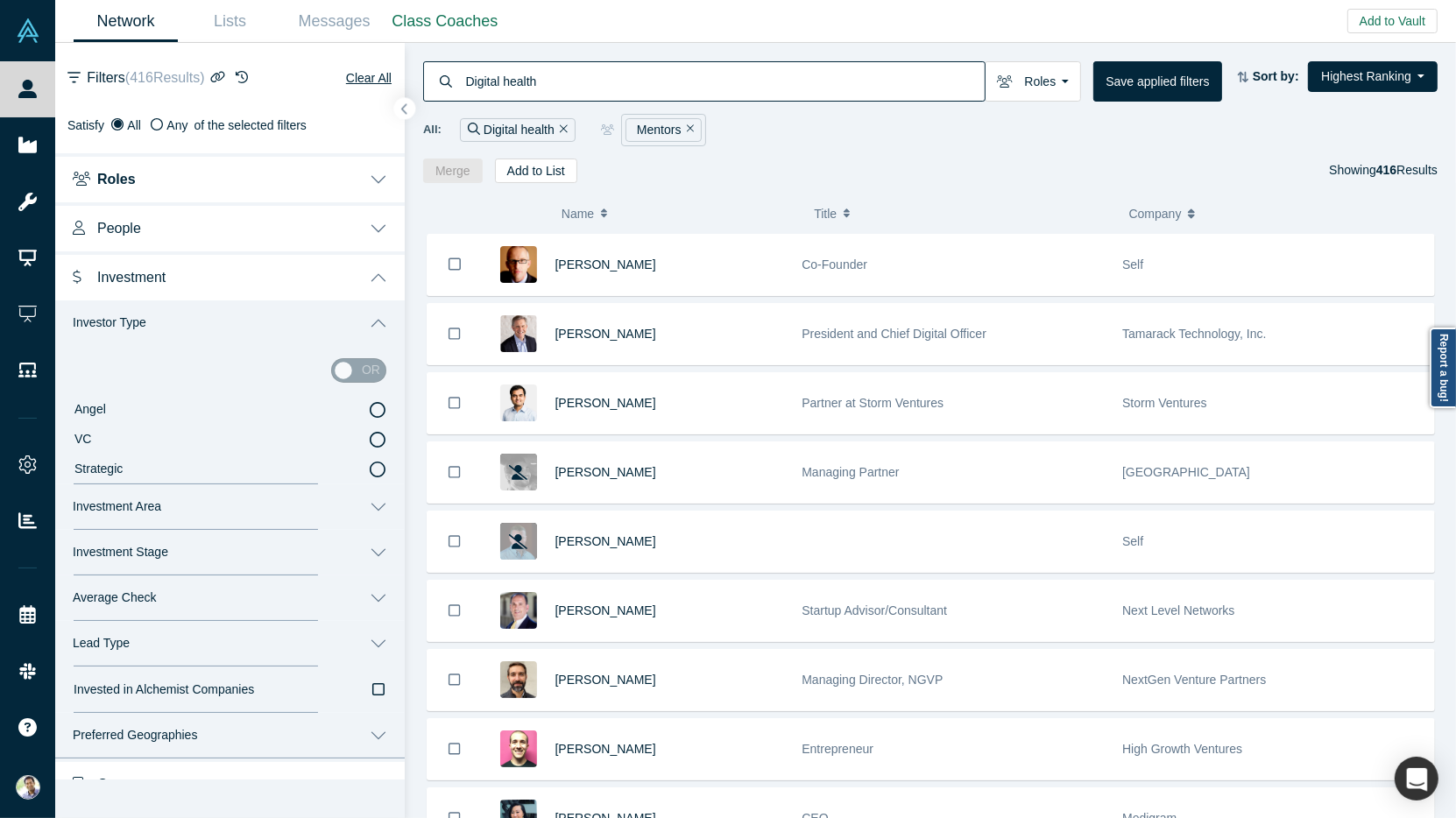
click at [380, 436] on icon at bounding box center [378, 440] width 16 height 16
click at [0, 0] on input "VC" at bounding box center [0, 0] width 0 height 0
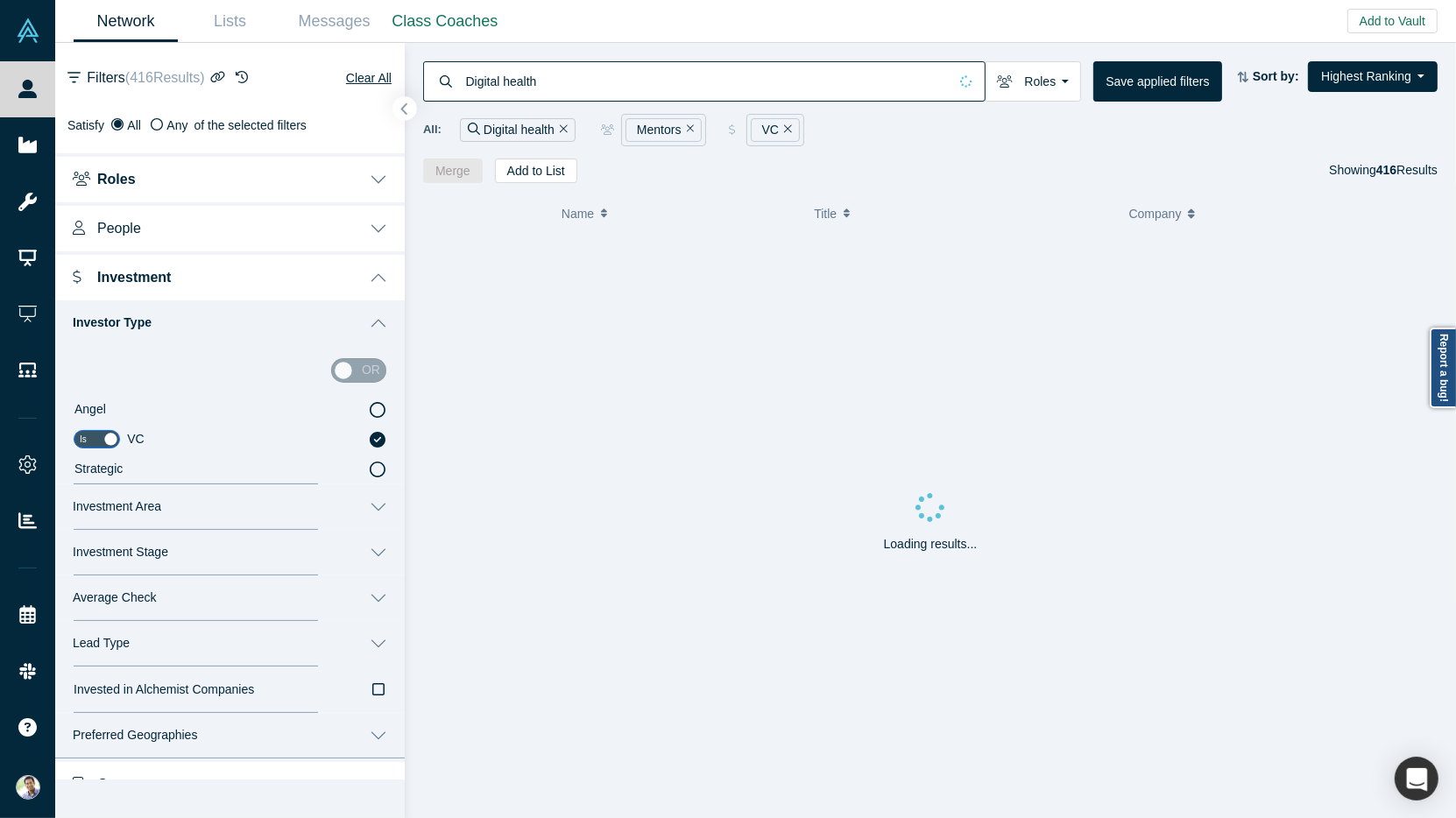
click at [405, 108] on icon "button" at bounding box center [404, 108] width 9 height 13
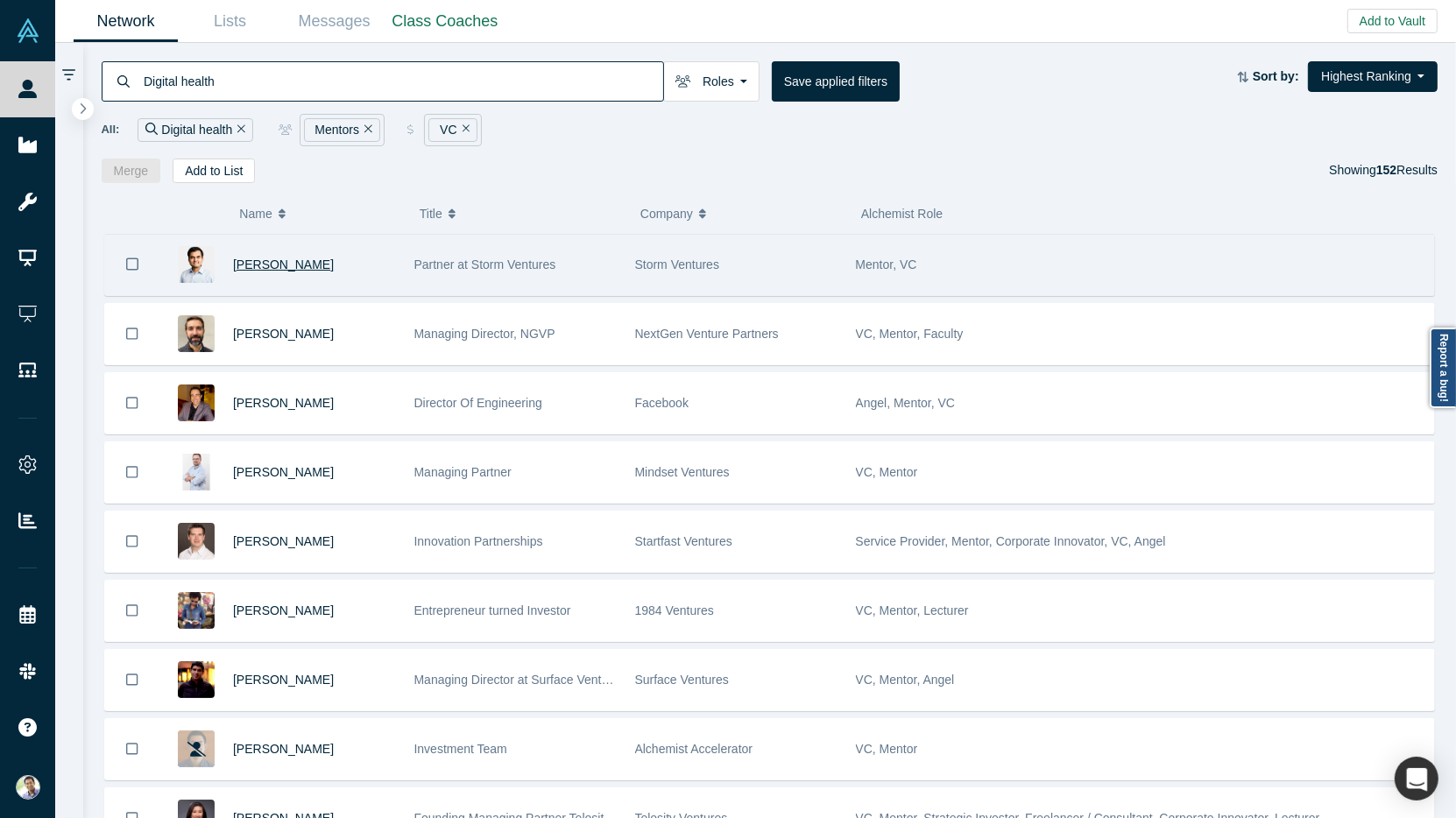
click at [267, 264] on span "Arun Penmetsa" at bounding box center [282, 265] width 100 height 14
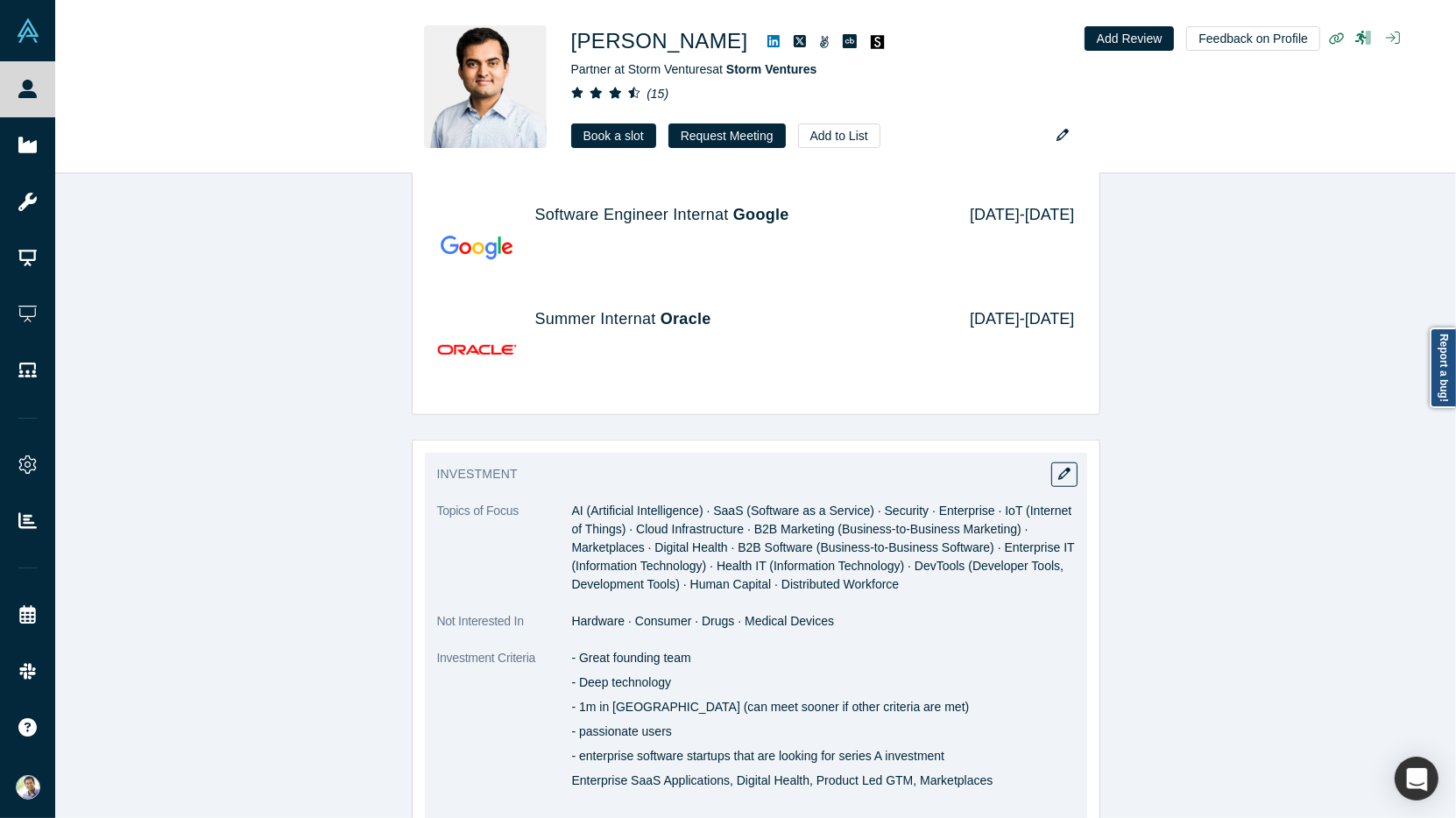
scroll to position [1368, 0]
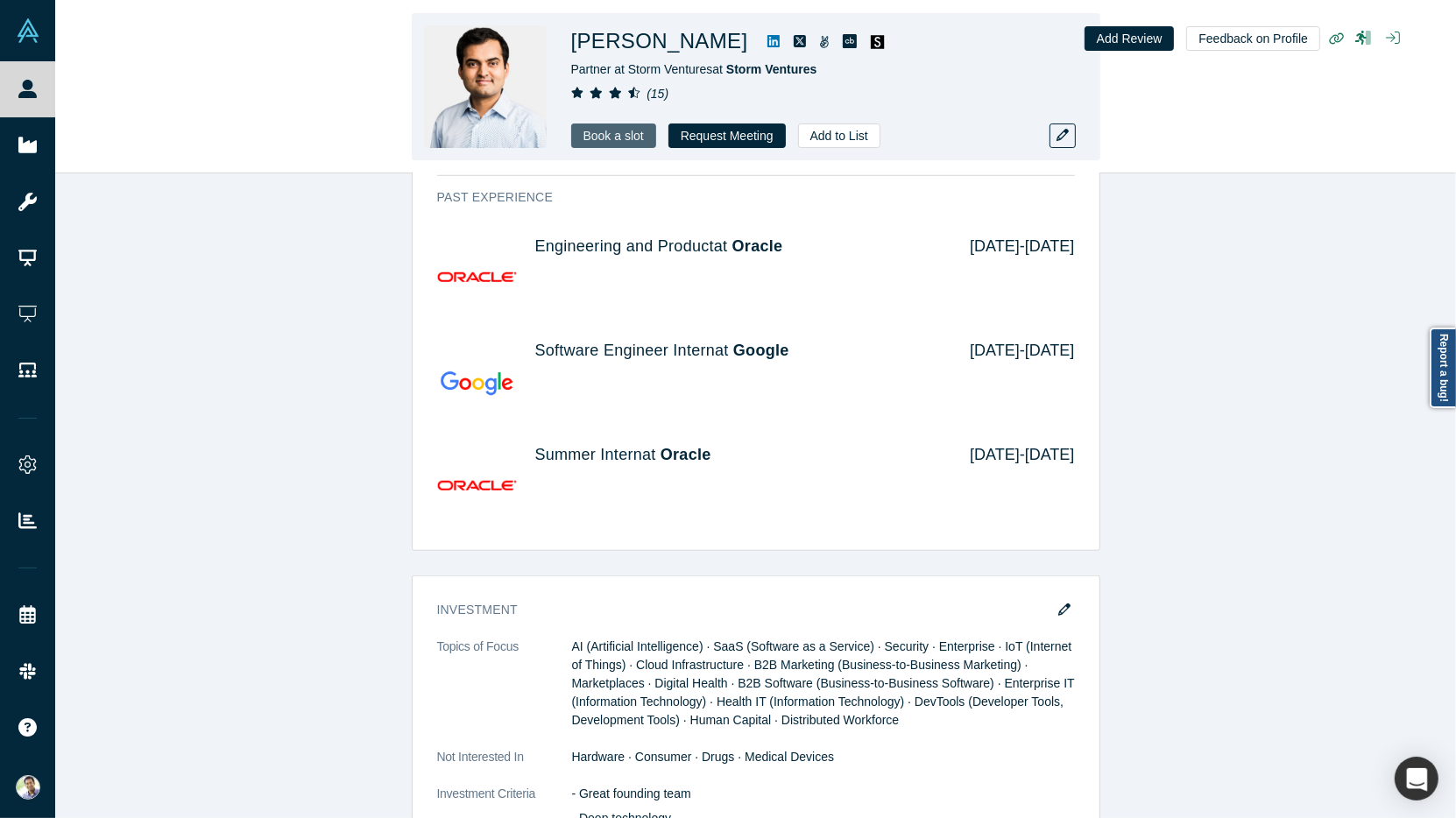
click at [617, 133] on link "Book a slot" at bounding box center [614, 135] width 85 height 24
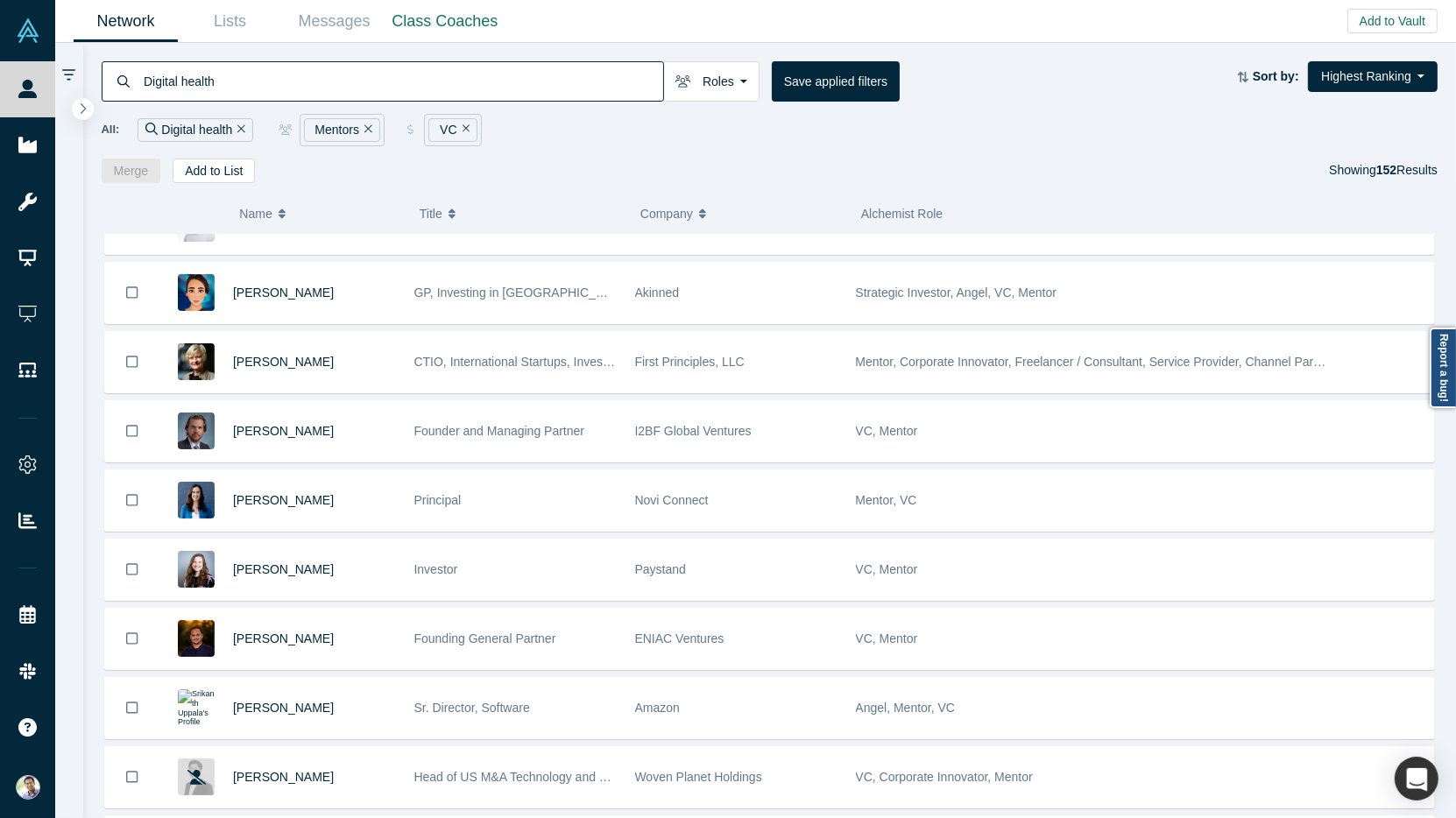
scroll to position [1461, 0]
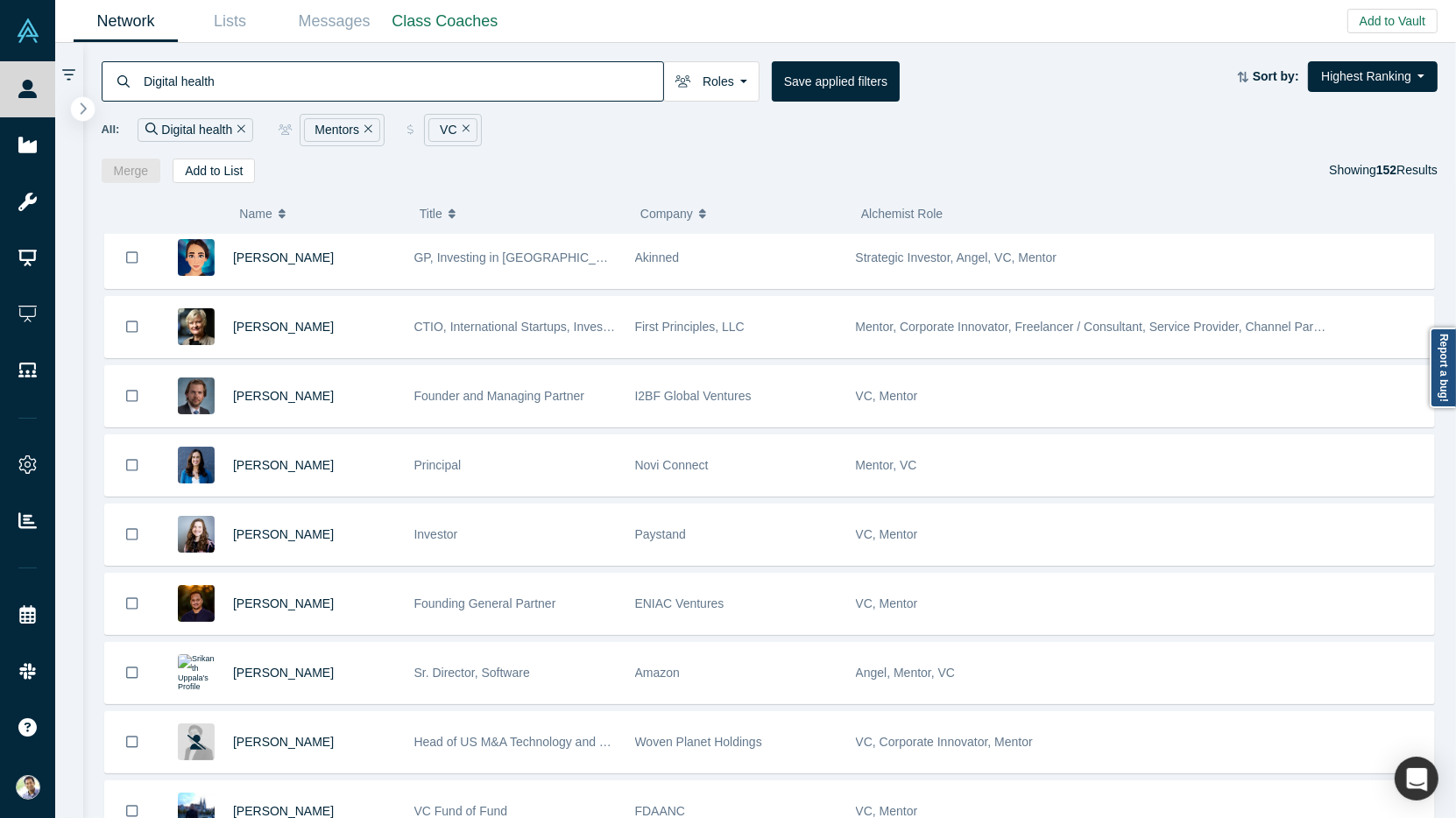
click at [81, 110] on icon "button" at bounding box center [83, 107] width 9 height 13
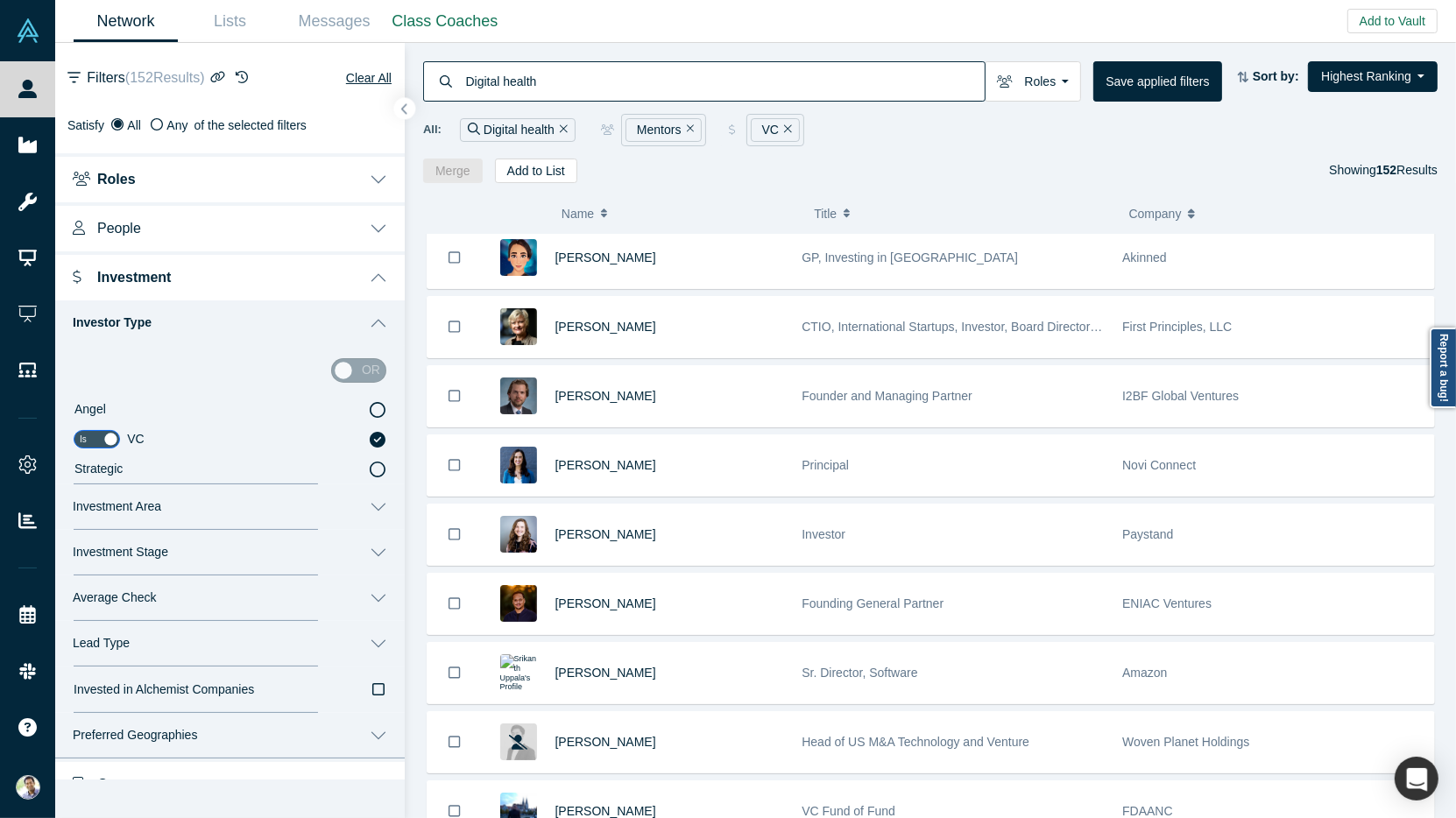
click at [381, 233] on button "People" at bounding box center [230, 227] width 350 height 49
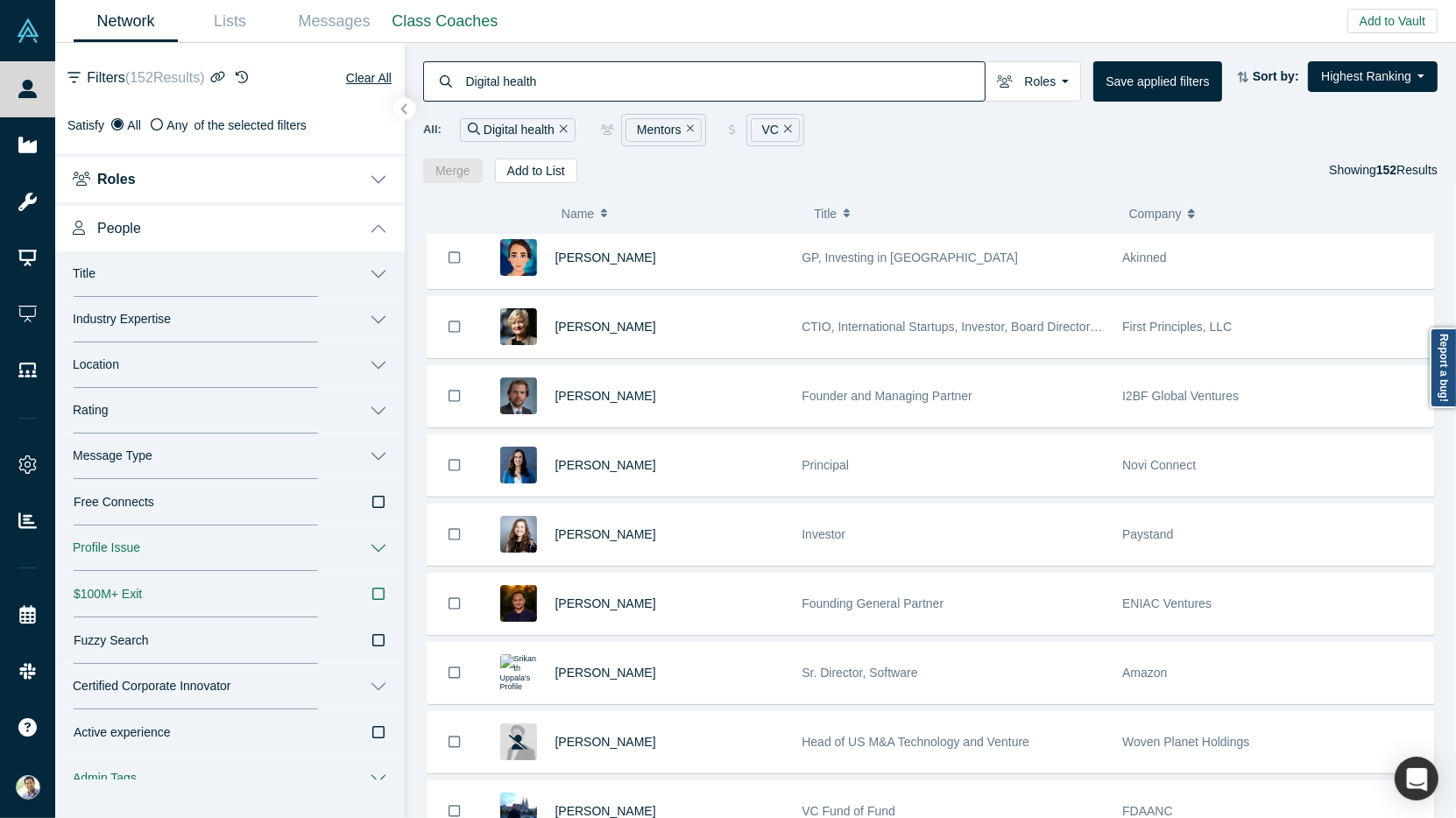
click at [373, 455] on button "Message Type" at bounding box center [230, 456] width 350 height 46
click at [378, 539] on icon at bounding box center [378, 543] width 16 height 16
click at [0, 0] on input "Book a Slot" at bounding box center [0, 0] width 0 height 0
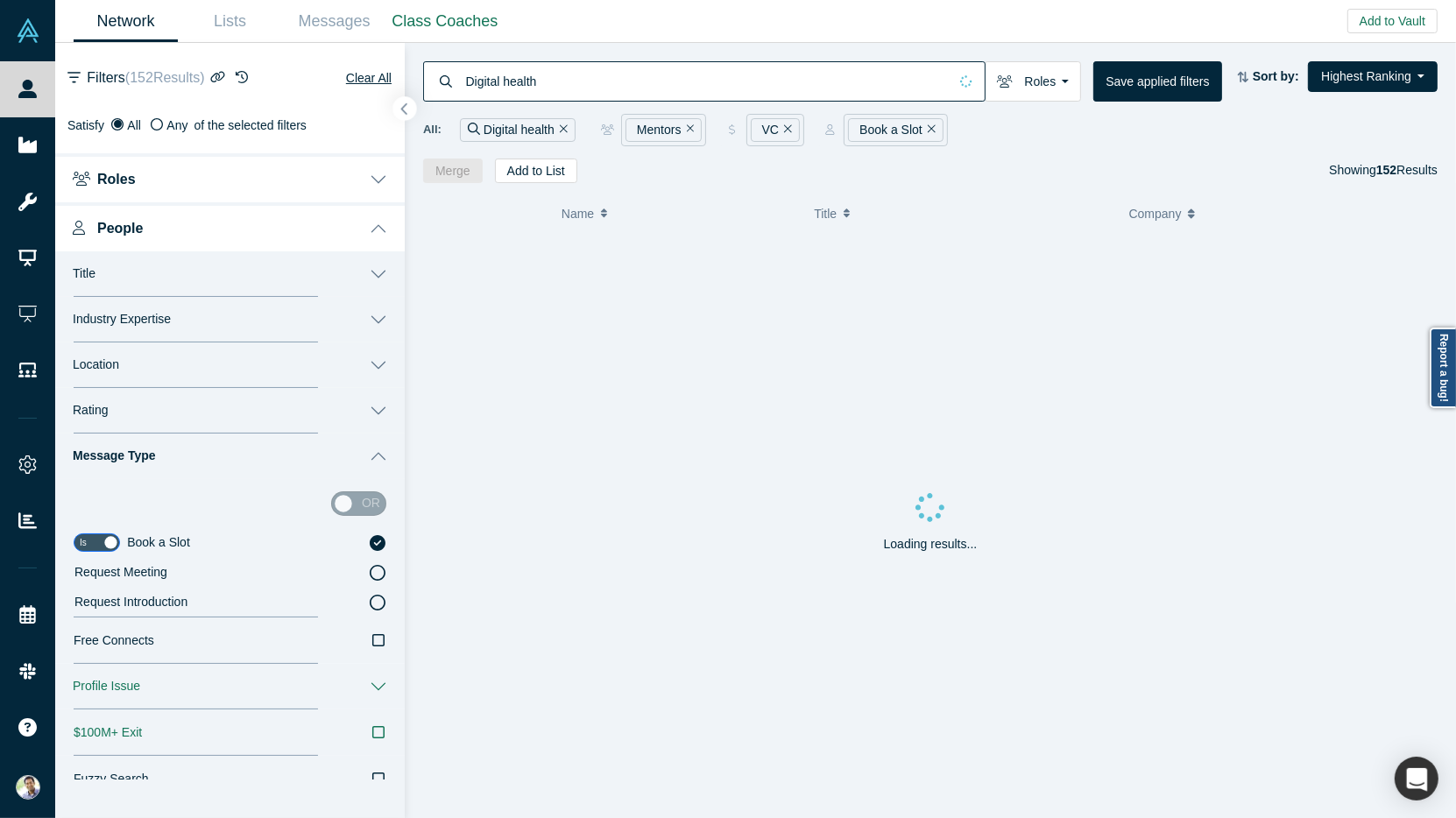
click at [400, 106] on icon "button" at bounding box center [404, 108] width 9 height 13
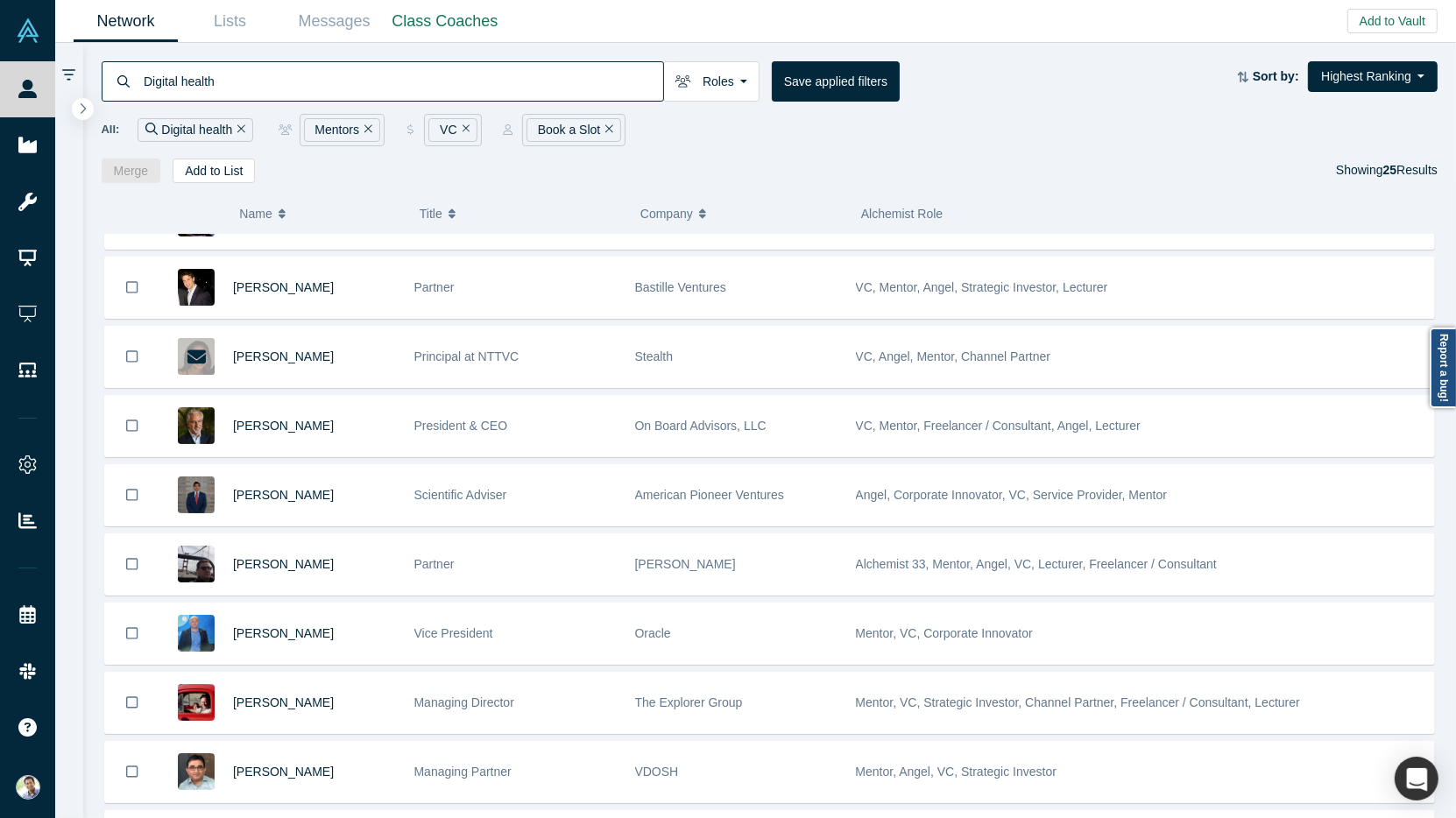
scroll to position [810, 0]
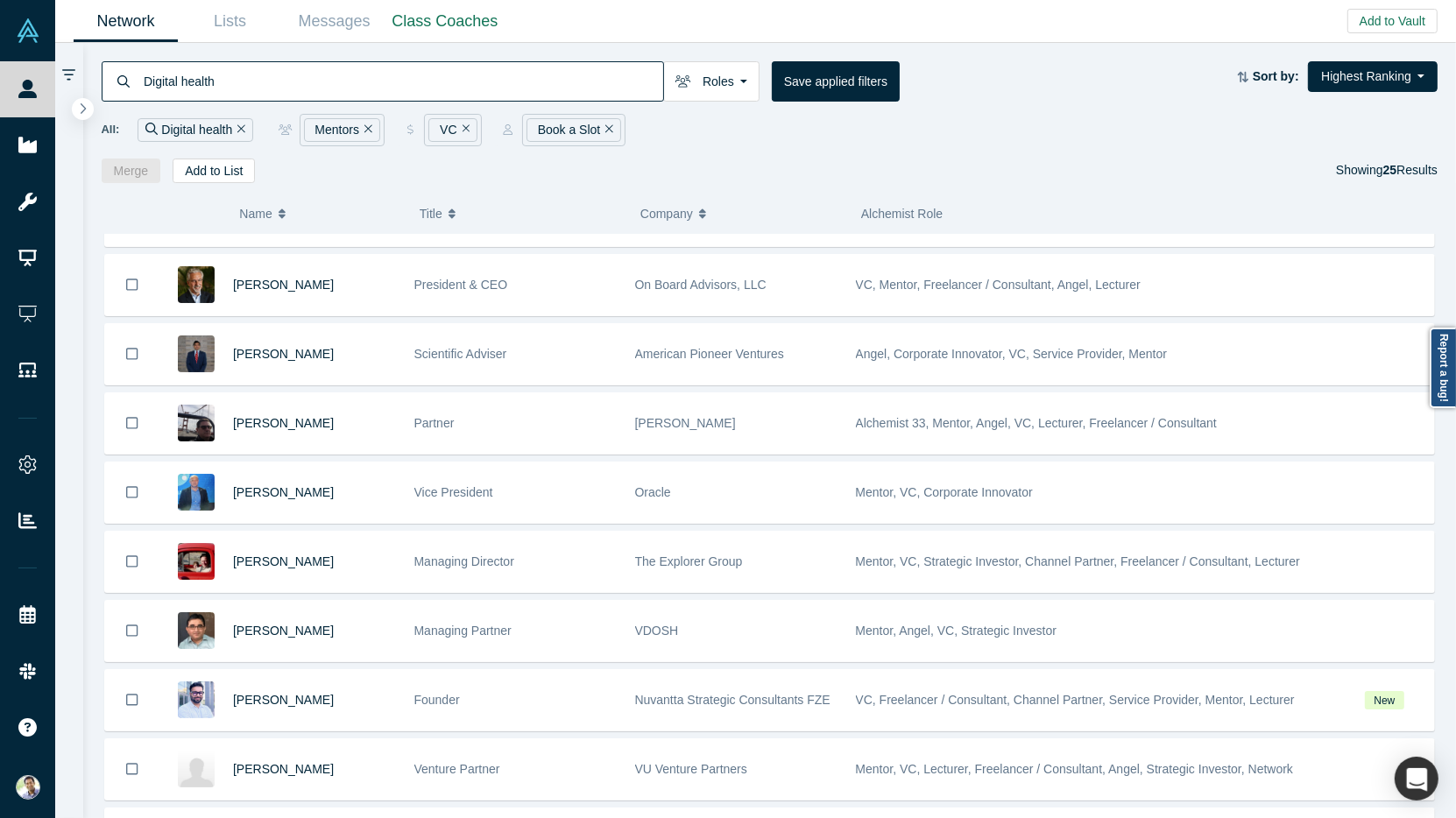
click at [371, 128] on div "Mentors" at bounding box center [342, 130] width 76 height 23
click at [367, 128] on icon "Remove Filter" at bounding box center [368, 129] width 8 height 13
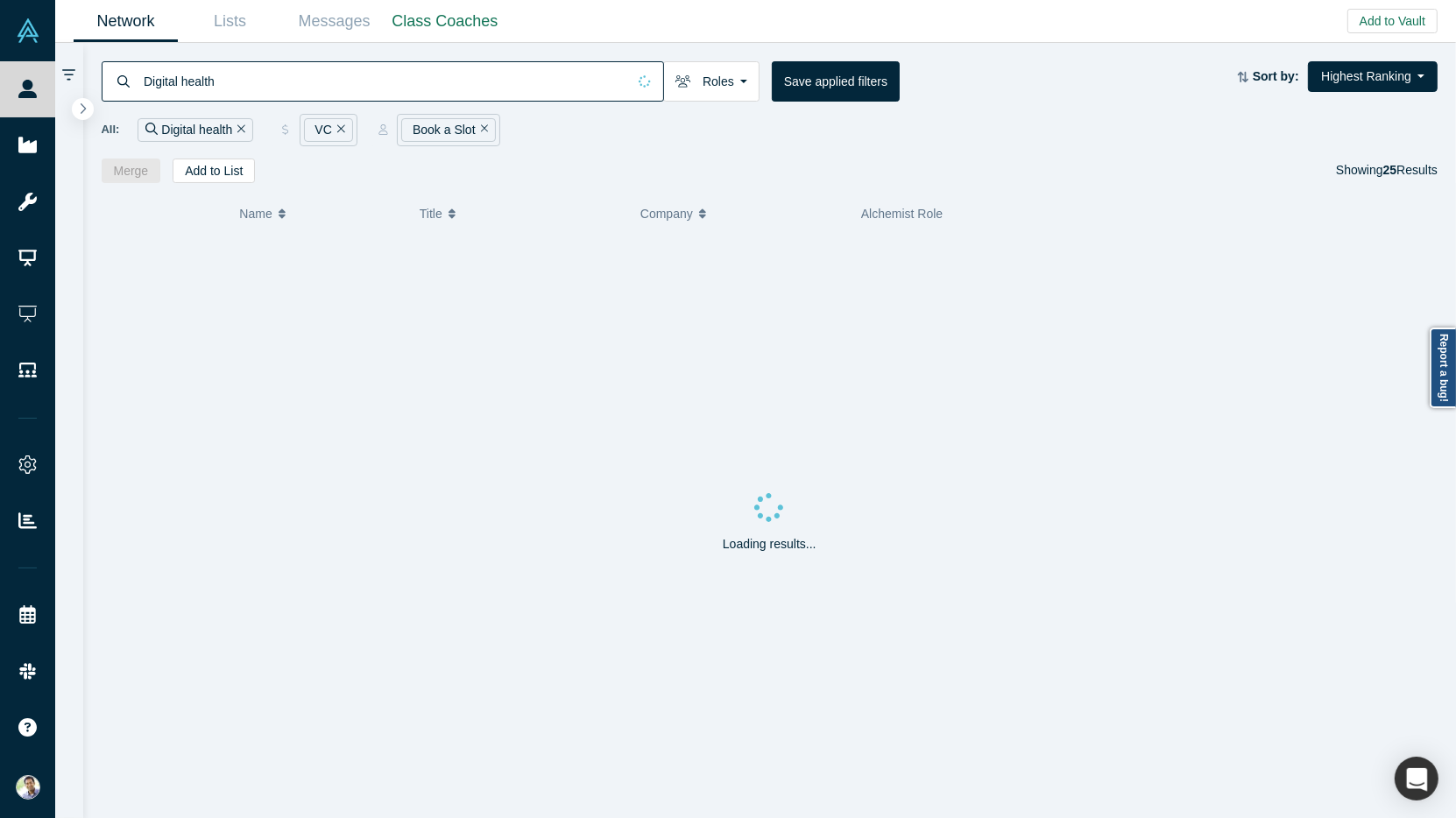
click at [481, 127] on icon "Remove Filter" at bounding box center [485, 129] width 8 height 13
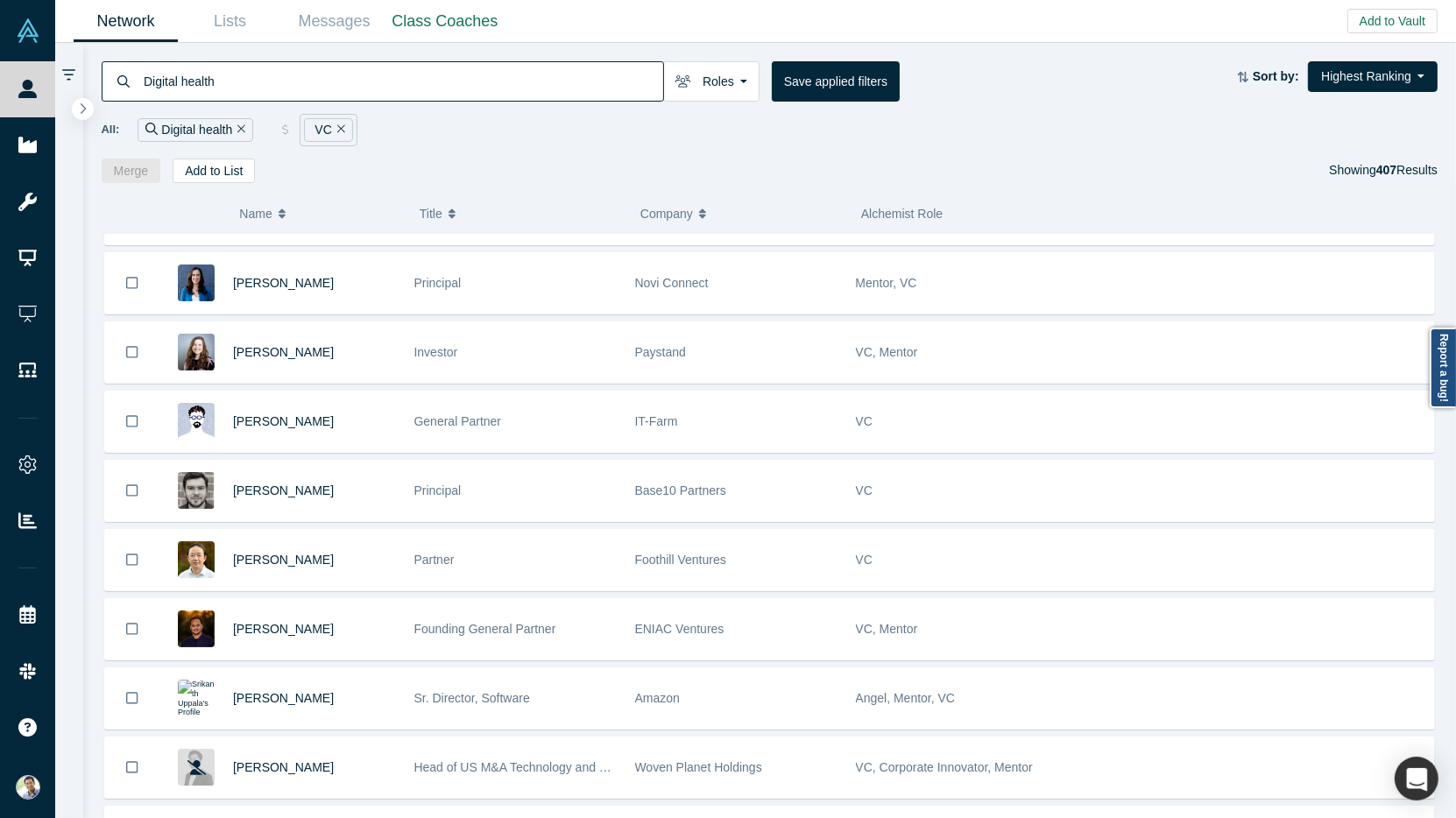
scroll to position [2556, 0]
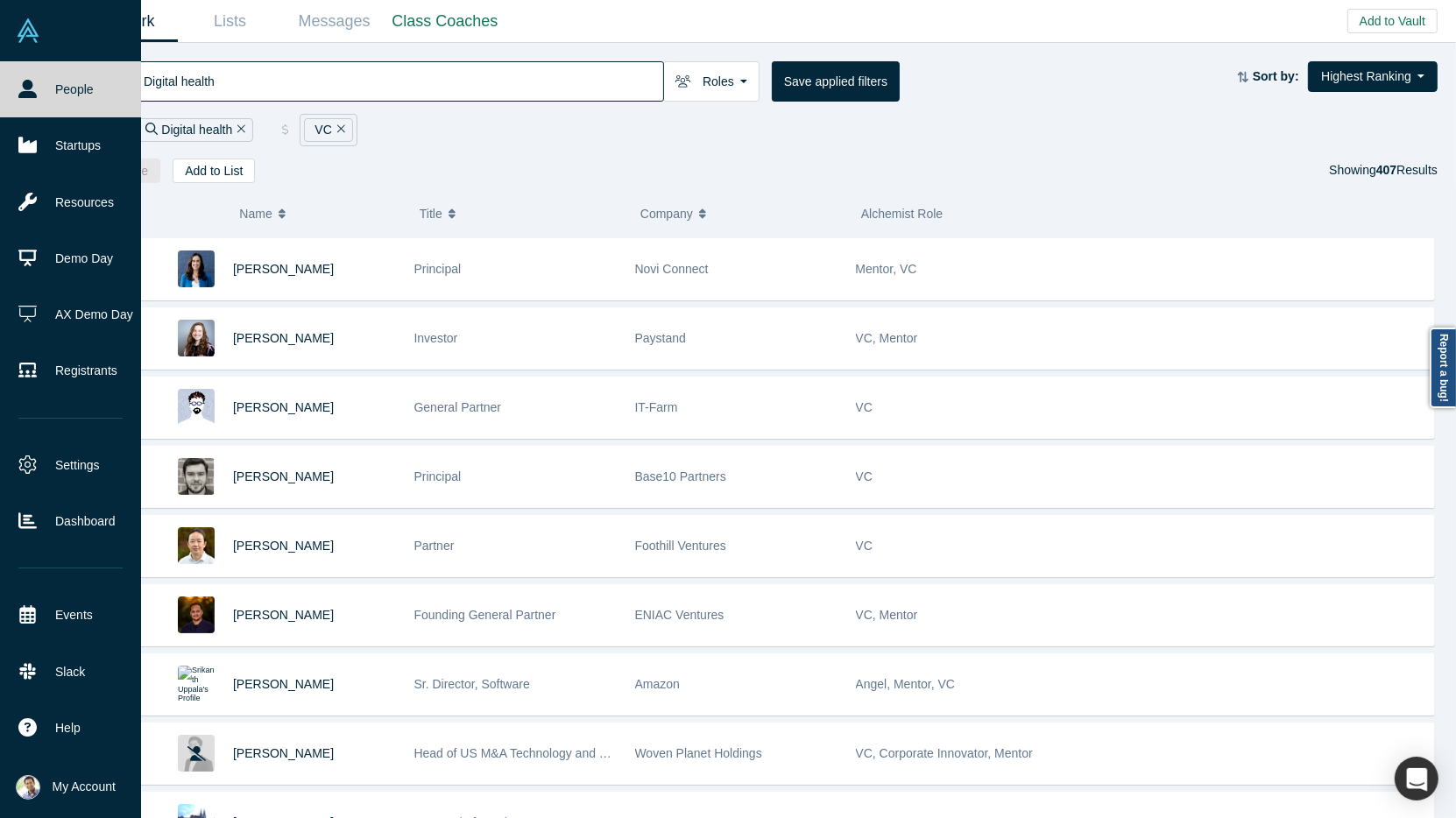
click at [46, 93] on link "People" at bounding box center [70, 90] width 141 height 56
